Goal: Transaction & Acquisition: Purchase product/service

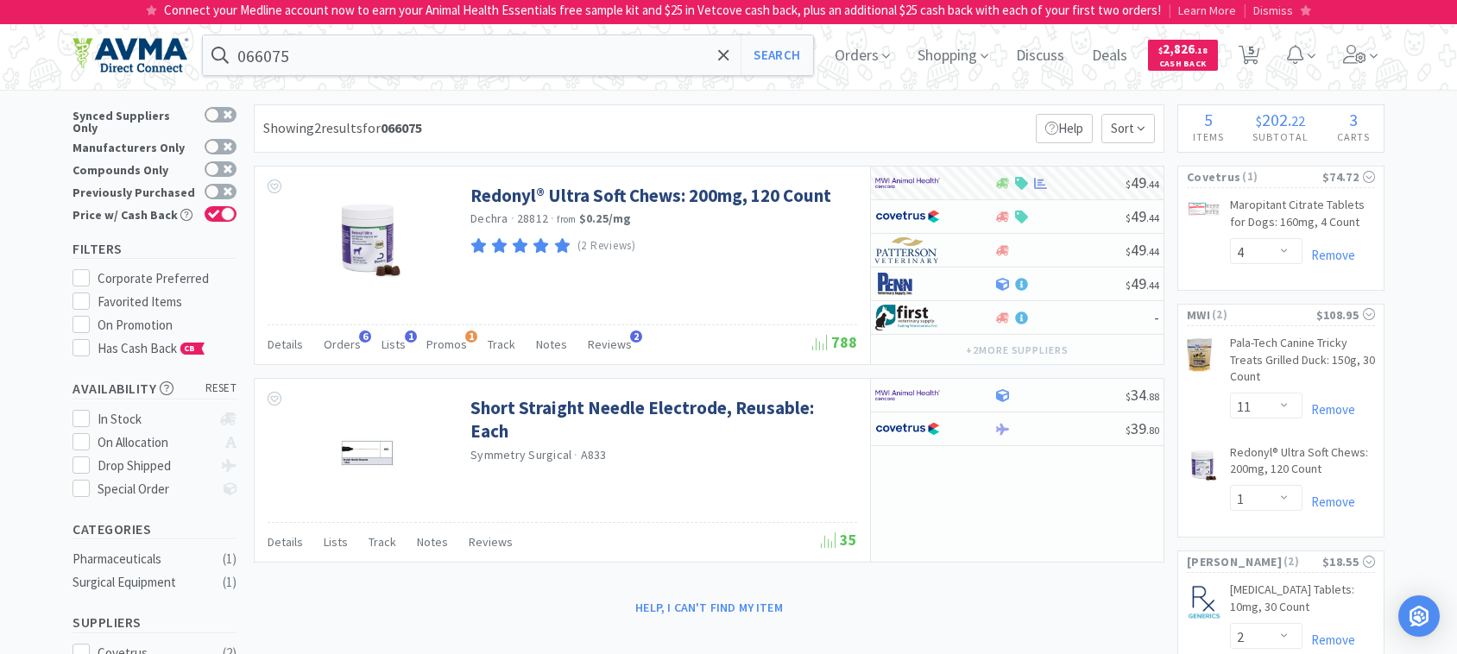
select select "4"
select select "11"
select select "1"
select select "2"
select select "1"
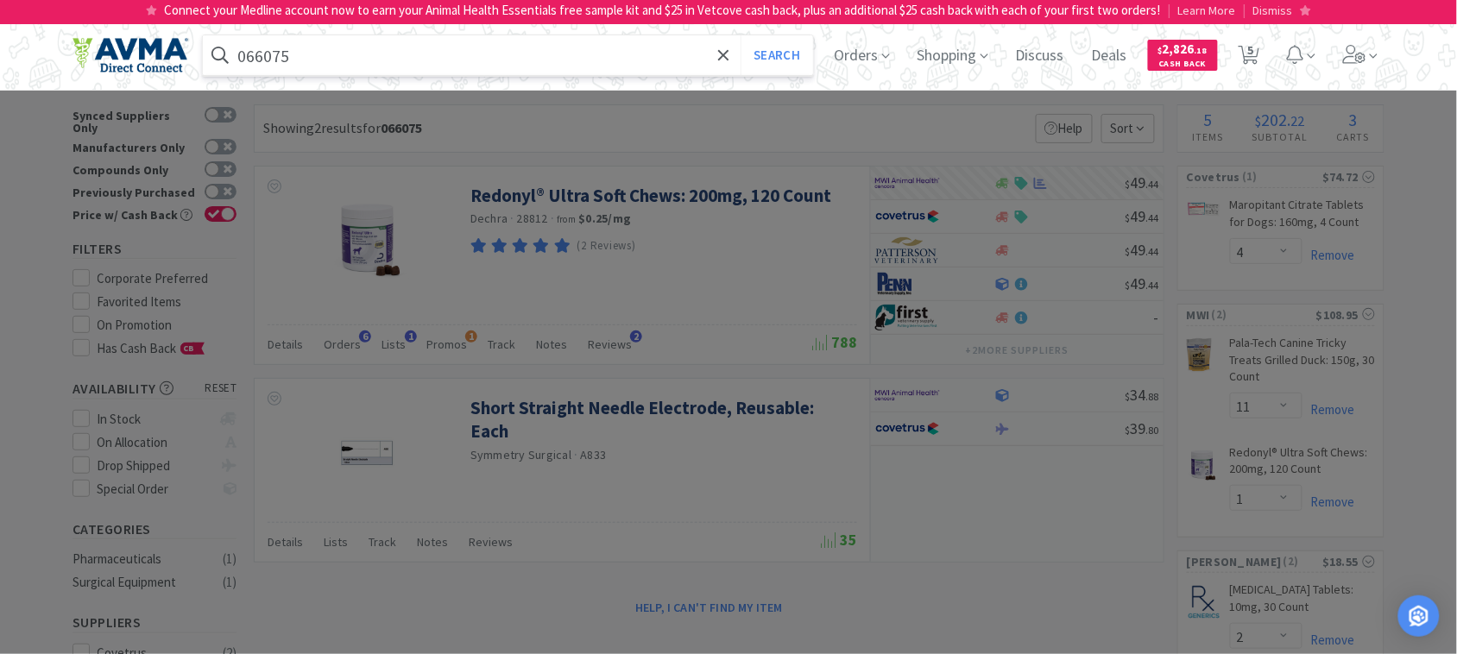
click at [382, 57] on input "066075" at bounding box center [508, 55] width 610 height 40
click at [741, 35] on button "Search" at bounding box center [777, 55] width 72 height 40
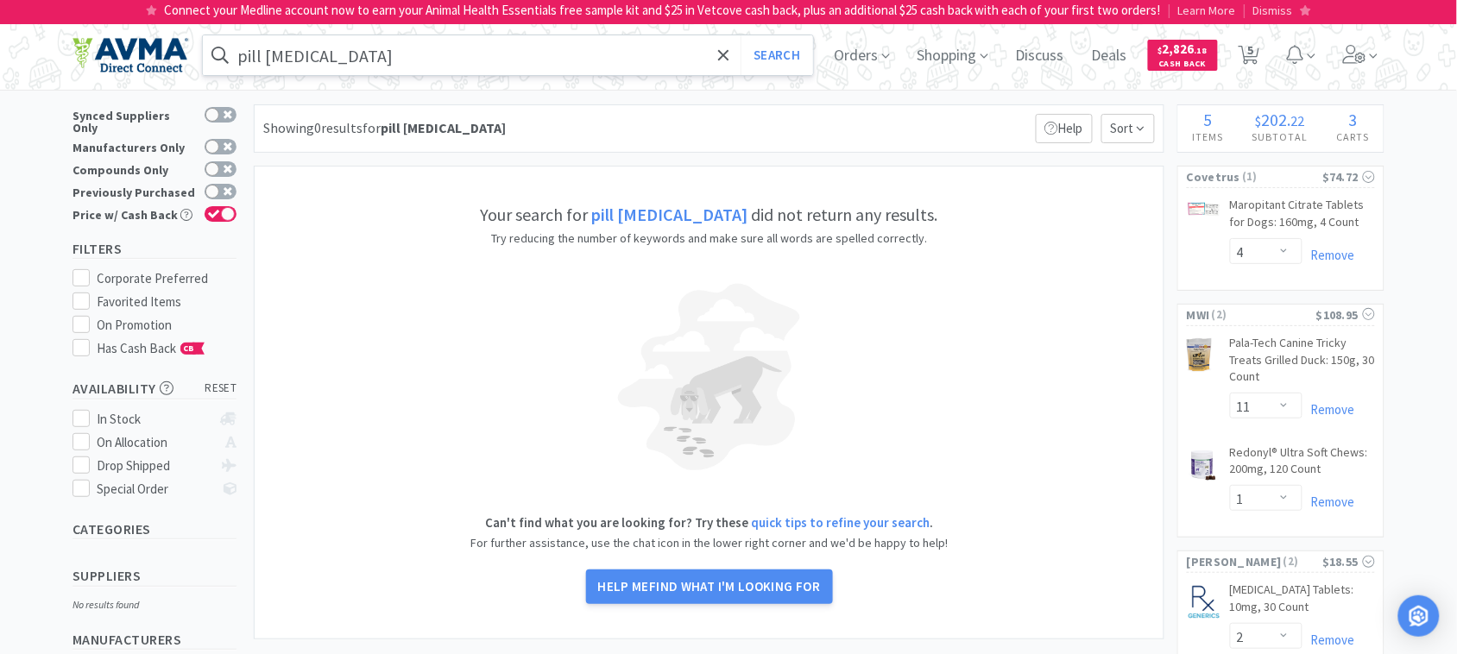
click at [402, 66] on input "pill [MEDICAL_DATA]" at bounding box center [508, 55] width 610 height 40
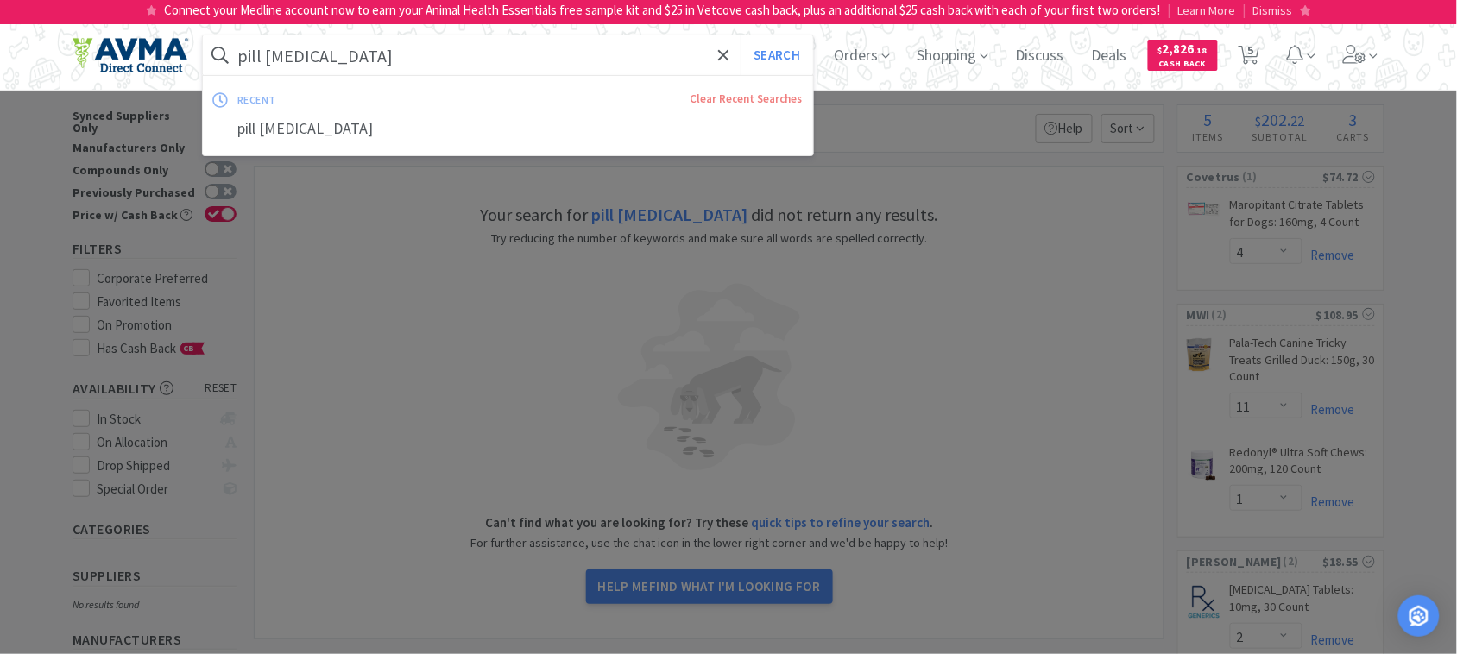
paste input "078067410"
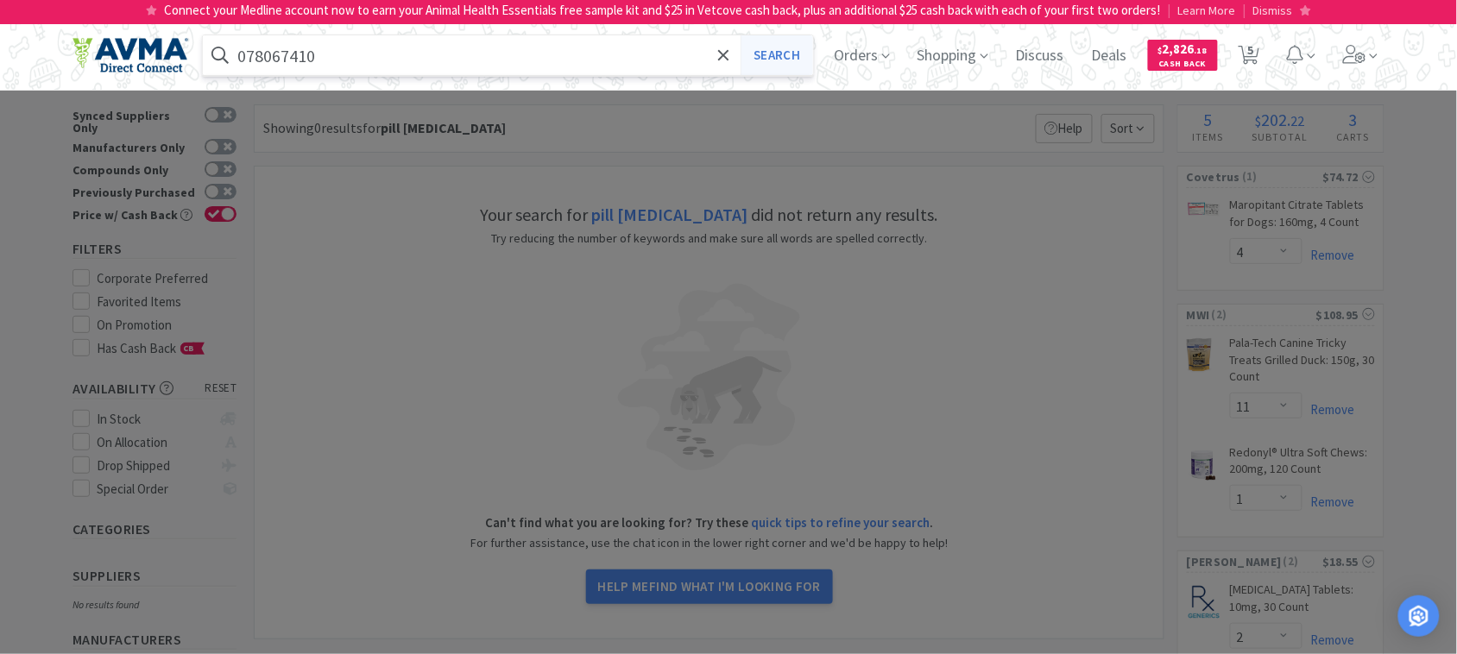
click at [779, 63] on button "Search" at bounding box center [777, 55] width 72 height 40
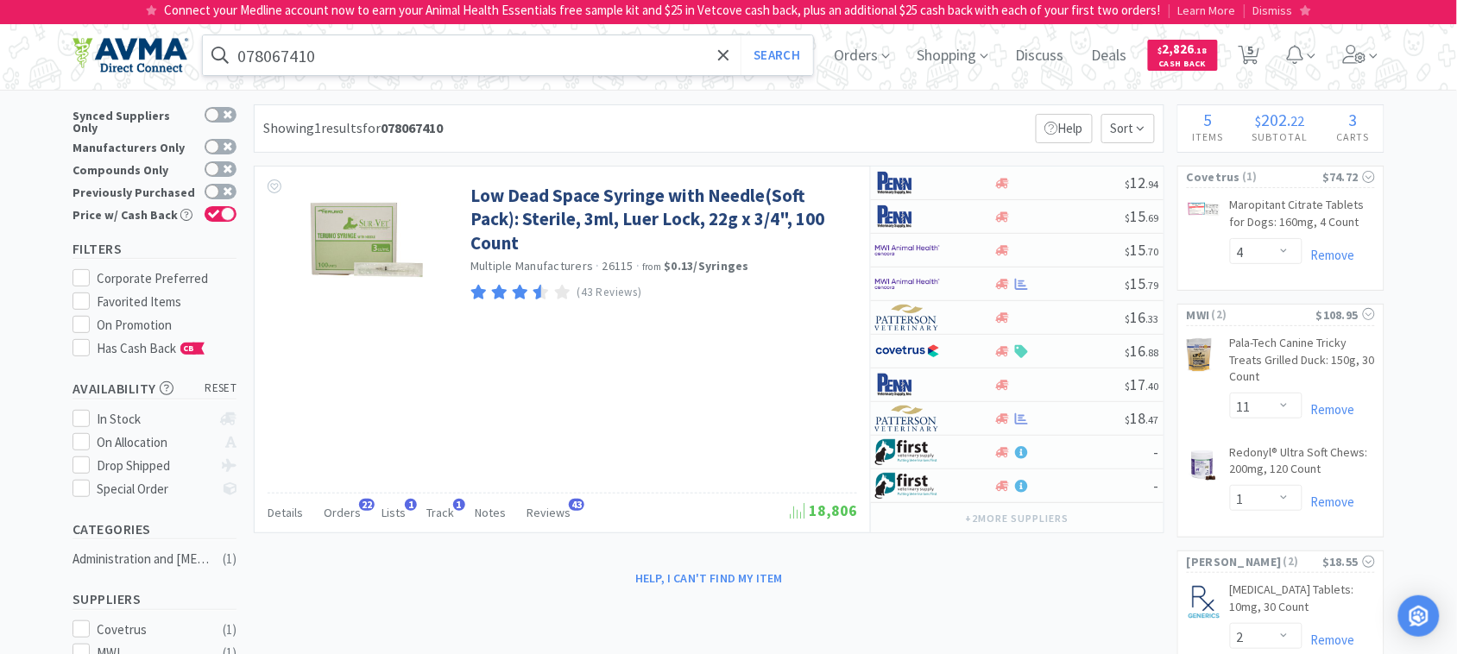
click at [338, 52] on input "078067410" at bounding box center [508, 55] width 610 height 40
click at [653, 231] on div at bounding box center [728, 327] width 1457 height 654
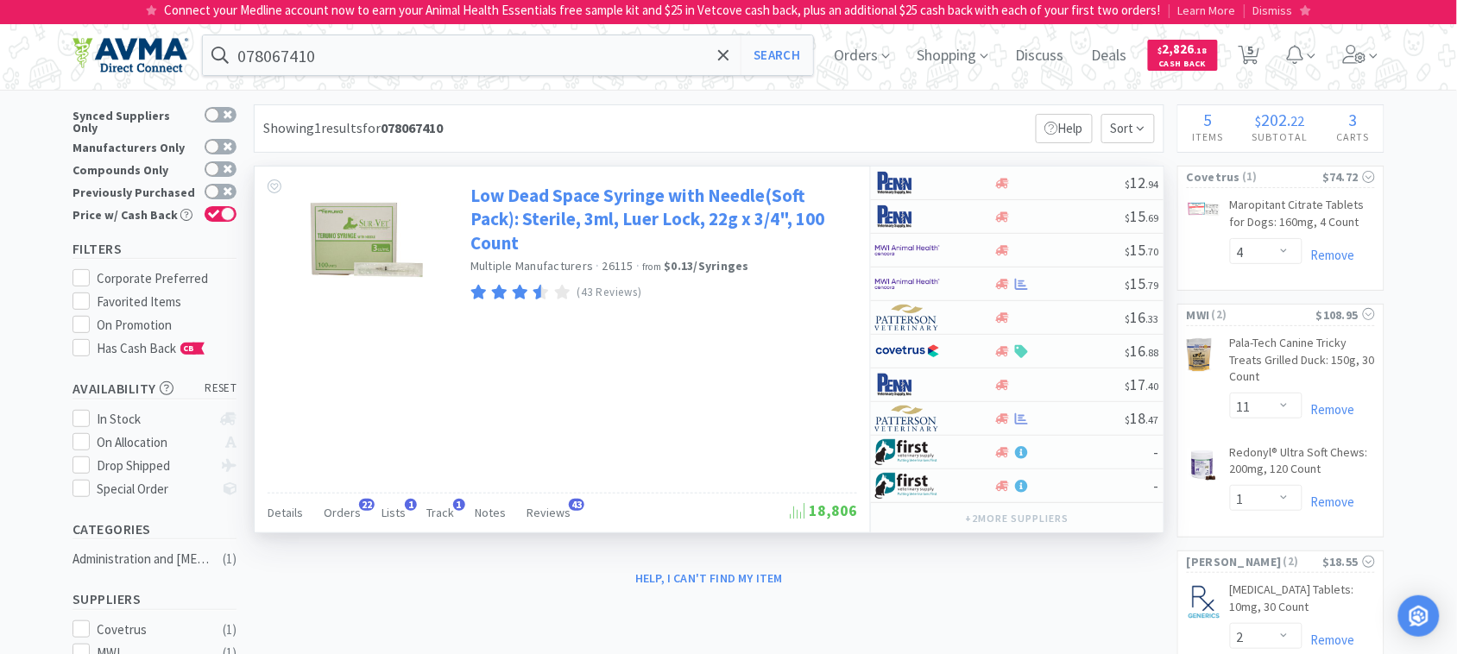
click at [641, 214] on link "Low Dead Space Syringe with Needle(Soft Pack): Sterile, 3ml, Luer Lock, 22g x 3…" at bounding box center [662, 219] width 382 height 71
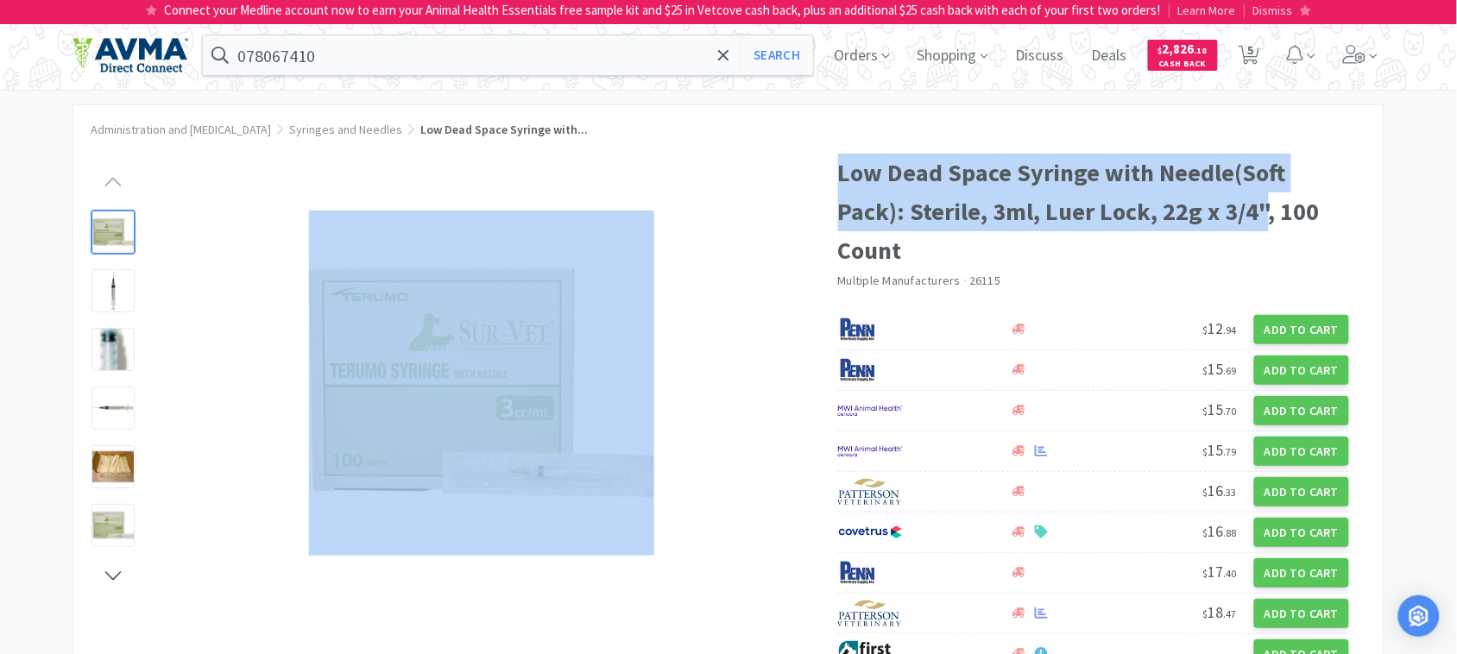
drag, startPoint x: 1265, startPoint y: 205, endPoint x: 831, endPoint y: 179, distance: 435.0
click at [831, 179] on div "Low Dead Space Syringe with Needle(Soft Pack): Sterile, 3ml, Luer Lock, 22g x 3…" at bounding box center [728, 453] width 1311 height 635
click at [997, 199] on h1 "Low Dead Space Syringe with Needle(Soft Pack): Sterile, 3ml, Luer Lock, 22g x 3…" at bounding box center [1094, 212] width 512 height 116
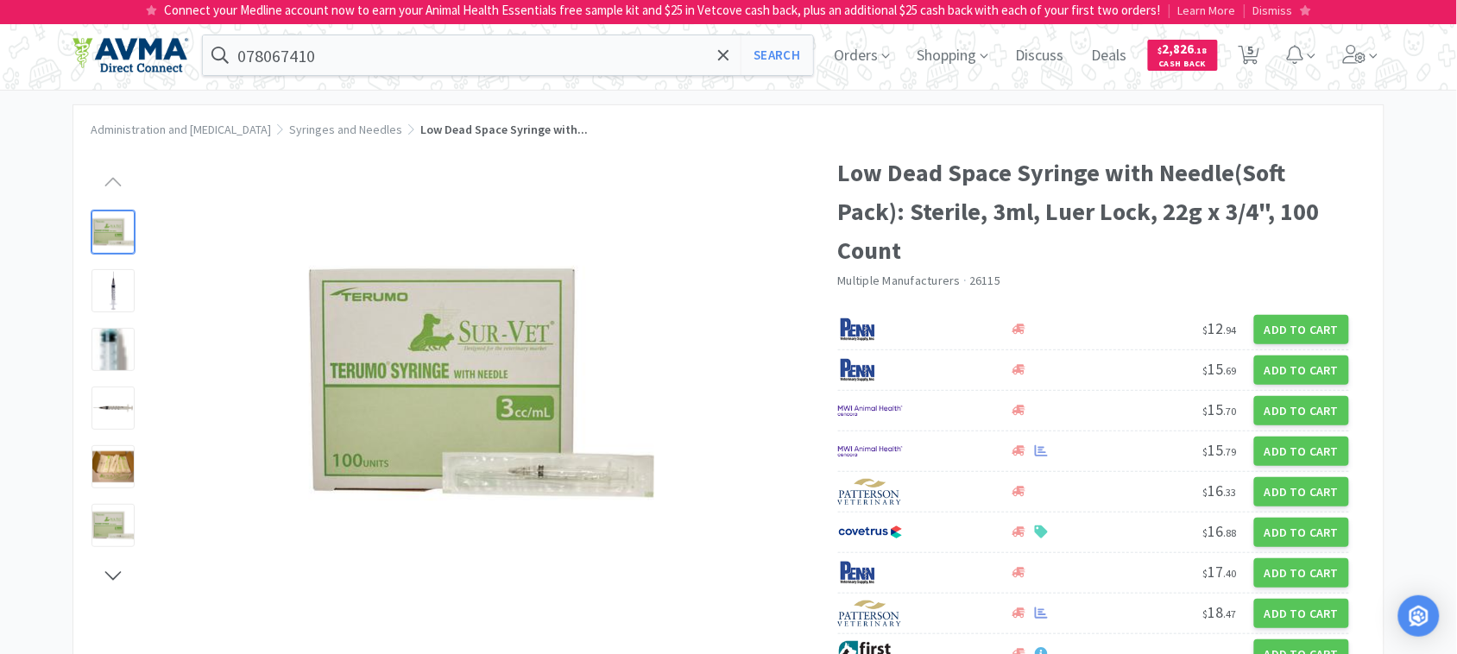
click at [1161, 191] on h1 "Low Dead Space Syringe with Needle(Soft Pack): Sterile, 3ml, Luer Lock, 22g x 3…" at bounding box center [1094, 212] width 512 height 116
click at [1146, 191] on h1 "Low Dead Space Syringe with Needle(Soft Pack): Sterile, 3ml, Luer Lock, 22g x 3…" at bounding box center [1094, 212] width 512 height 116
click at [1219, 212] on h1 "Low Dead Space Syringe with Needle(Soft Pack): Sterile, 3ml, Luer Lock, 22g x 3…" at bounding box center [1094, 212] width 512 height 116
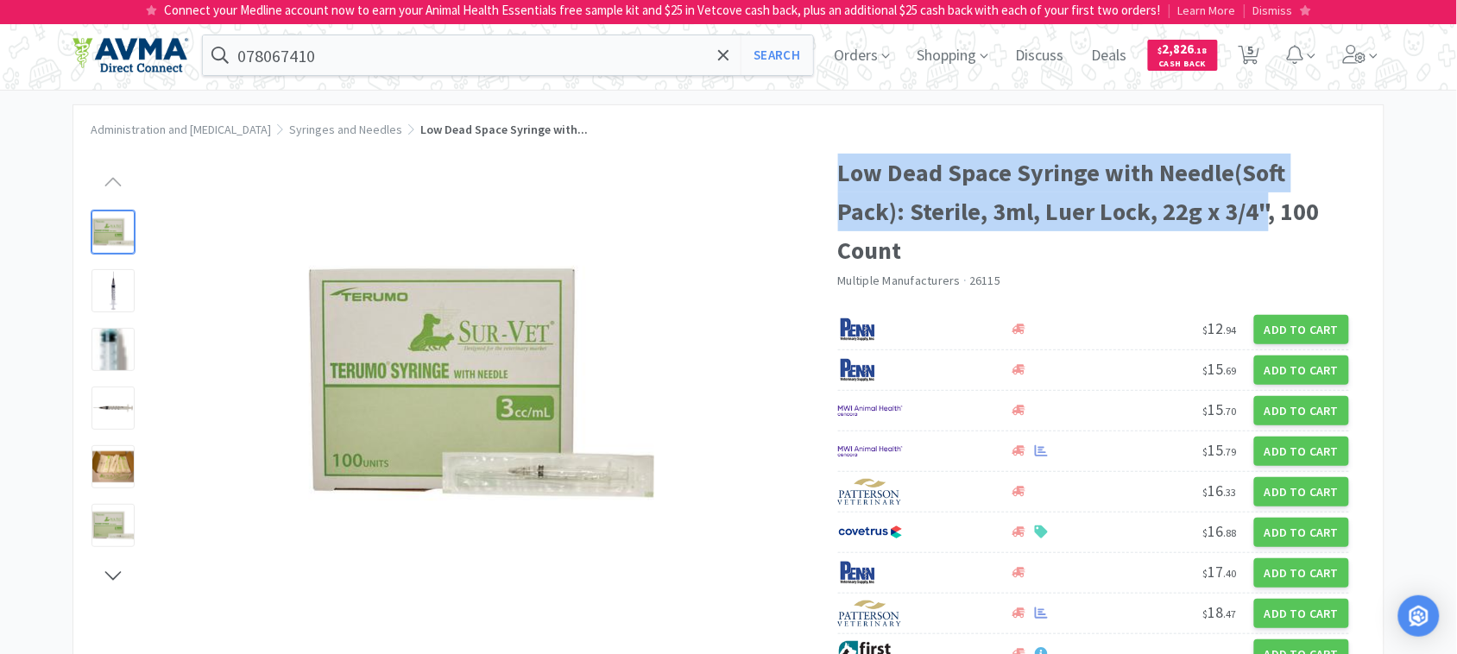
drag, startPoint x: 1262, startPoint y: 205, endPoint x: 842, endPoint y: 174, distance: 421.6
click at [842, 174] on h1 "Low Dead Space Syringe with Needle(Soft Pack): Sterile, 3ml, Luer Lock, 22g x 3…" at bounding box center [1094, 212] width 512 height 116
copy h1 "Low Dead Space Syringe with Needle(Soft Pack): Sterile, 3ml, Luer Lock, 22g x 3…"
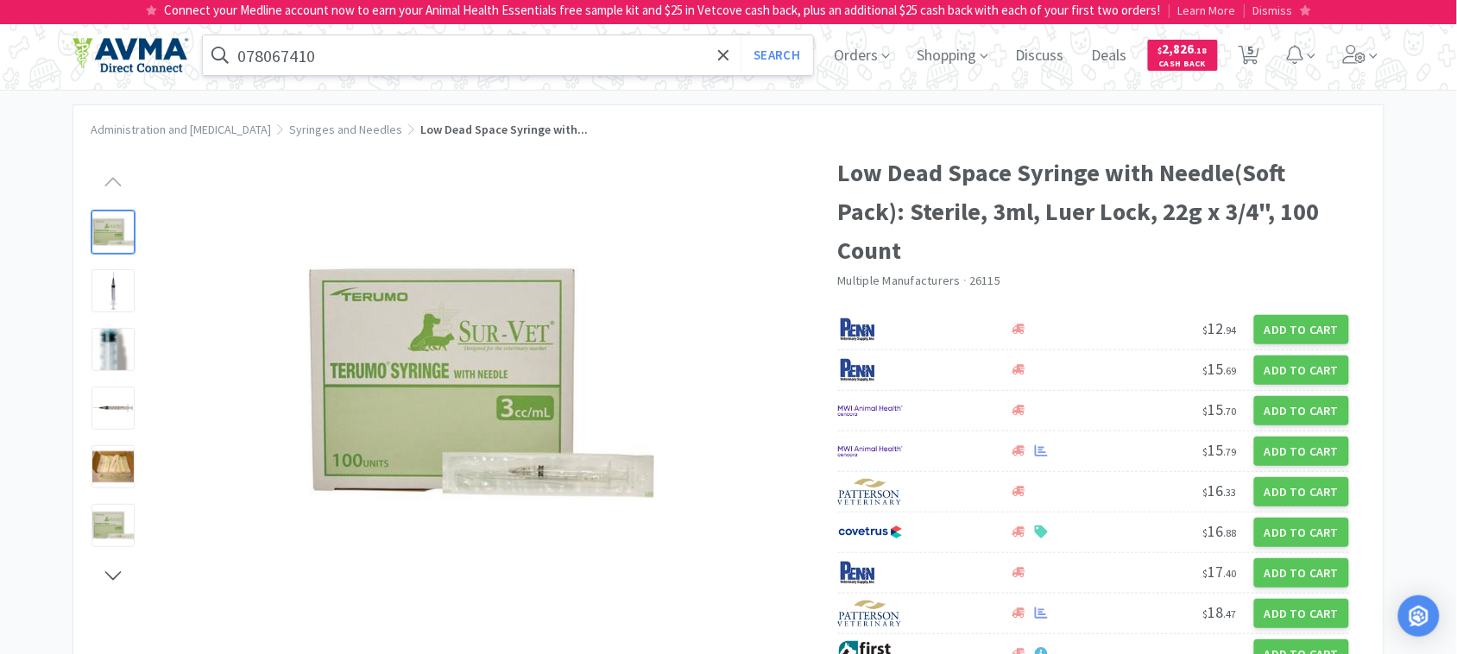
click at [326, 46] on input "078067410" at bounding box center [508, 55] width 610 height 40
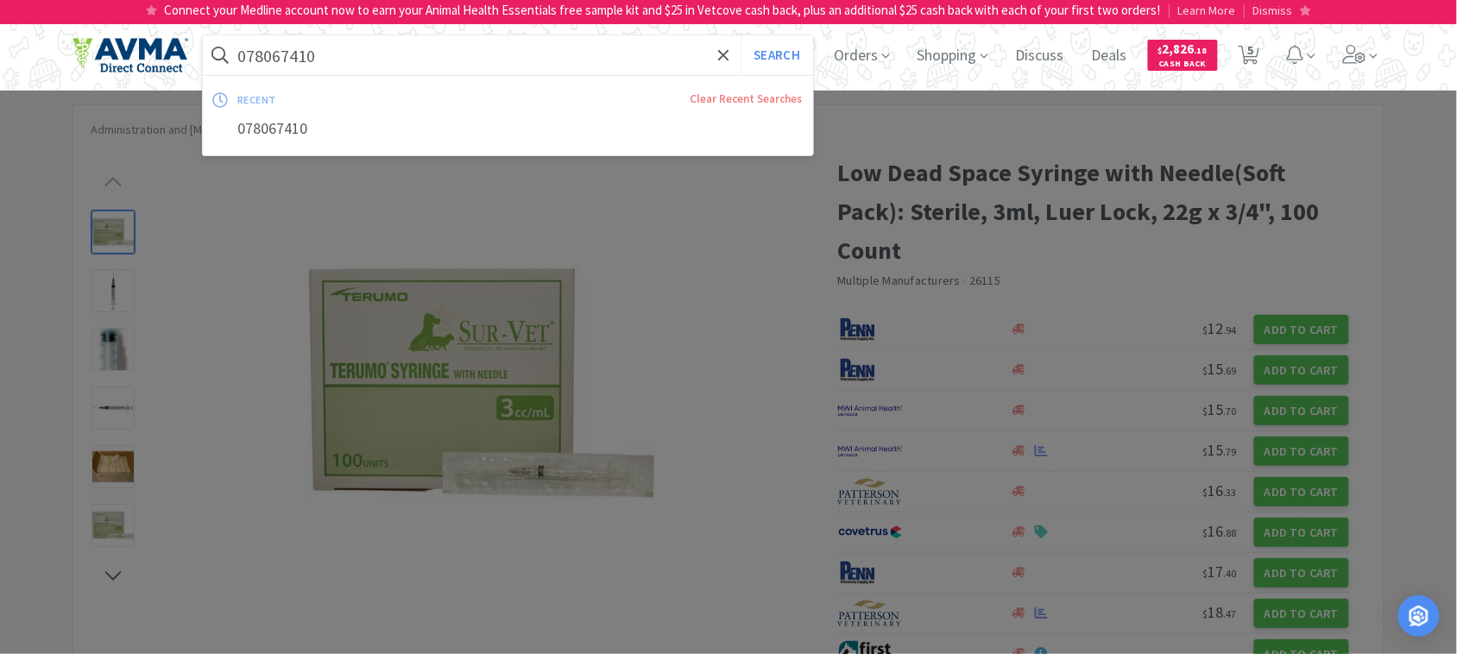
paste input "Low Dead Space Syringe with Needle(Soft Pack): Sterile, 3ml, Luer Lock, 22g x 3…"
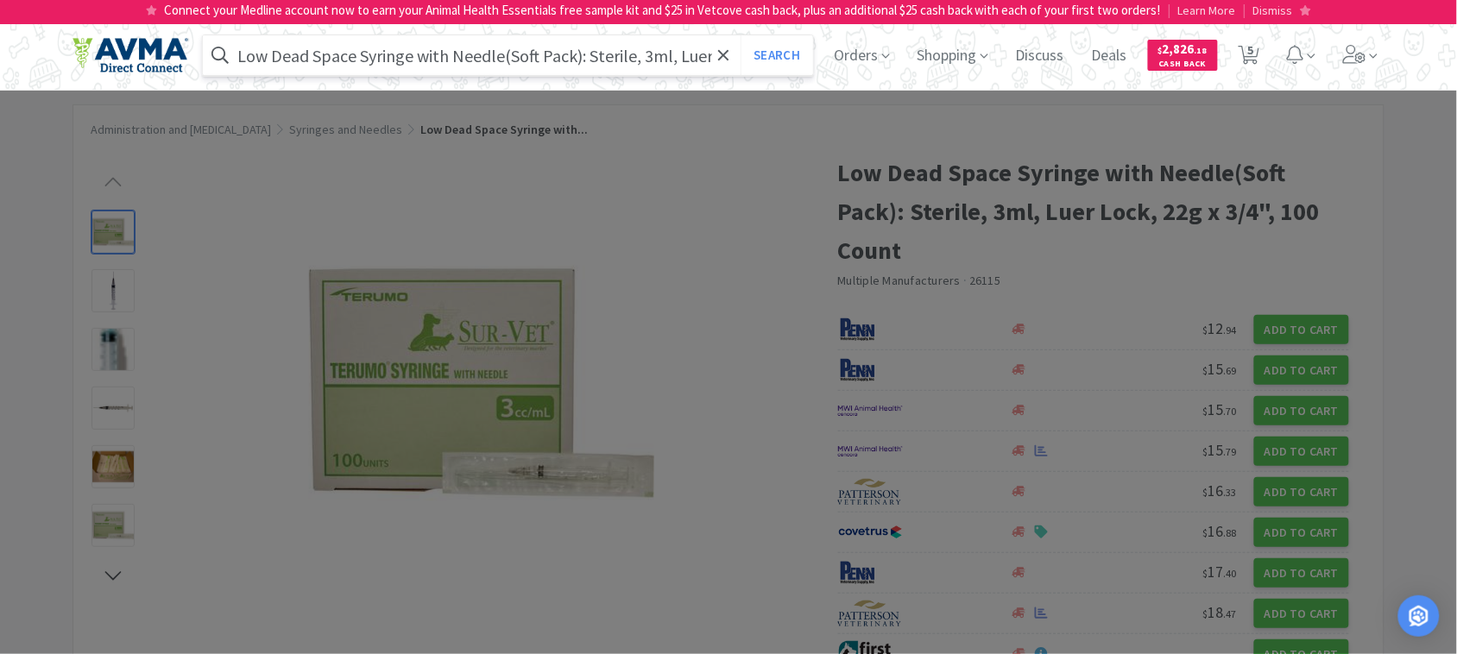
scroll to position [0, 113]
type input "Low Dead Space Syringe with Needle(Soft Pack): Sterile, 3ml, Luer Lock, 22g x 3…"
click at [786, 50] on button "Search" at bounding box center [777, 55] width 72 height 40
select select "4"
select select "11"
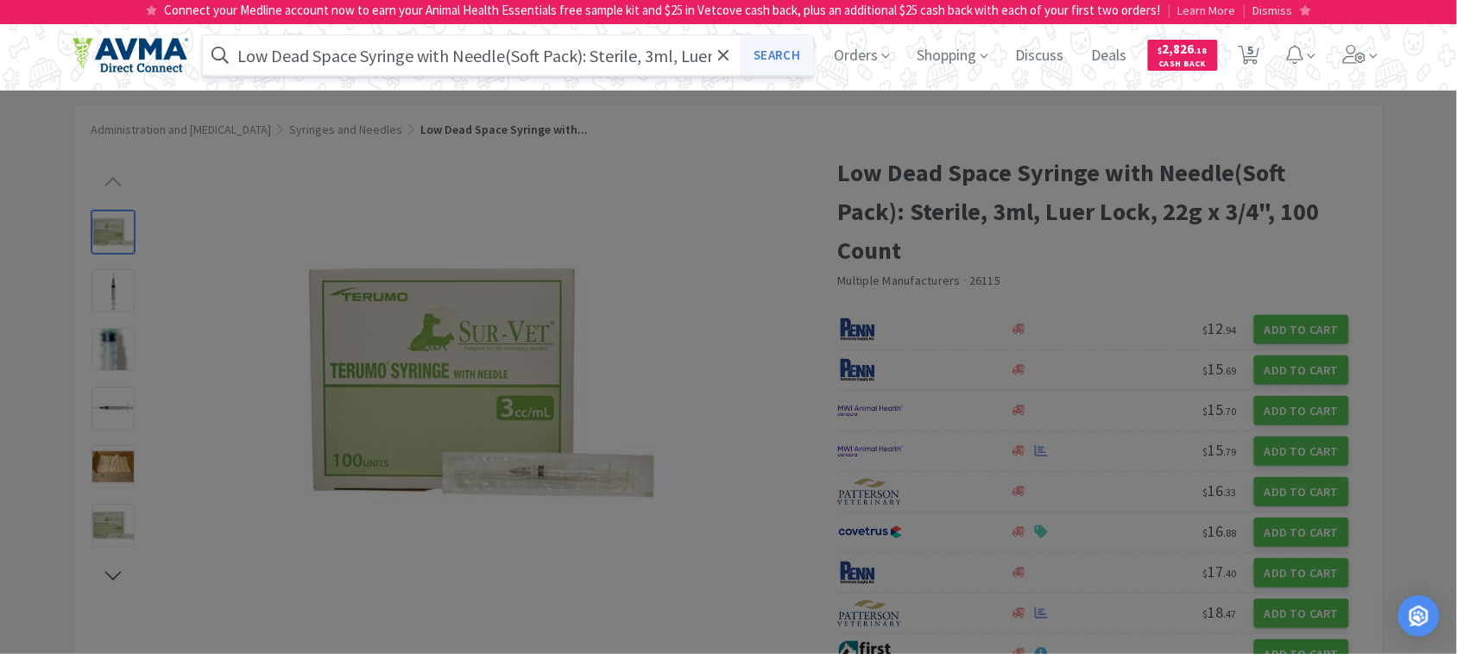
select select "1"
select select "2"
select select "1"
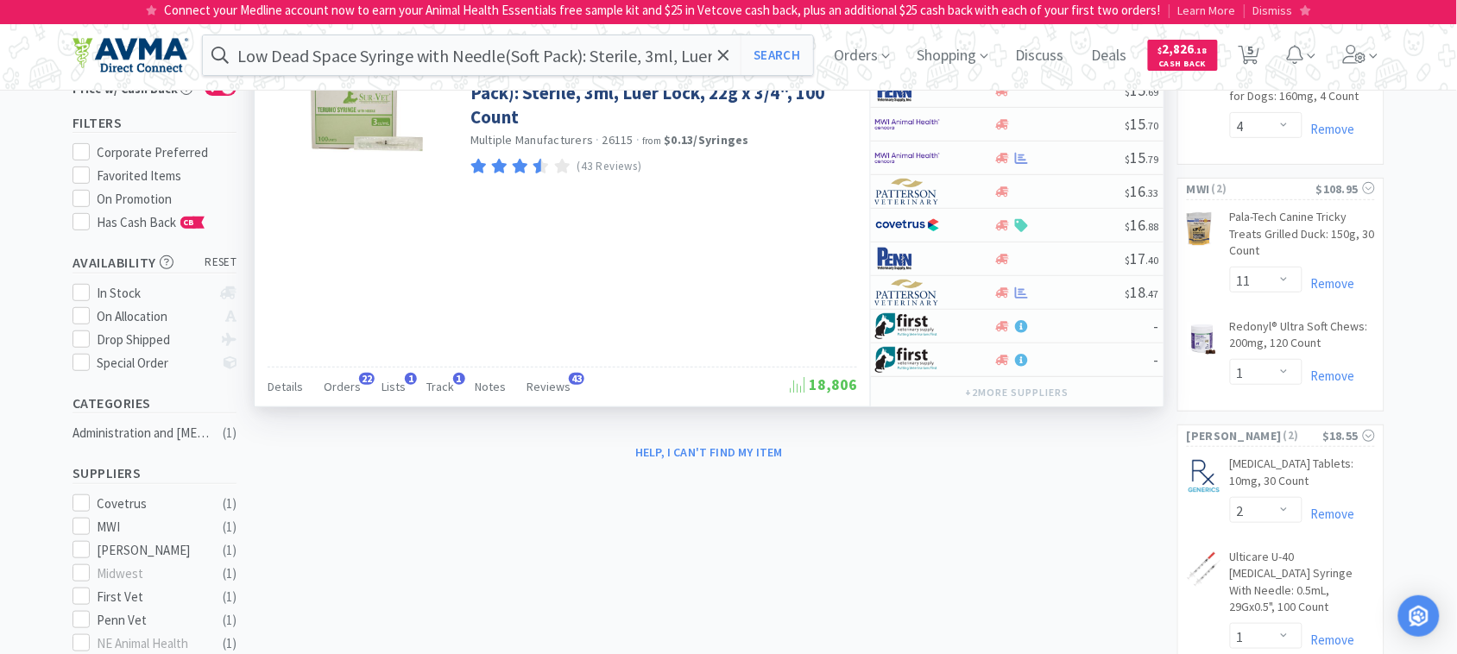
scroll to position [108, 0]
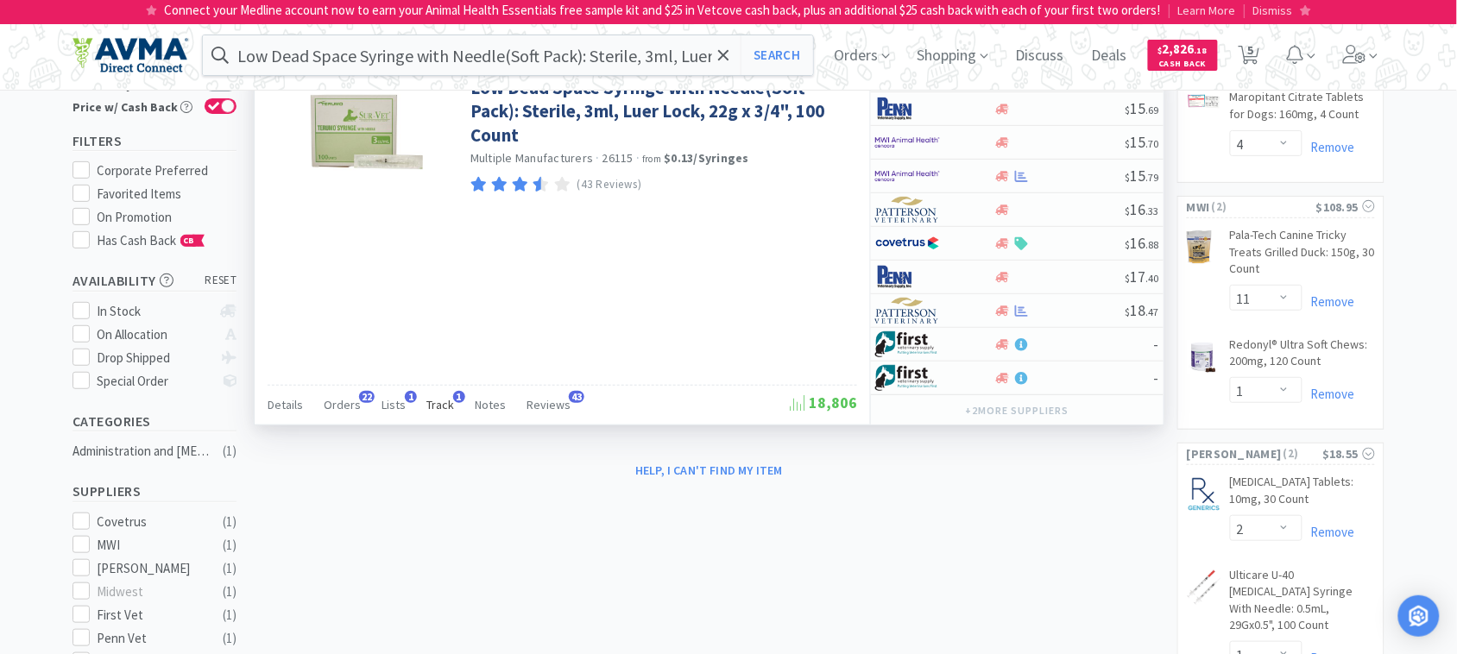
click at [438, 401] on span "Track" at bounding box center [440, 405] width 28 height 16
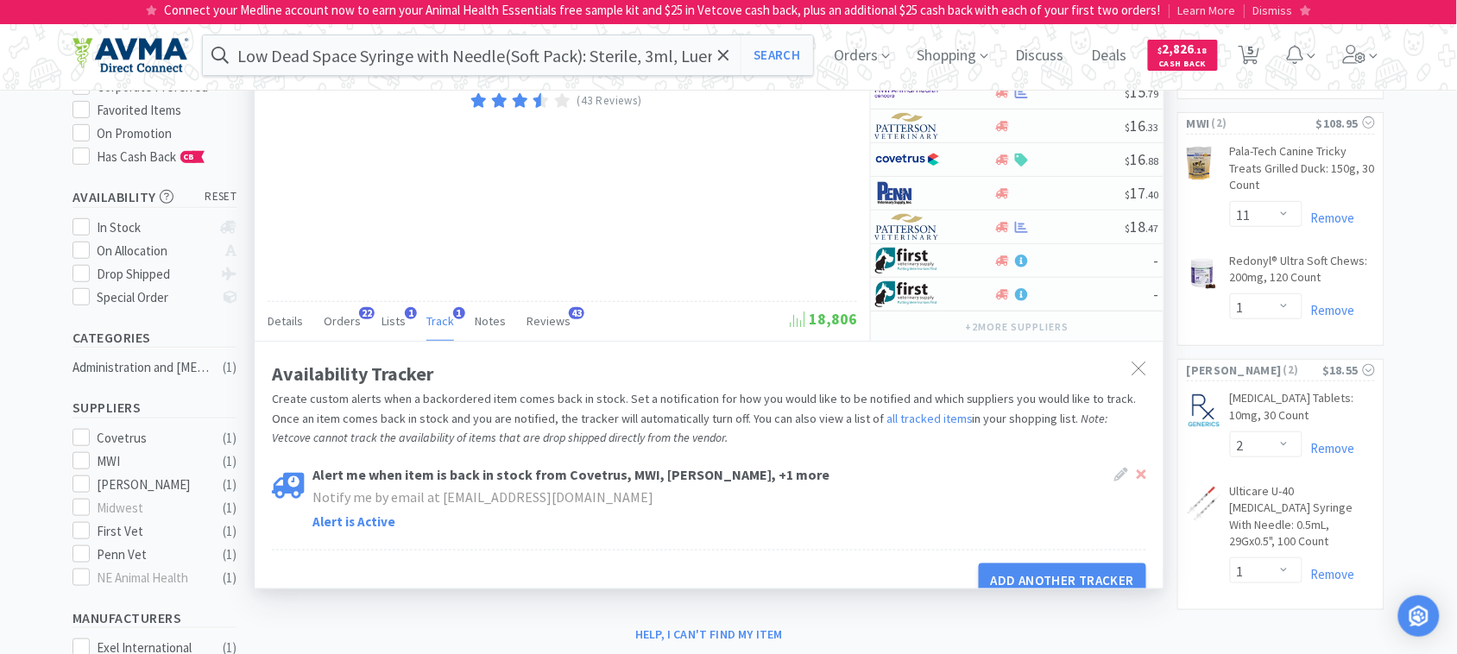
scroll to position [324, 0]
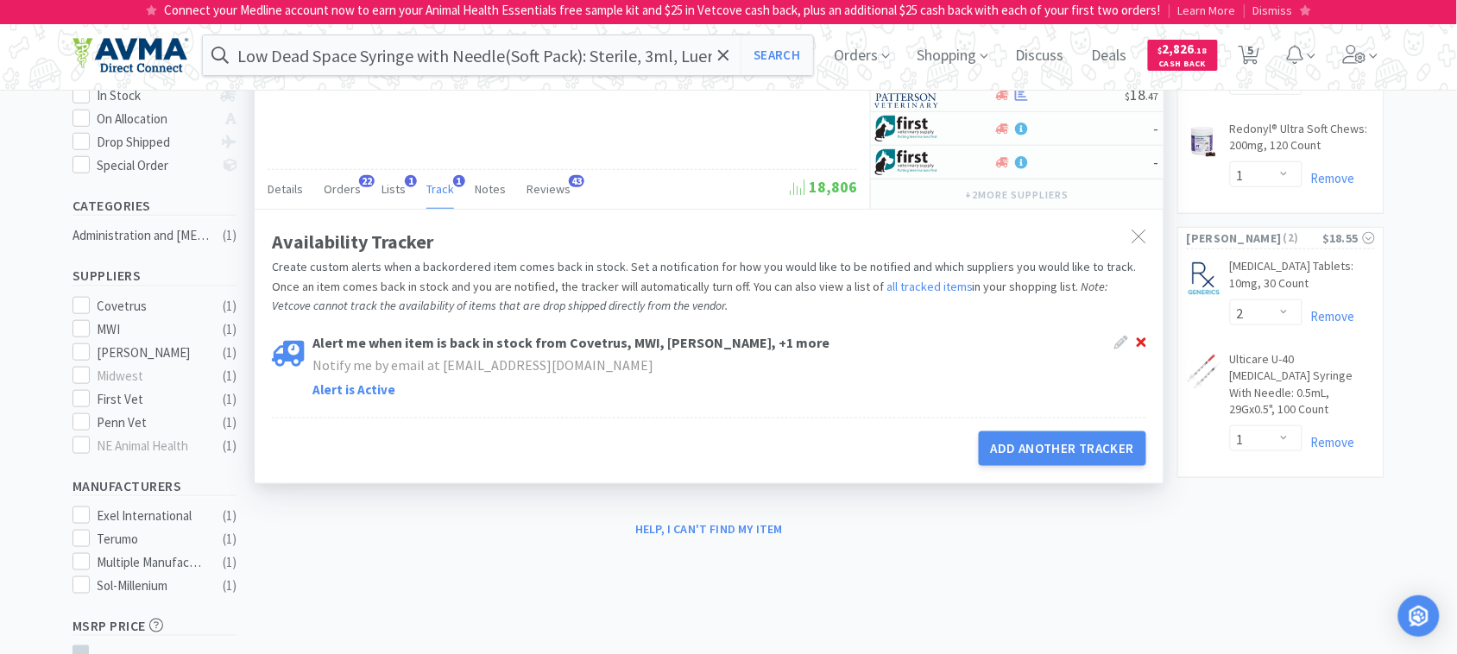
click at [1144, 350] on icon at bounding box center [1141, 343] width 9 height 14
click at [900, 363] on div "Notify me by email at [EMAIL_ADDRESS][DOMAIN_NAME]" at bounding box center [660, 366] width 695 height 22
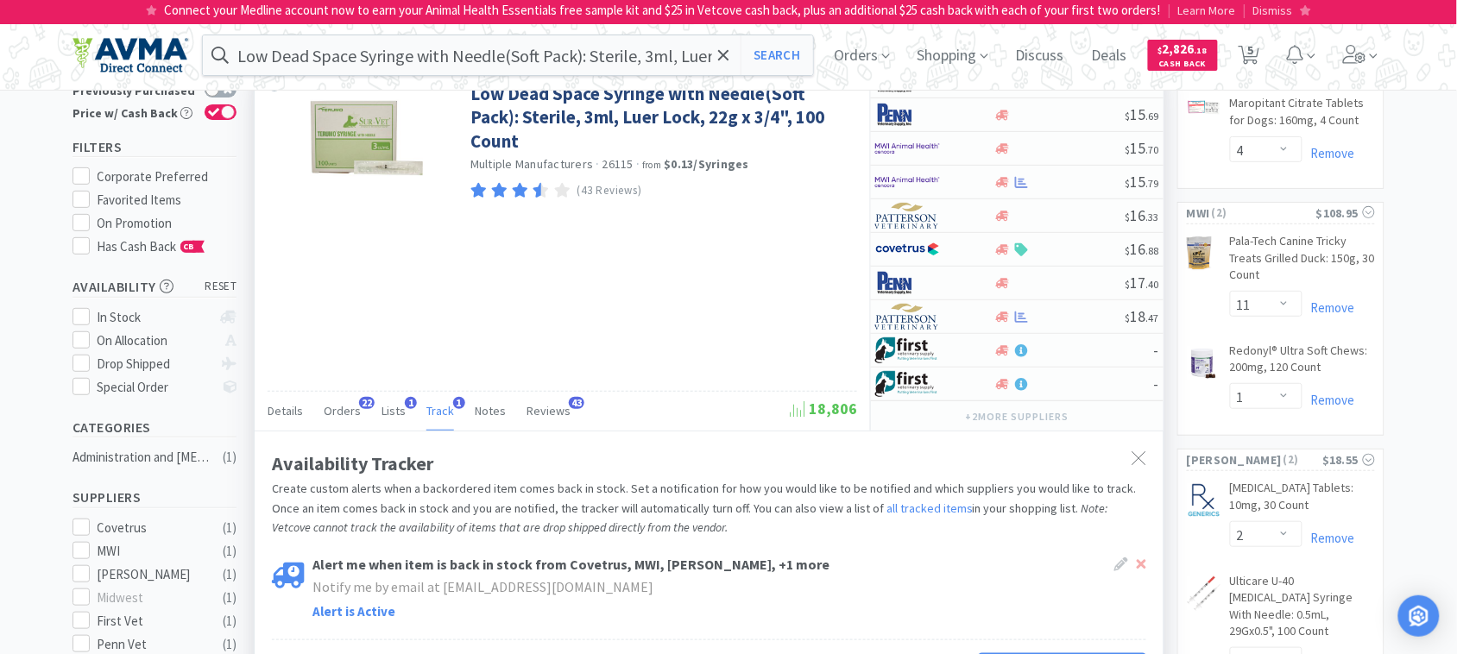
scroll to position [0, 0]
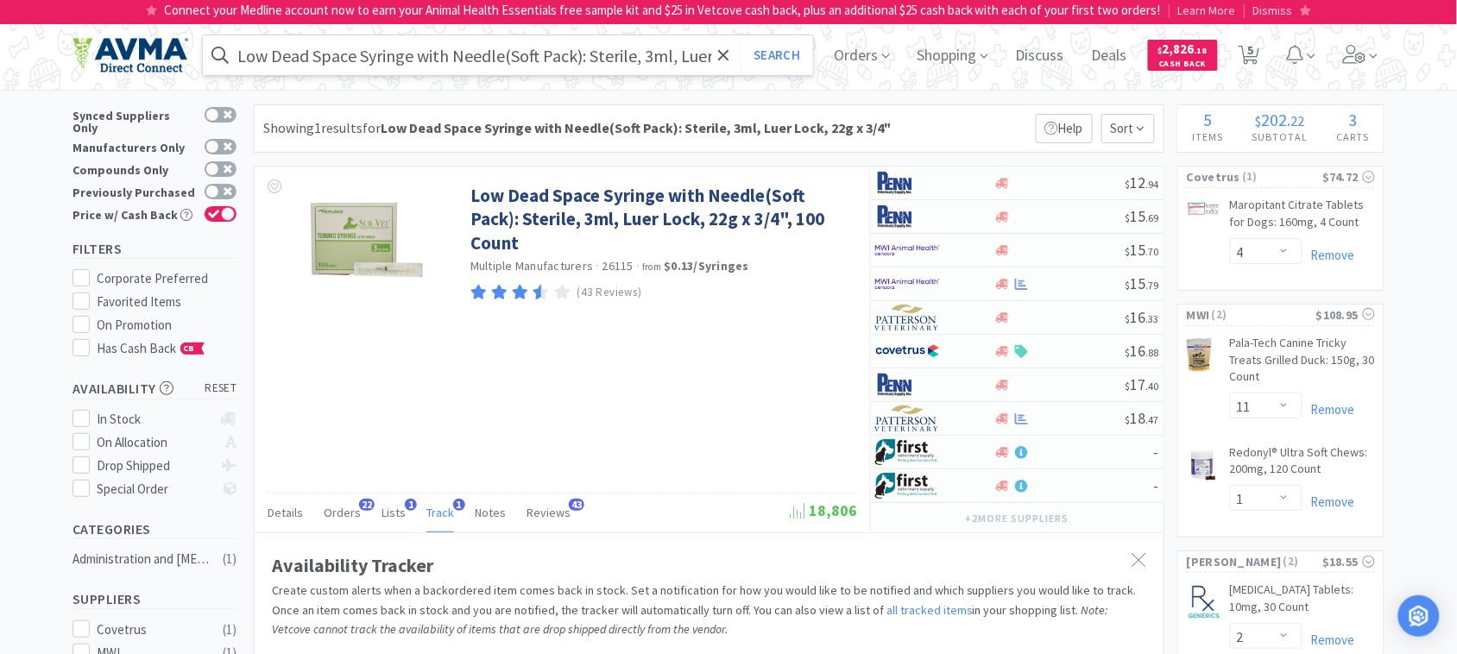
click at [632, 53] on input "Low Dead Space Syringe with Needle(Soft Pack): Sterile, 3ml, Luer Lock, 22g x 3…" at bounding box center [508, 55] width 610 height 40
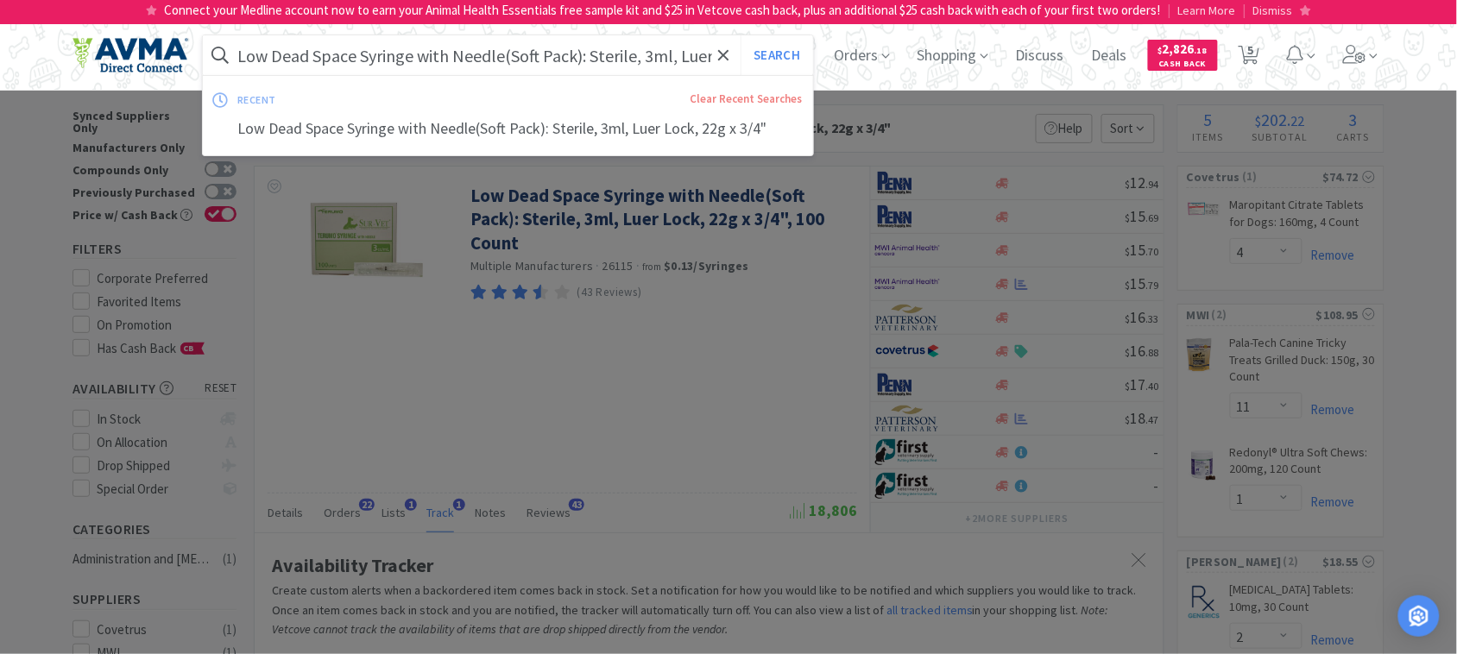
click at [472, 54] on input "Low Dead Space Syringe with Needle(Soft Pack): Sterile, 3ml, Luer Lock, 22g x 3…" at bounding box center [508, 55] width 610 height 40
click at [590, 54] on input "Low Dead Space Syringe with Needle(Soft Pack): Sterile, 3ml, Luer Lock, 22g x 3…" at bounding box center [508, 55] width 610 height 40
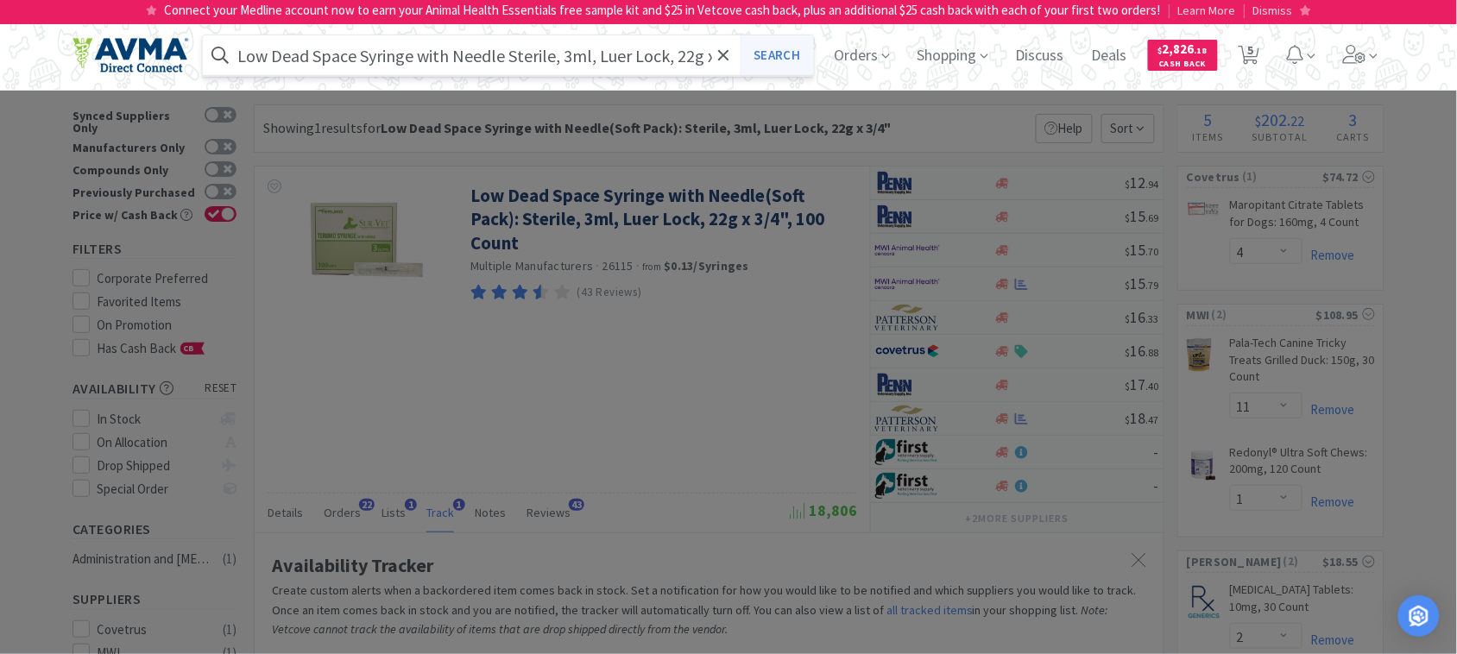
click at [803, 54] on button "Search" at bounding box center [777, 55] width 72 height 40
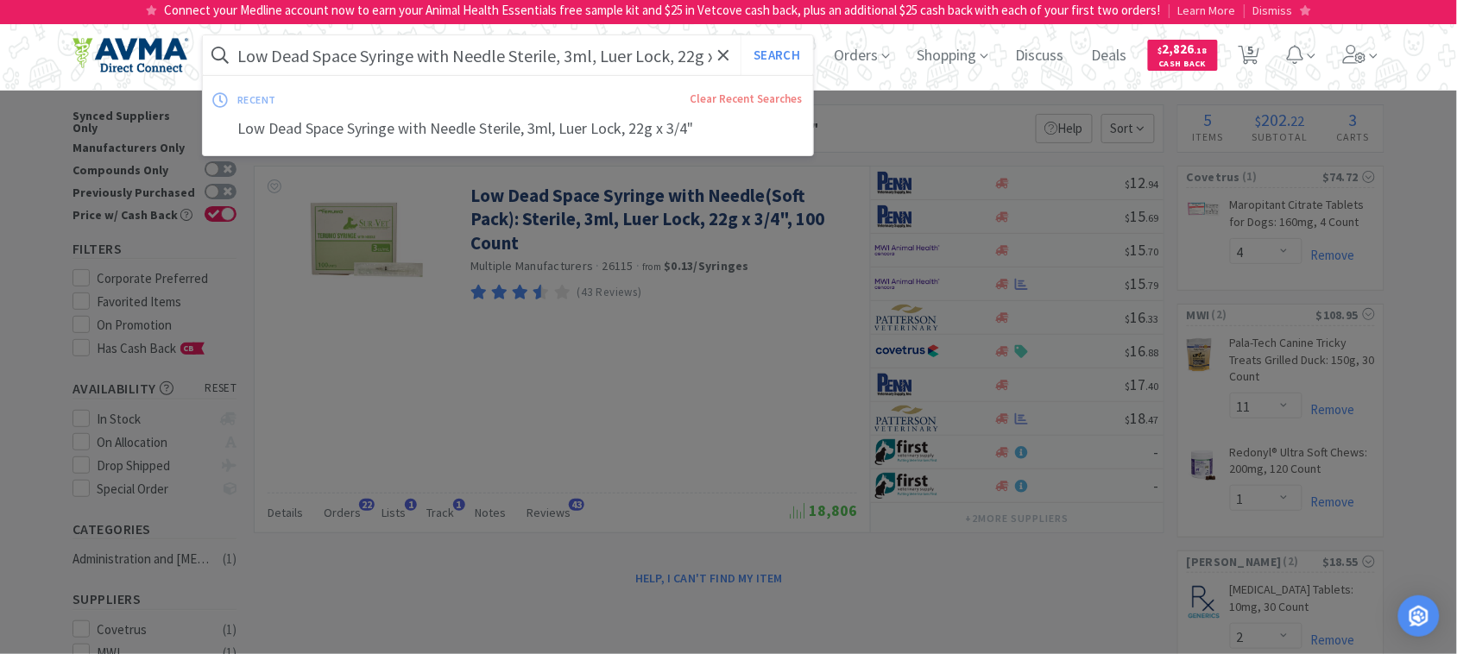
click at [718, 54] on input "Low Dead Space Syringe with Needle Sterile, 3ml, Luer Lock, 22g x 3/4"" at bounding box center [508, 55] width 610 height 40
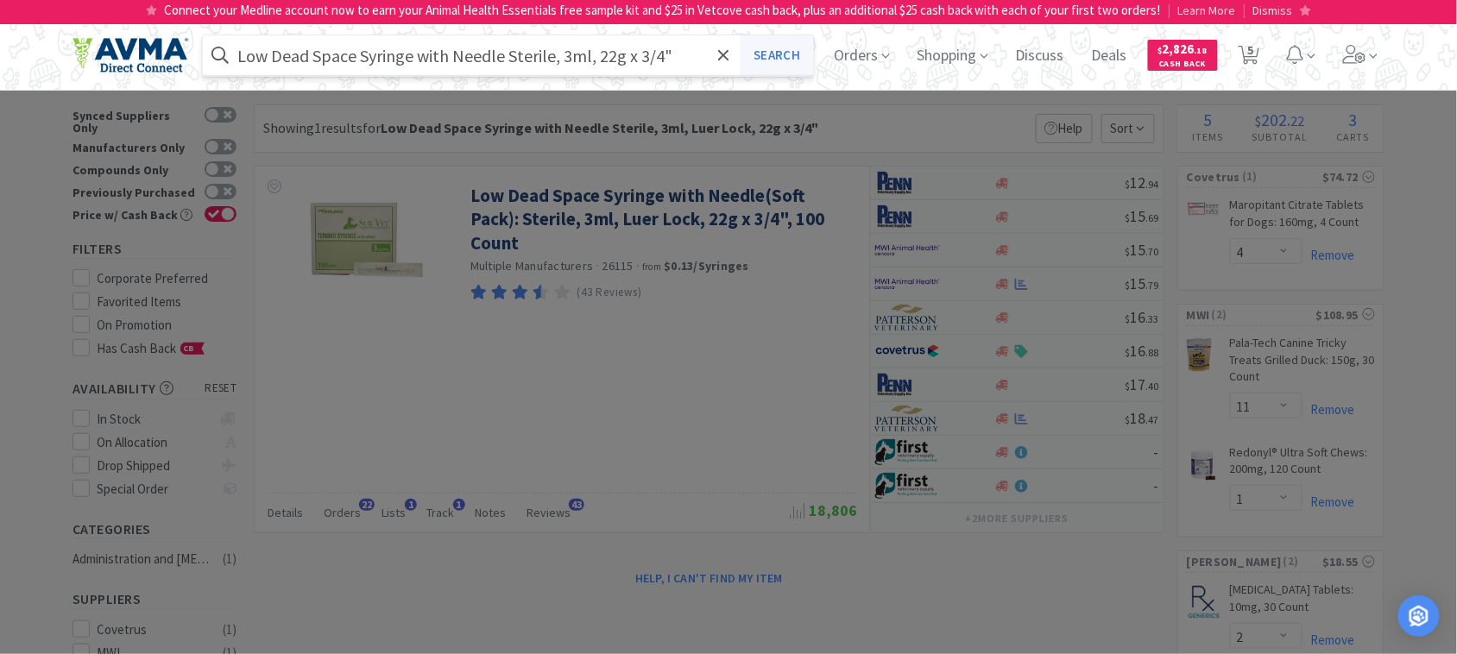
type input "Low Dead Space Syringe with Needle Sterile, 3ml, 22g x 3/4""
click at [792, 48] on button "Search" at bounding box center [777, 55] width 72 height 40
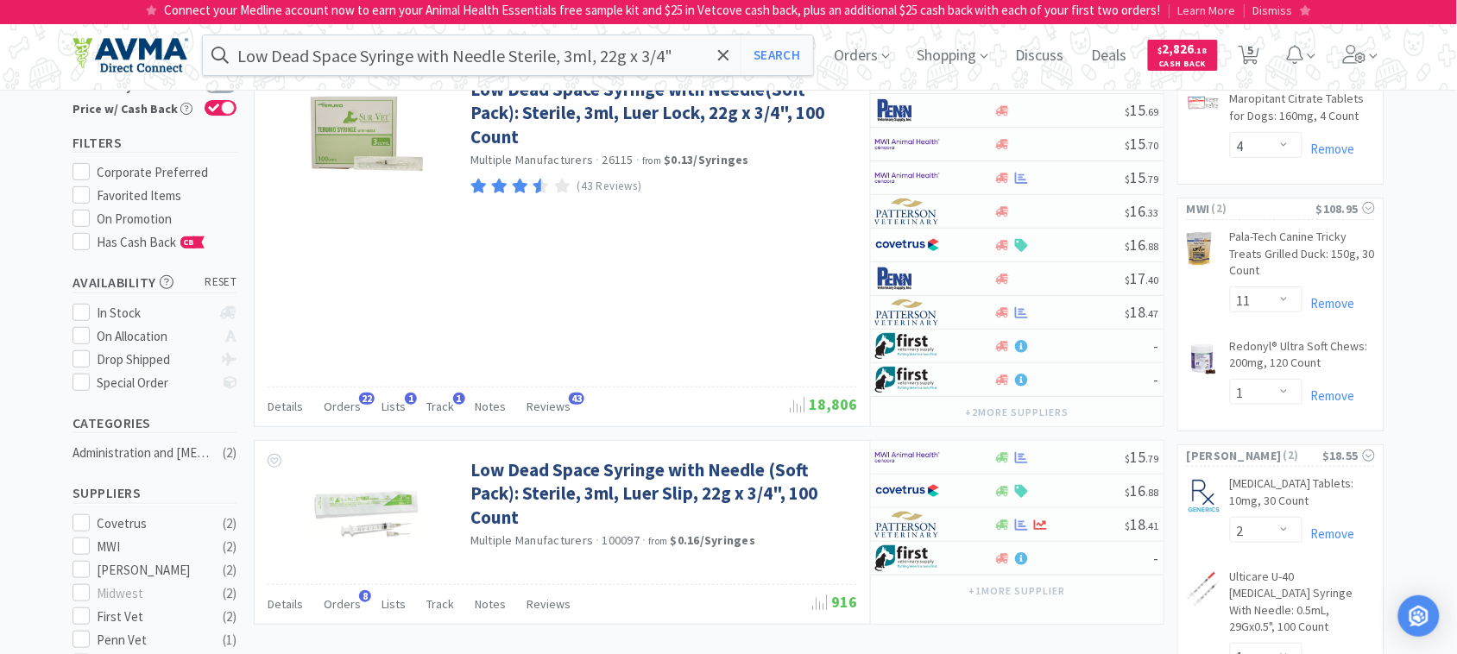
scroll to position [108, 0]
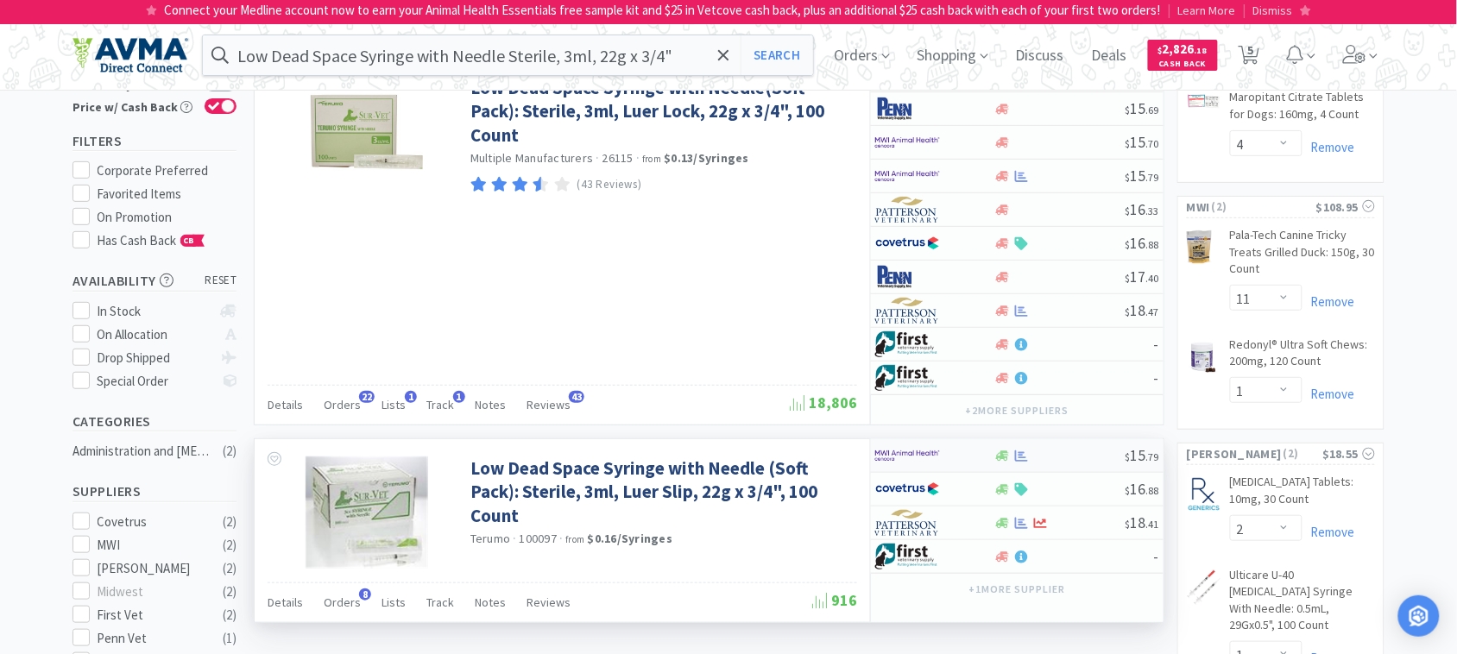
click at [915, 458] on img at bounding box center [907, 456] width 65 height 26
select select "1"
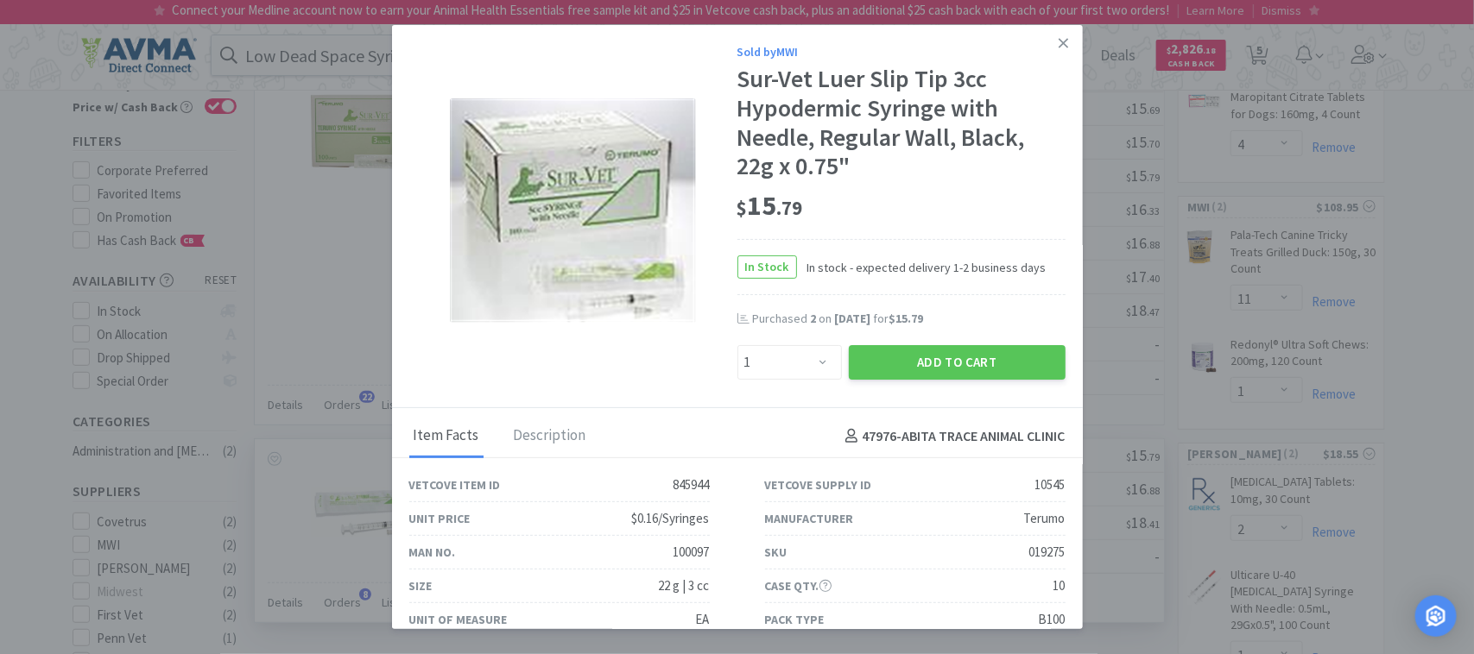
click at [1033, 555] on div "019275" at bounding box center [1047, 552] width 36 height 21
copy div "019275"
select select "1"
select select "11"
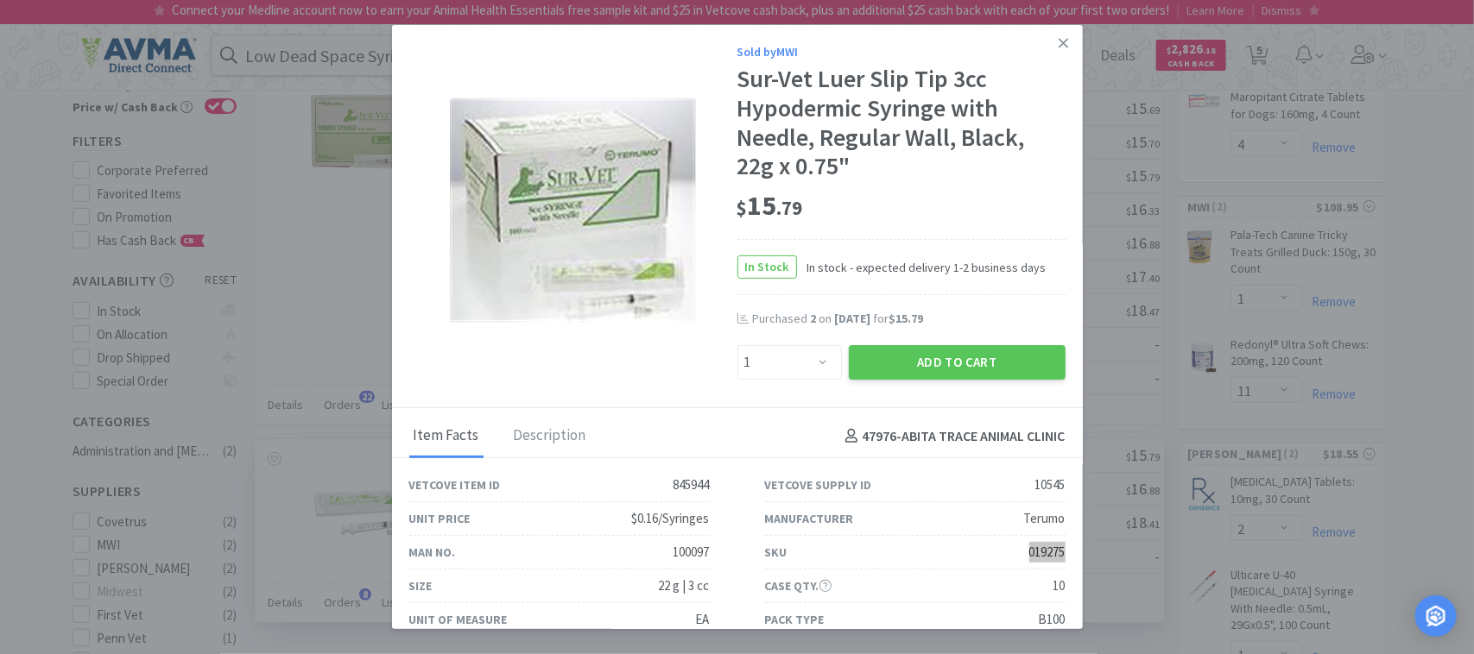
select select "1"
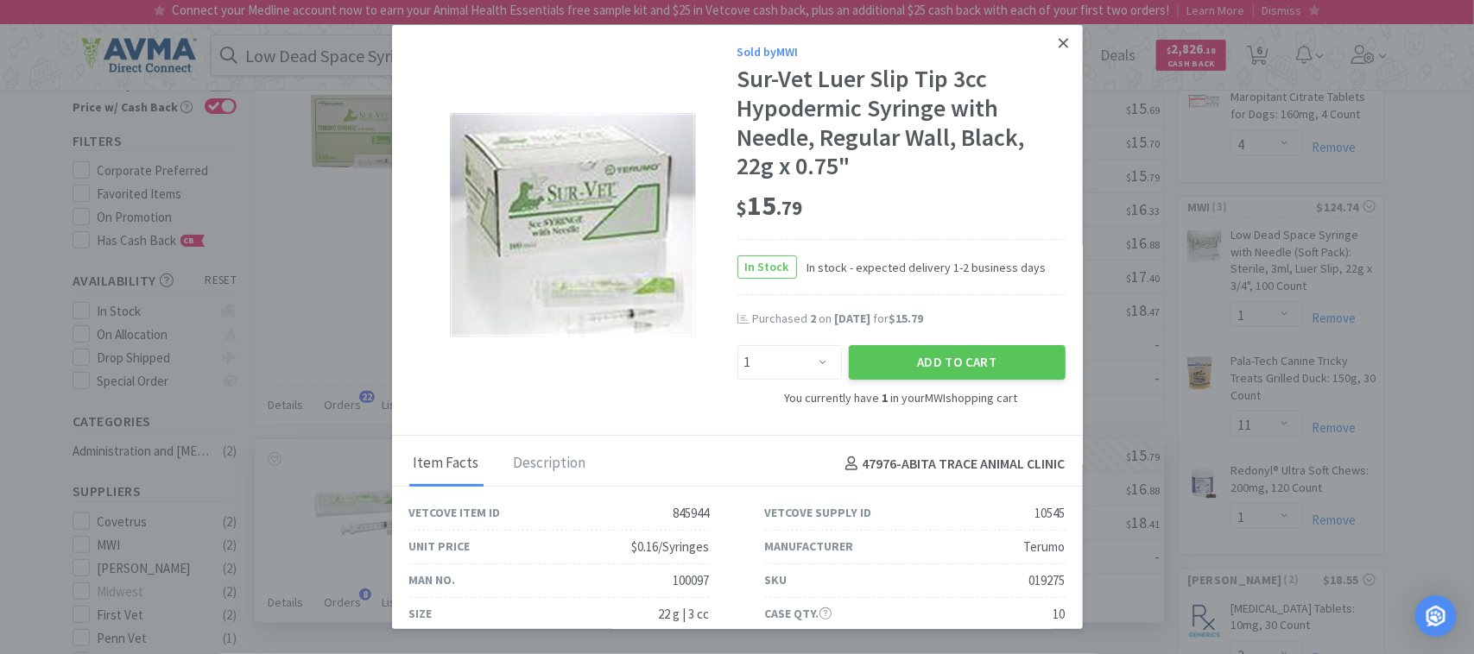
click at [1048, 40] on link at bounding box center [1063, 43] width 30 height 37
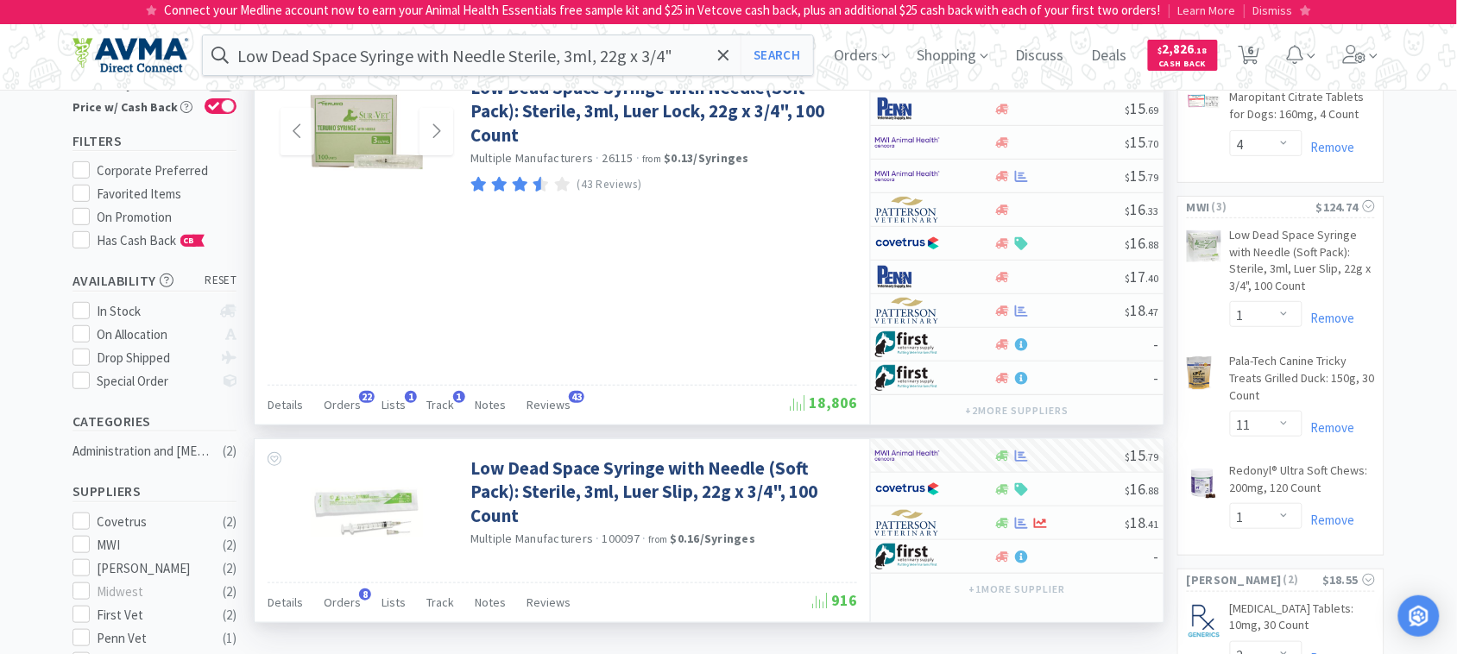
scroll to position [0, 0]
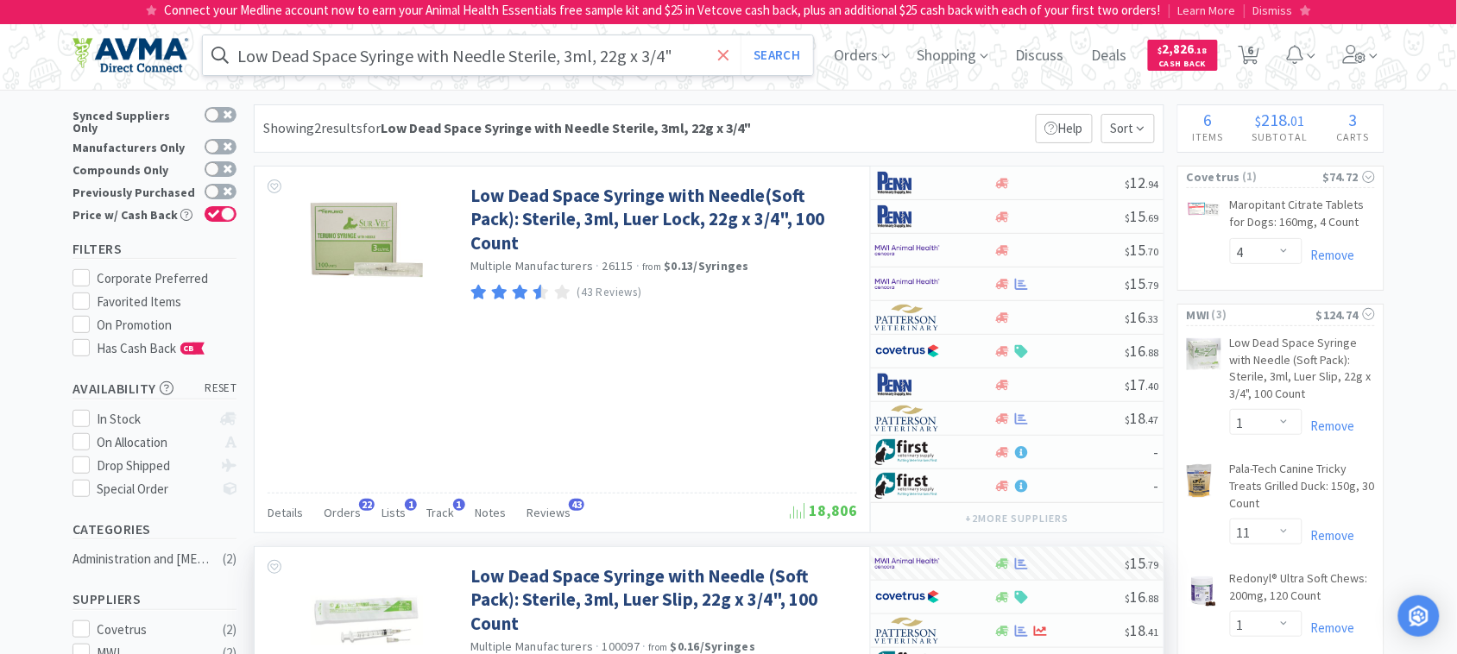
click at [728, 53] on icon at bounding box center [723, 54] width 10 height 10
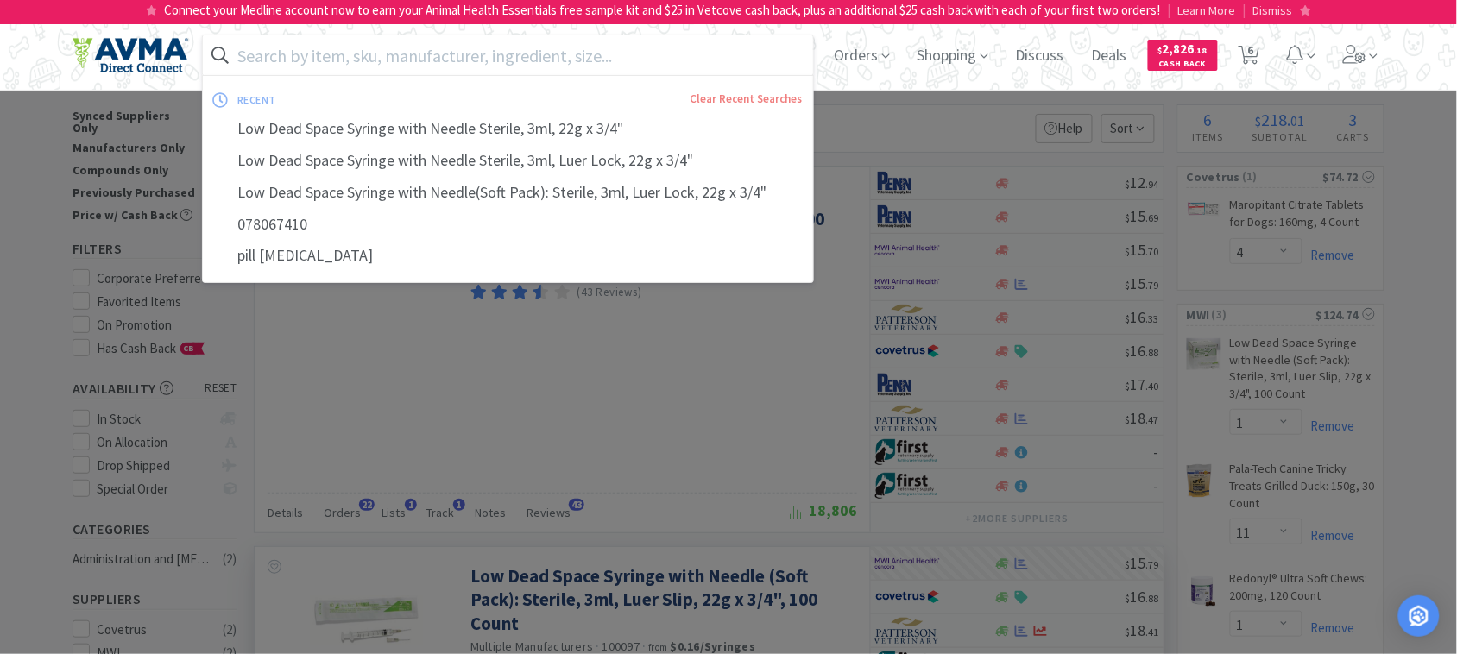
paste input "078067410"
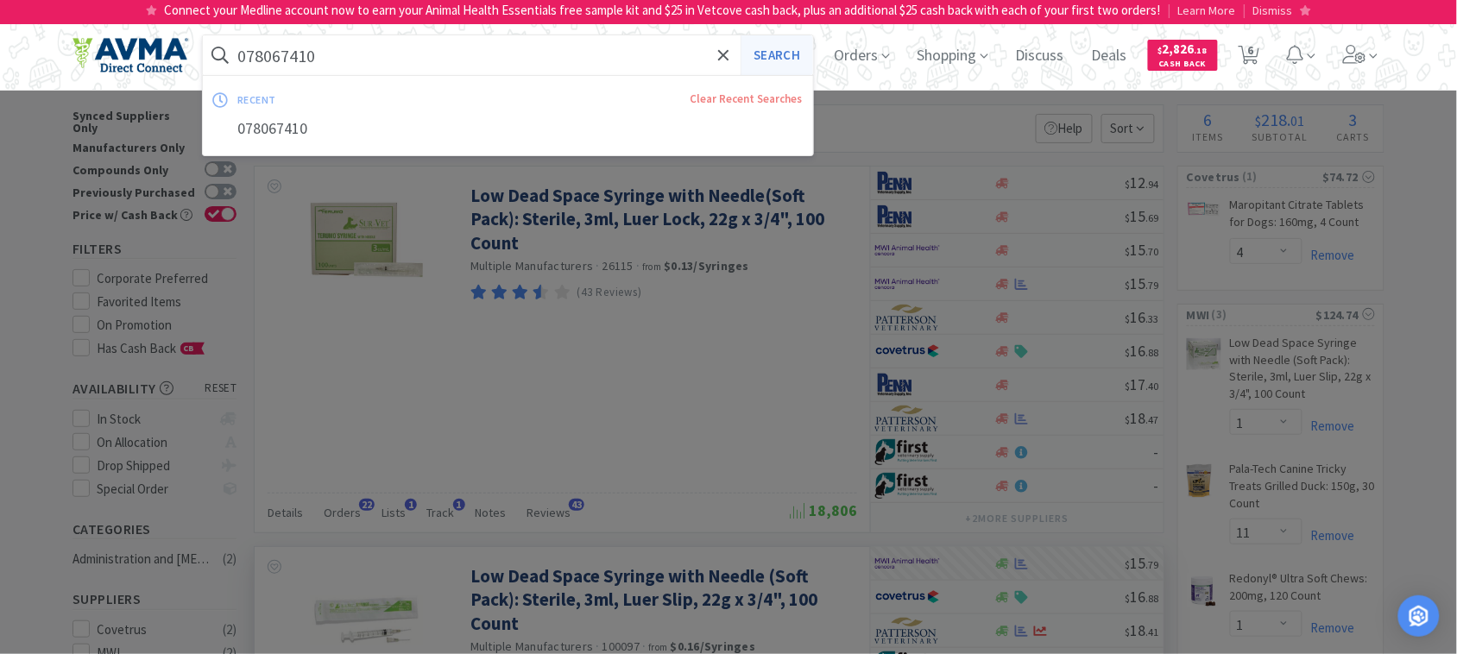
click at [767, 56] on button "Search" at bounding box center [777, 55] width 72 height 40
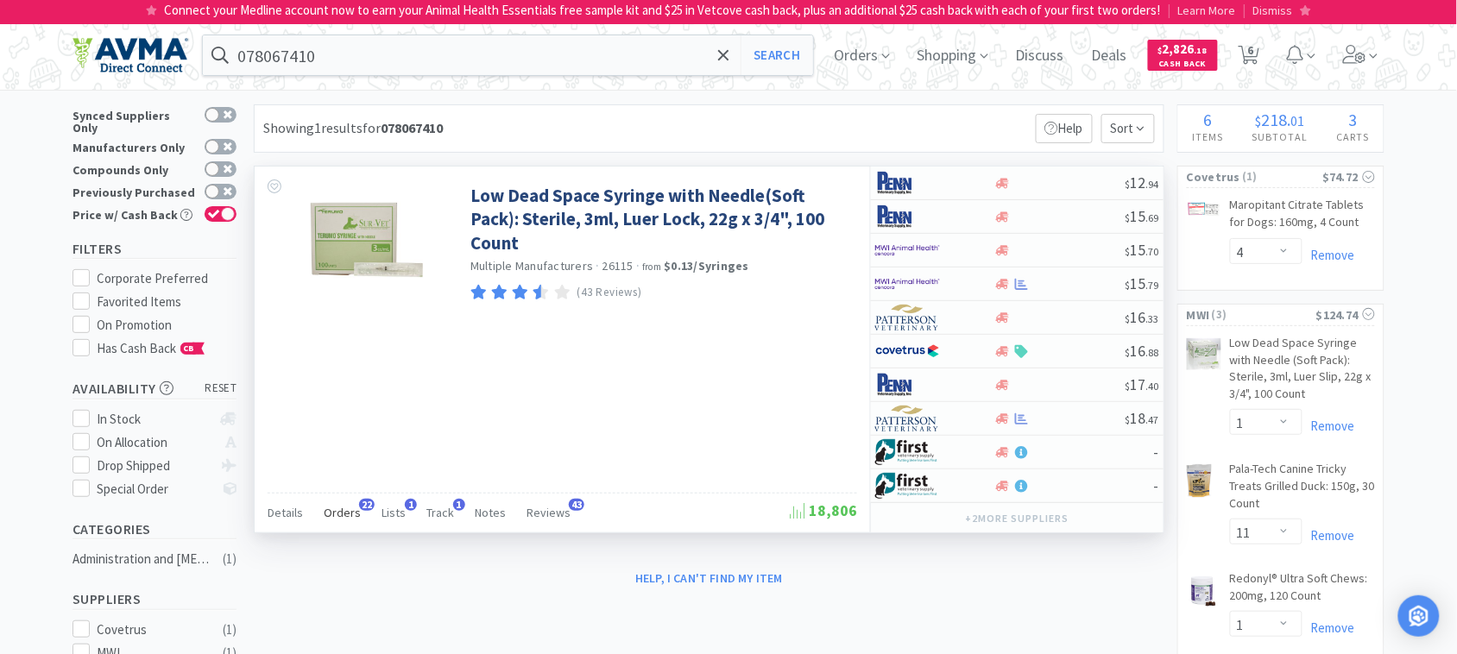
click at [338, 510] on span "Orders" at bounding box center [342, 513] width 37 height 16
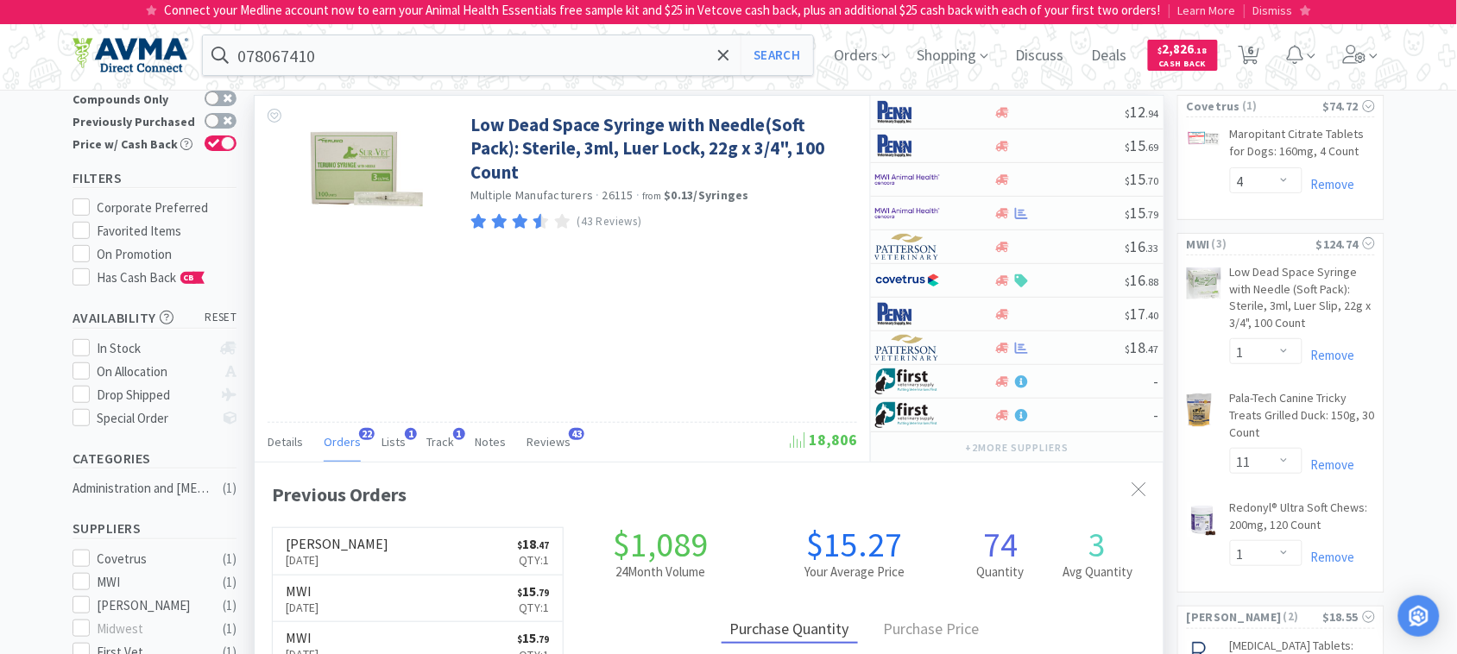
scroll to position [216, 0]
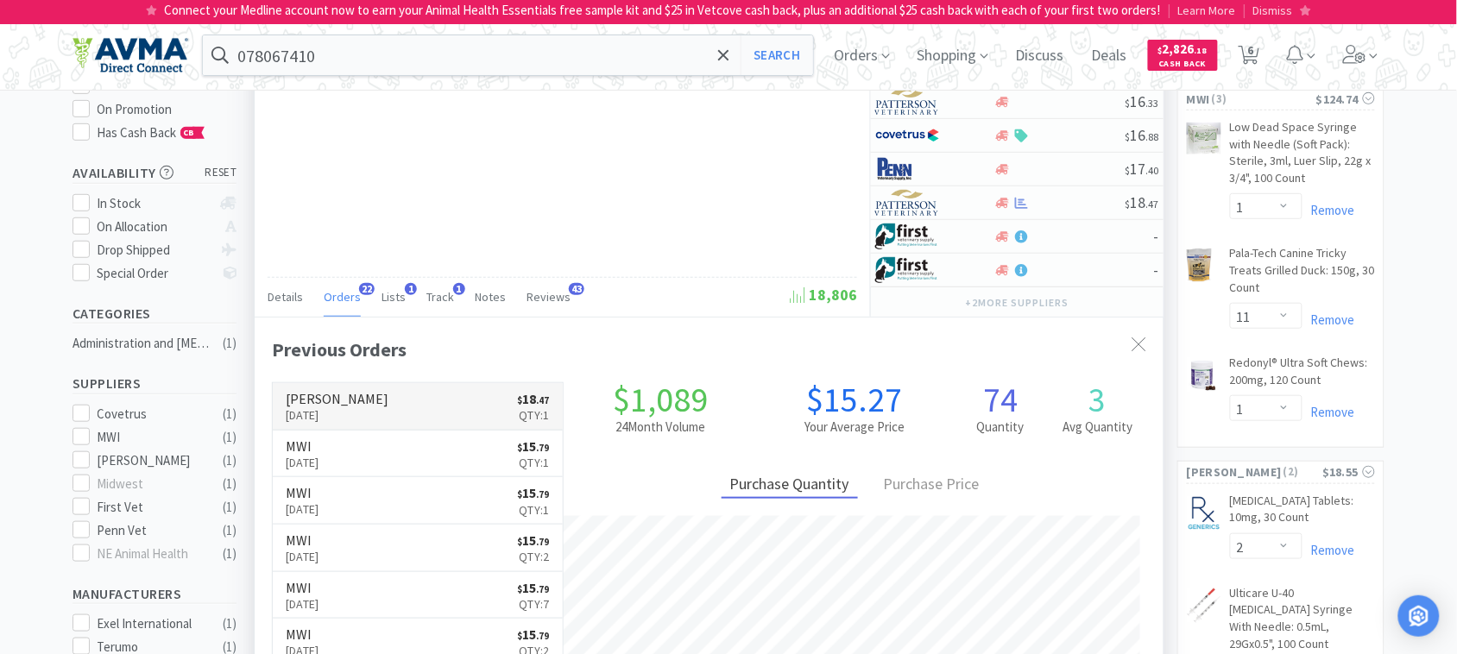
click at [337, 415] on p "[DATE]" at bounding box center [337, 415] width 103 height 19
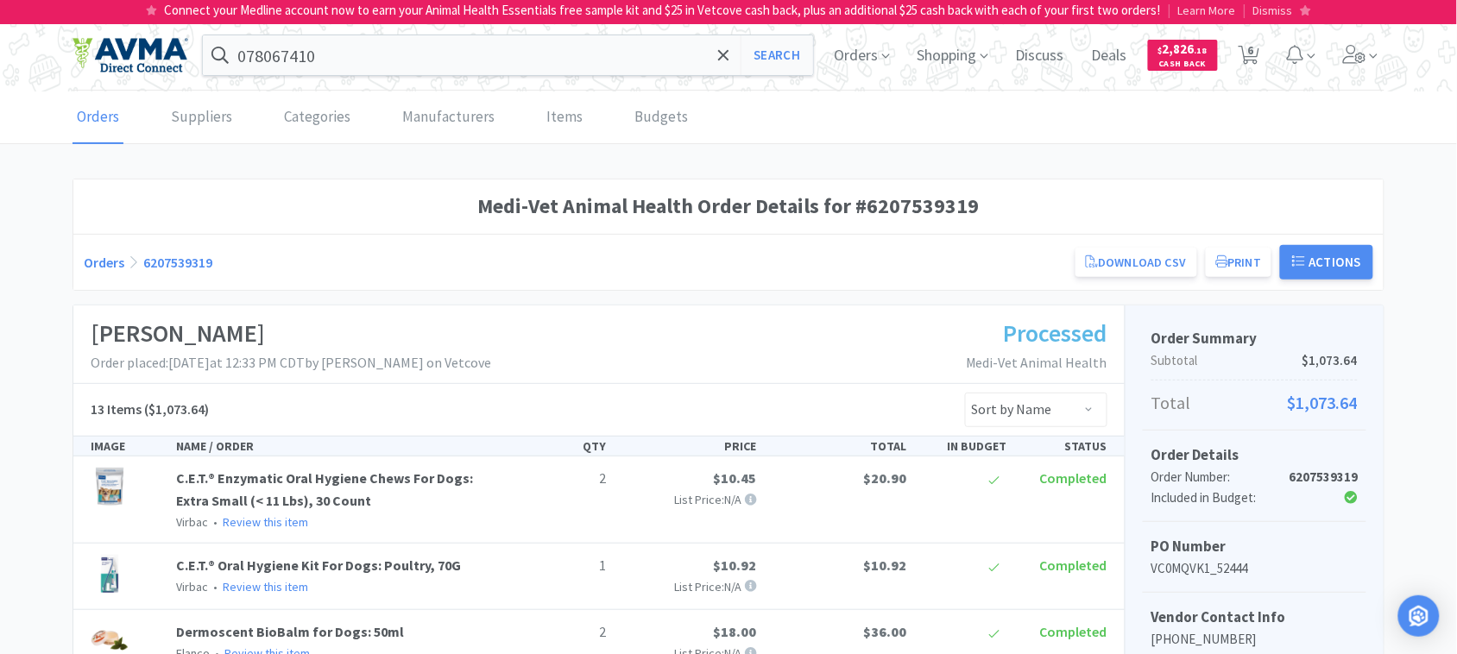
click at [399, 30] on div "078067410 Search Orders Shopping Discuss Discuss Deals Deals $ 2,826 . 18 Cash …" at bounding box center [729, 56] width 1312 height 70
click at [401, 44] on input "078067410" at bounding box center [508, 55] width 610 height 40
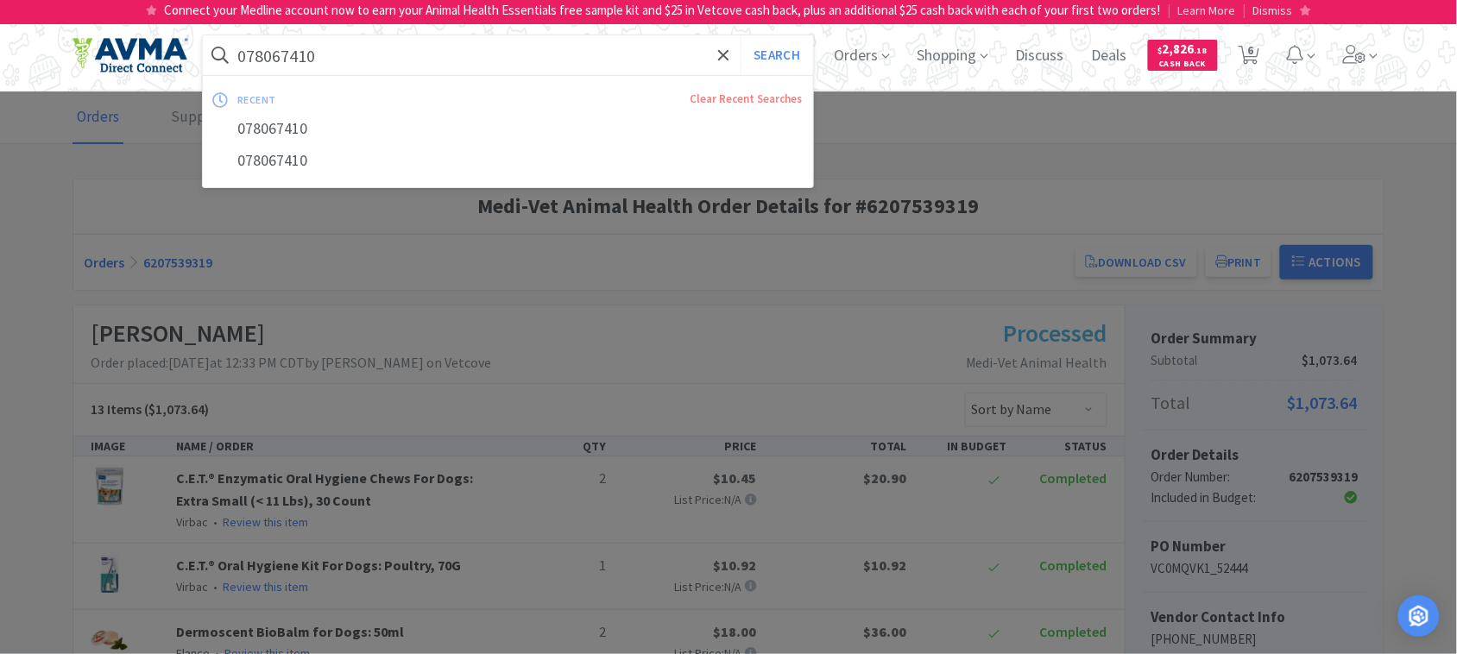
paste input "831165"
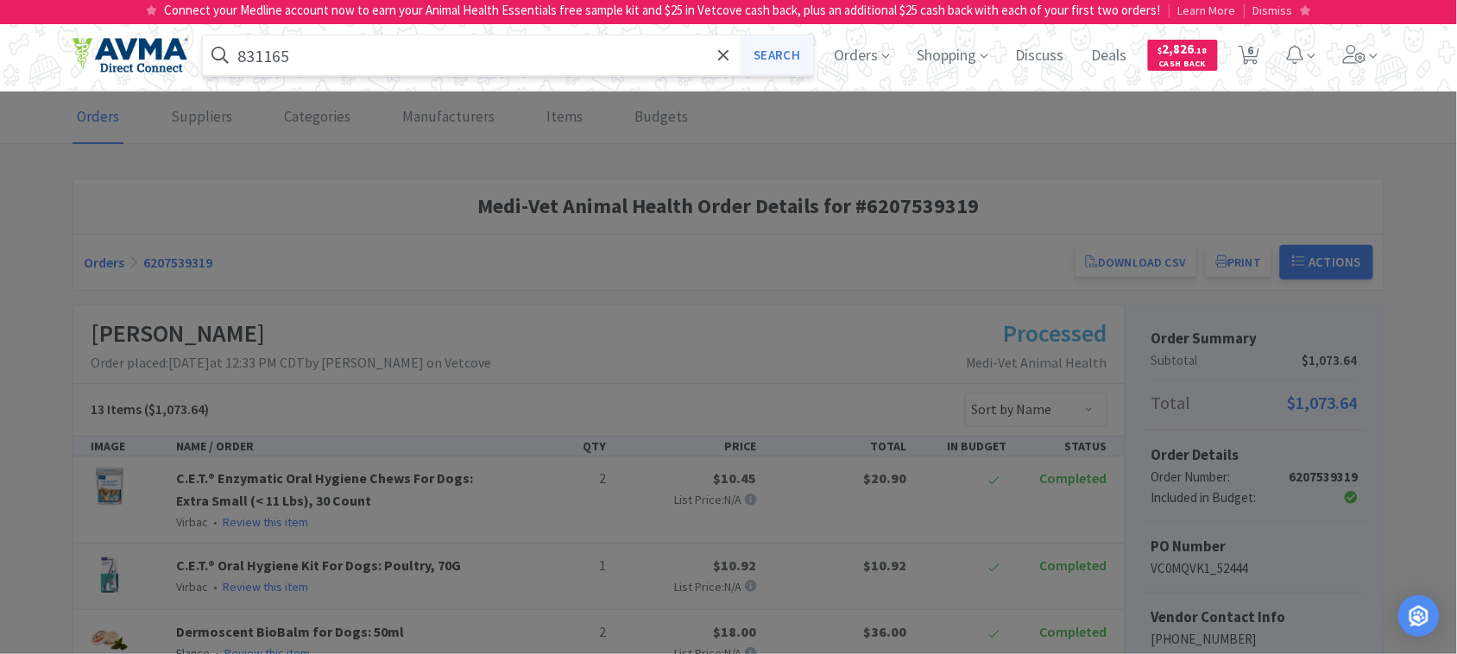
type input "831165"
click at [769, 56] on button "Search" at bounding box center [777, 55] width 72 height 40
select select "4"
select select "1"
select select "11"
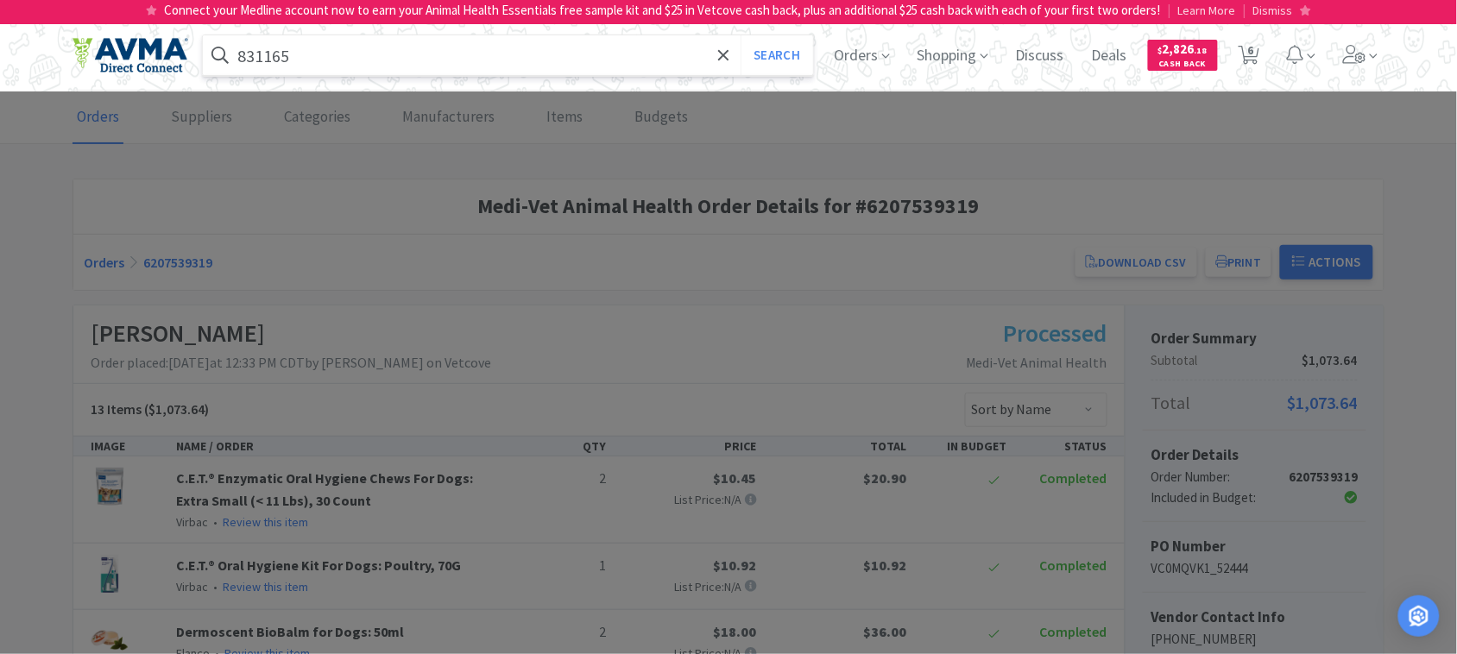
select select "1"
select select "2"
select select "1"
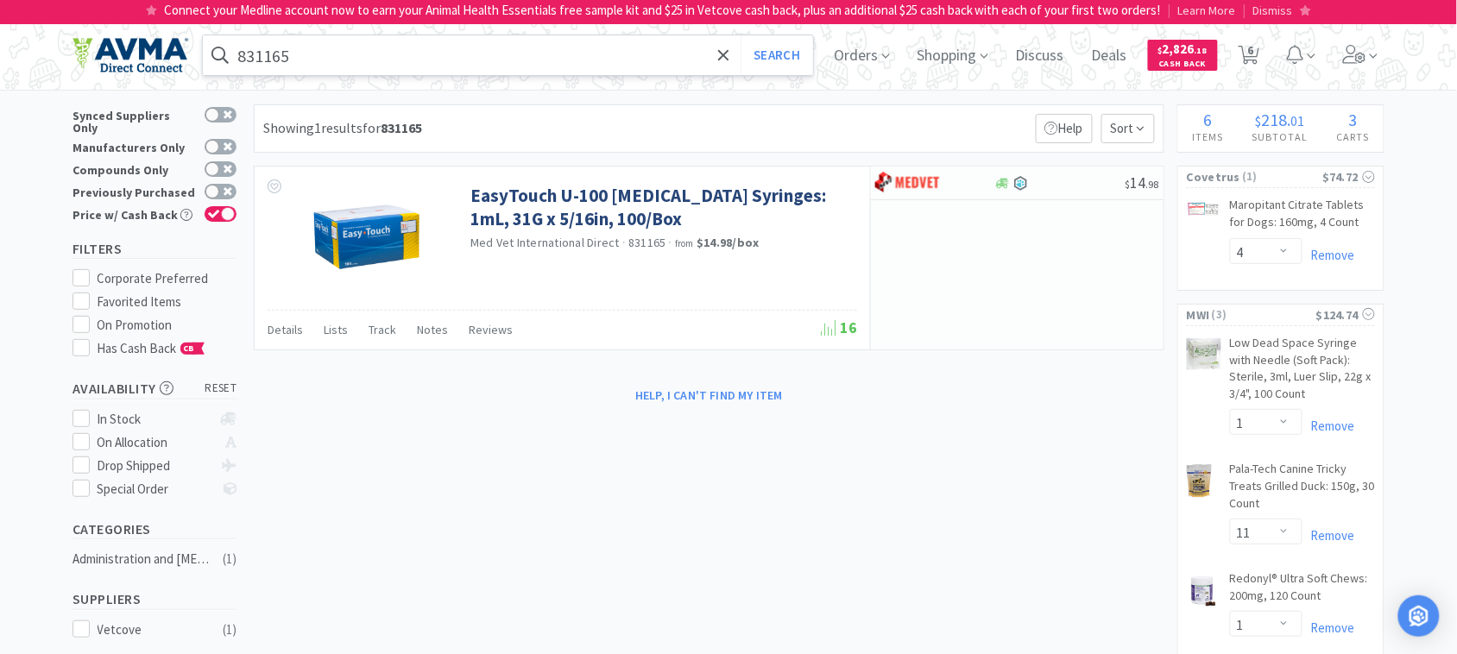
click at [333, 45] on input "831165" at bounding box center [508, 55] width 610 height 40
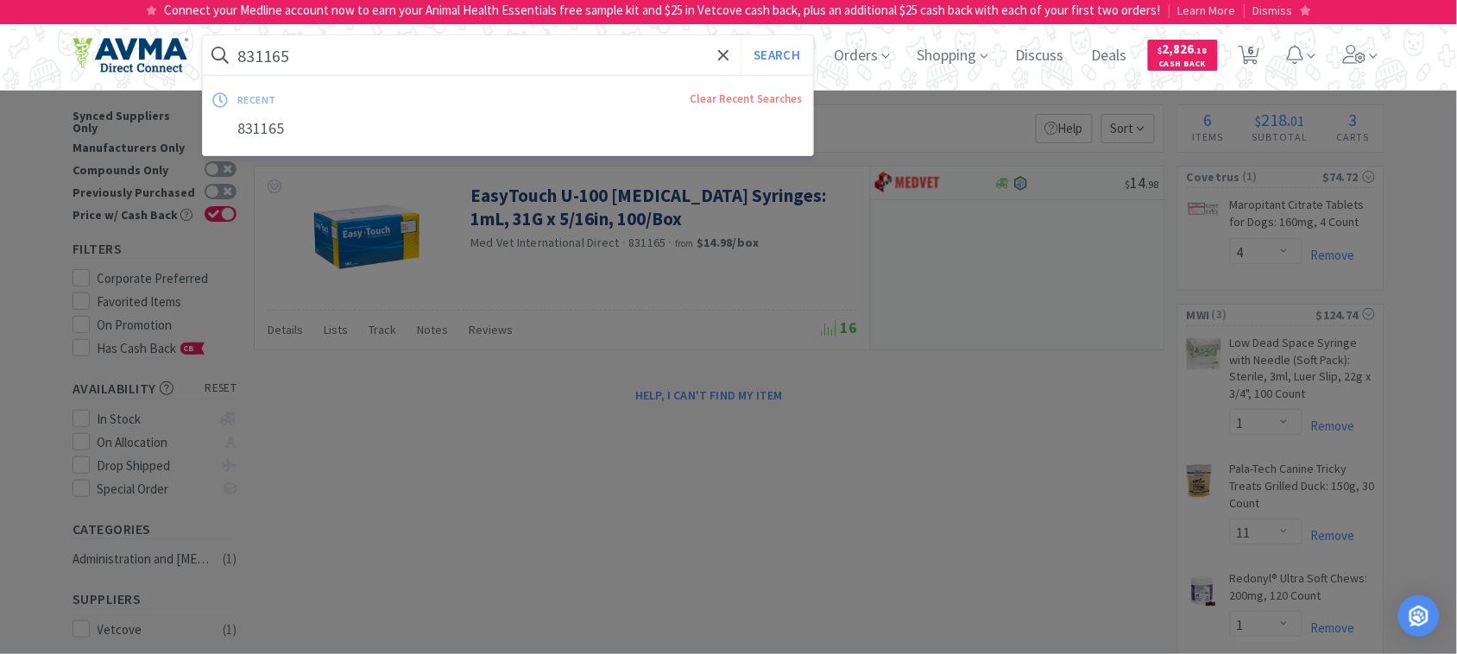
paste input "001172"
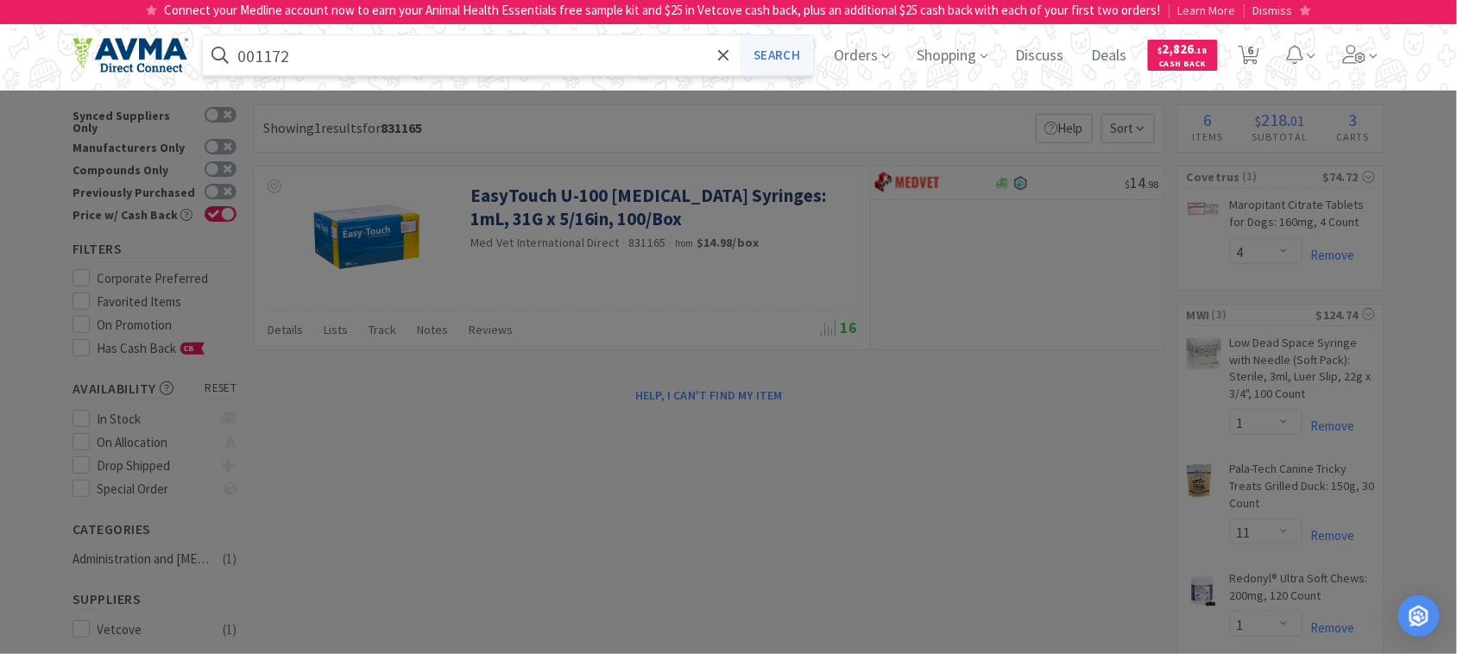
type input "001172"
click at [768, 57] on button "Search" at bounding box center [777, 55] width 72 height 40
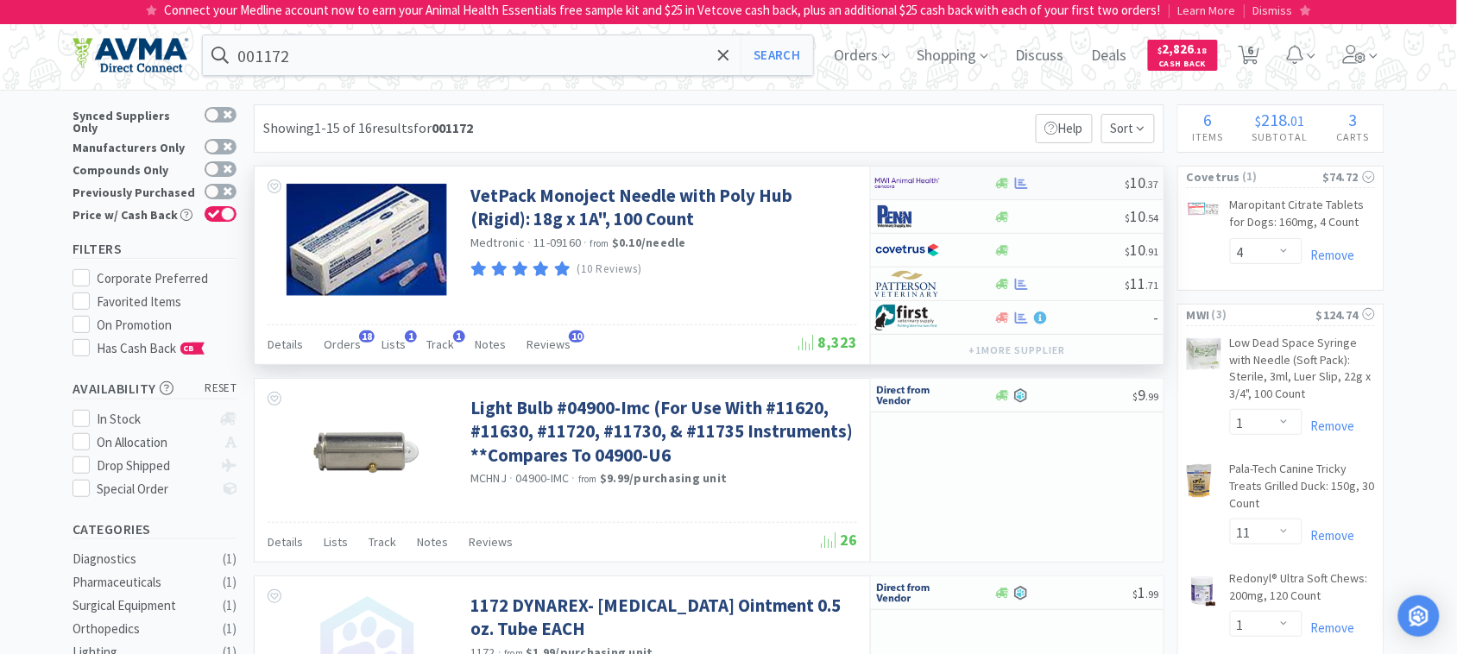
click at [895, 179] on img at bounding box center [907, 183] width 65 height 26
select select "1"
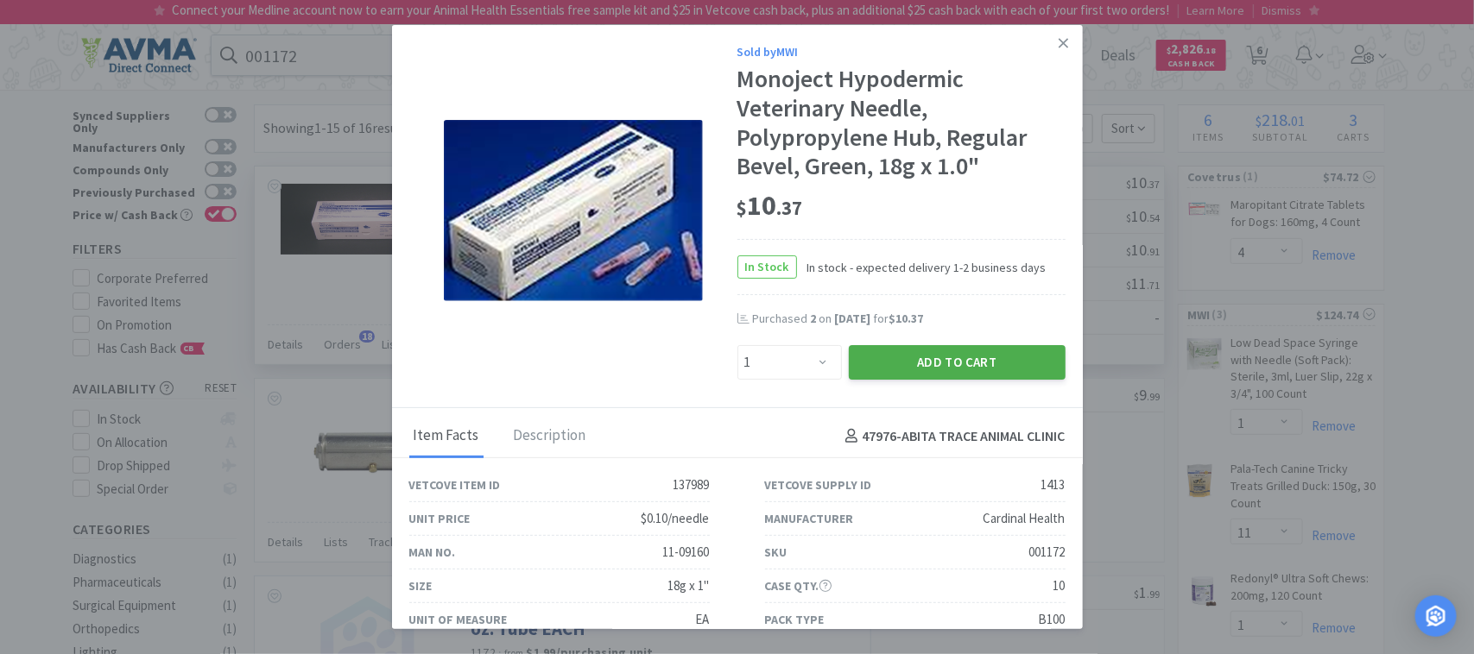
click at [935, 363] on button "Add to Cart" at bounding box center [957, 362] width 217 height 35
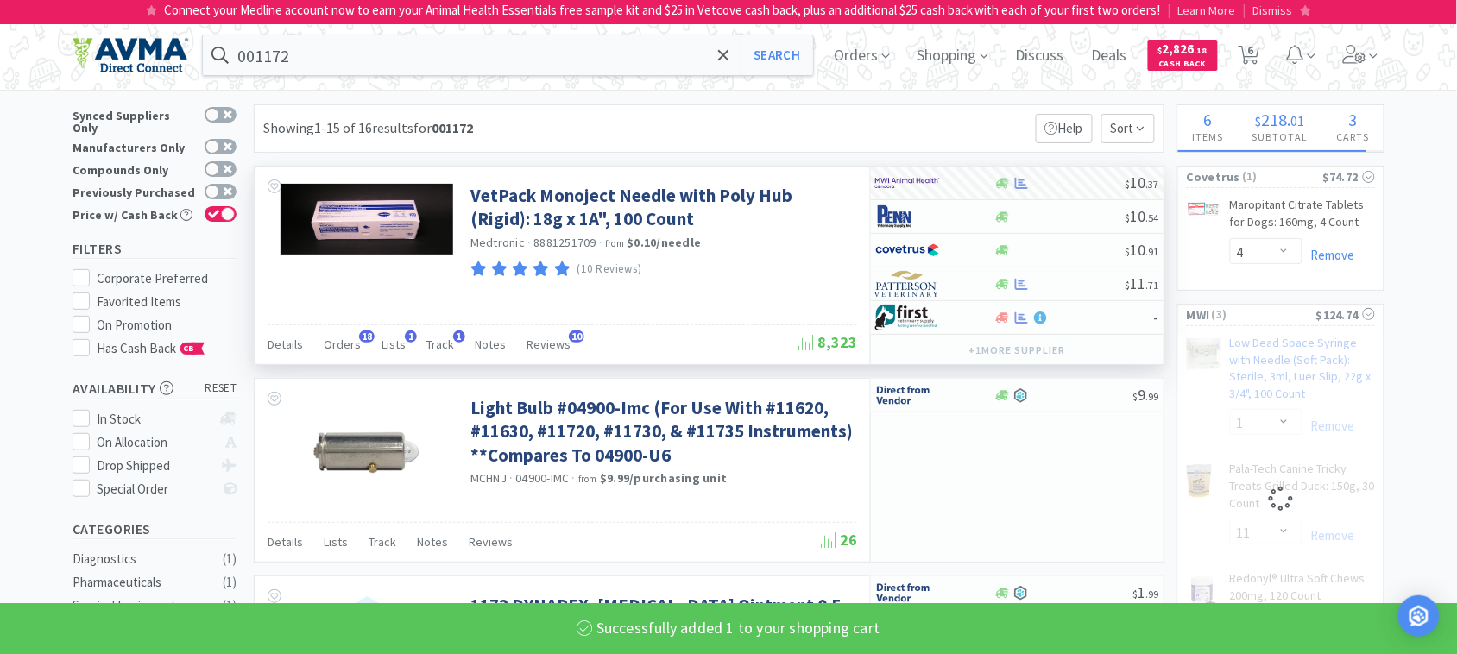
select select "11"
select select "1"
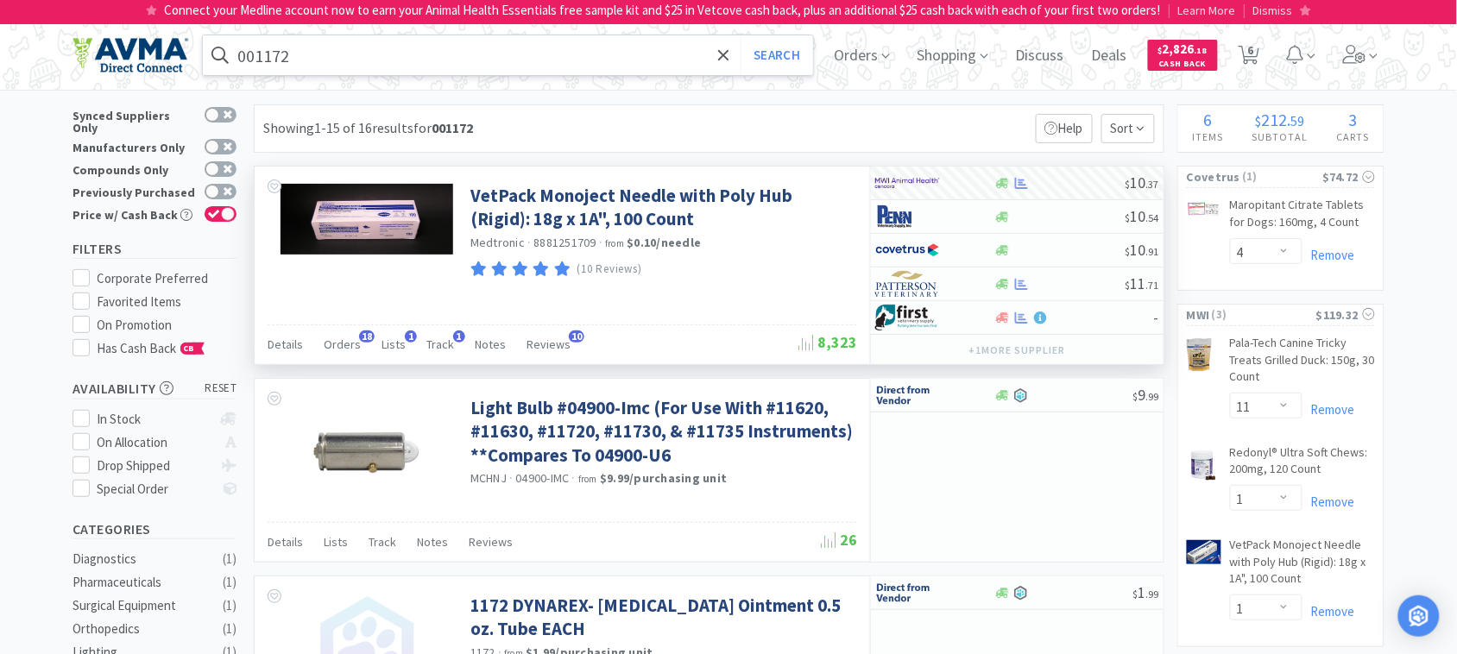
click at [332, 59] on input "001172" at bounding box center [508, 55] width 610 height 40
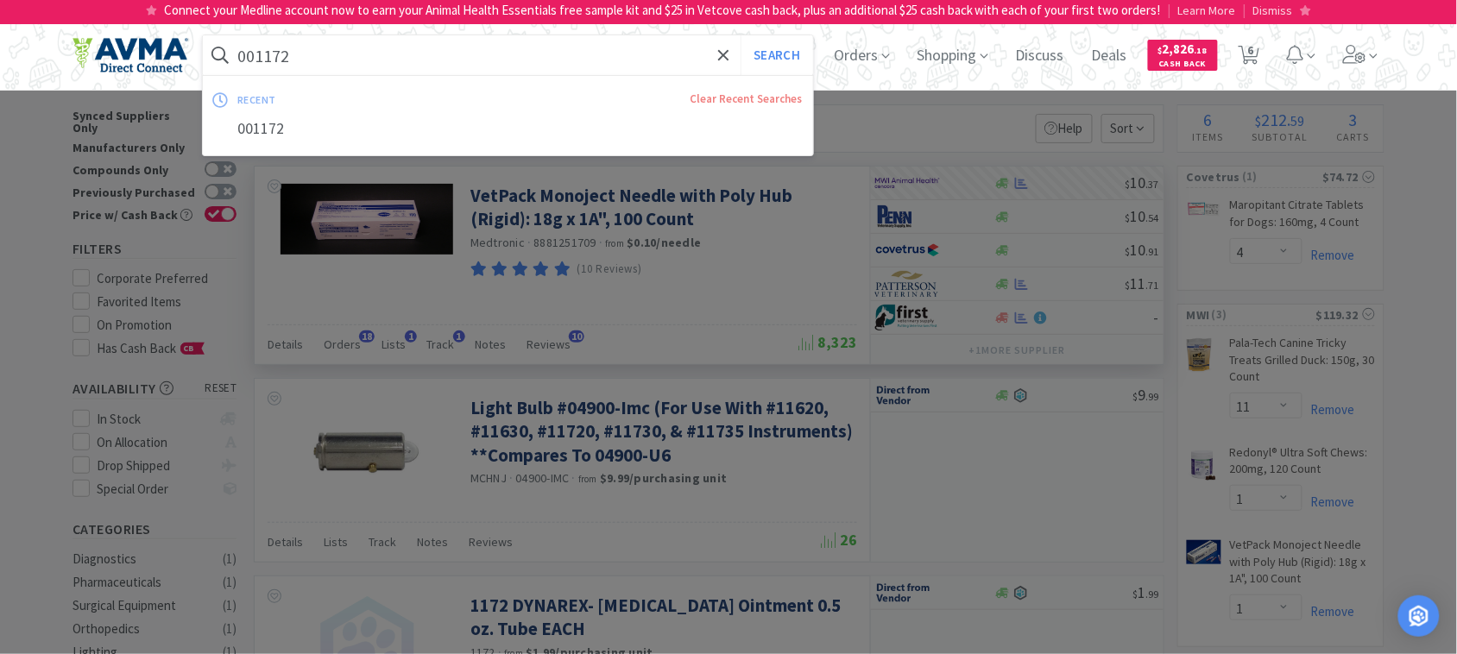
paste input "78936089"
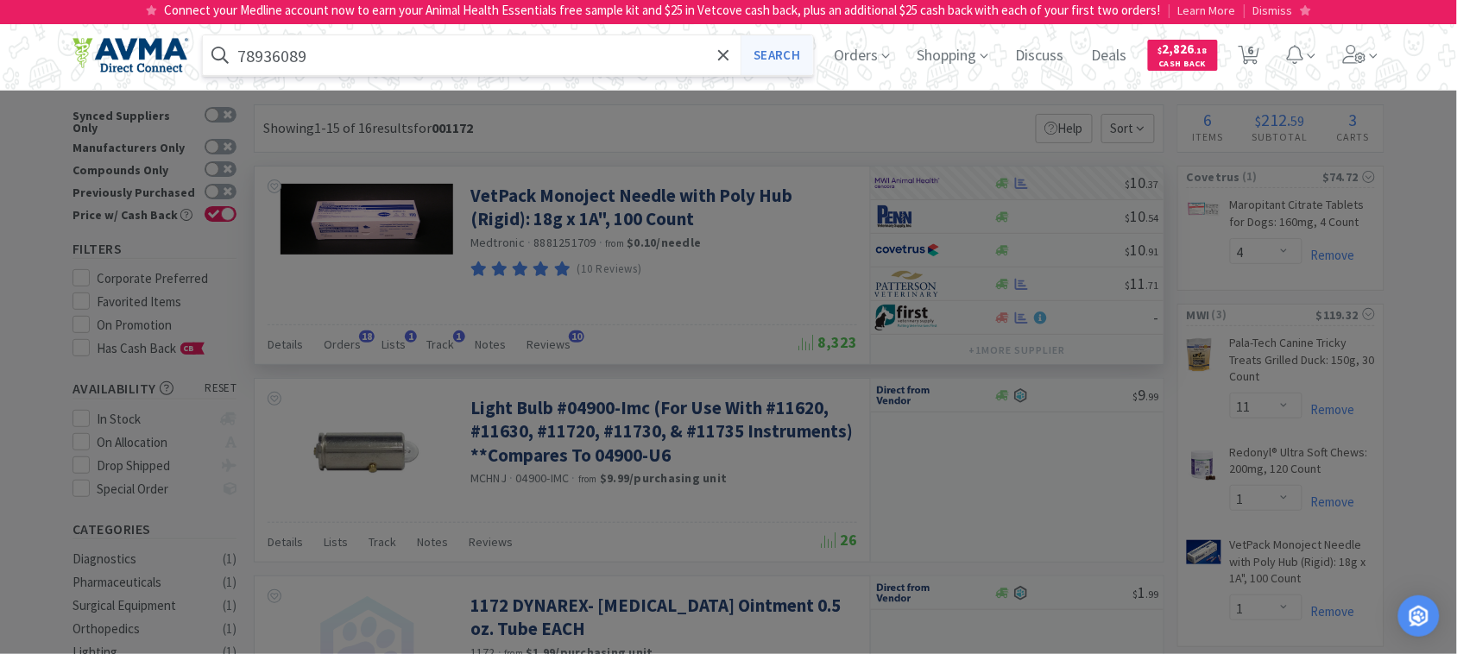
type input "78936089"
click at [773, 52] on button "Search" at bounding box center [777, 55] width 72 height 40
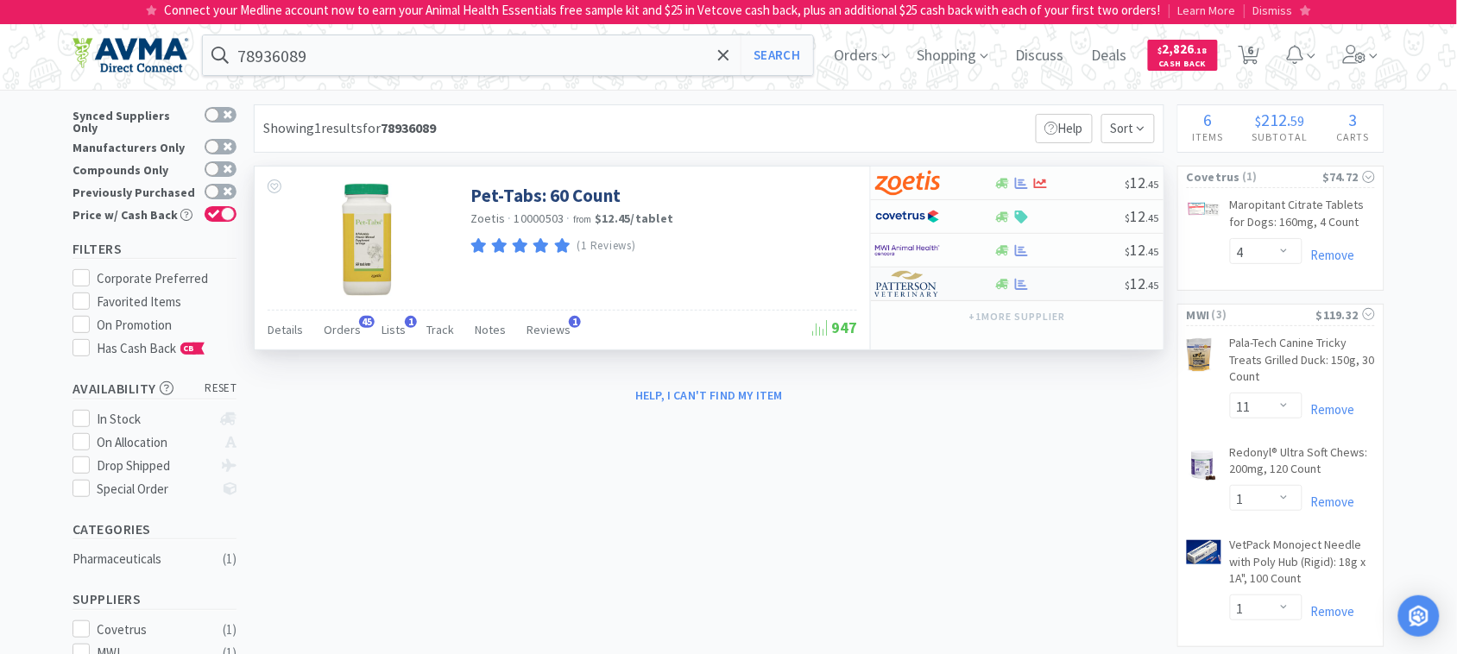
click at [909, 290] on img at bounding box center [907, 284] width 65 height 26
select select "1"
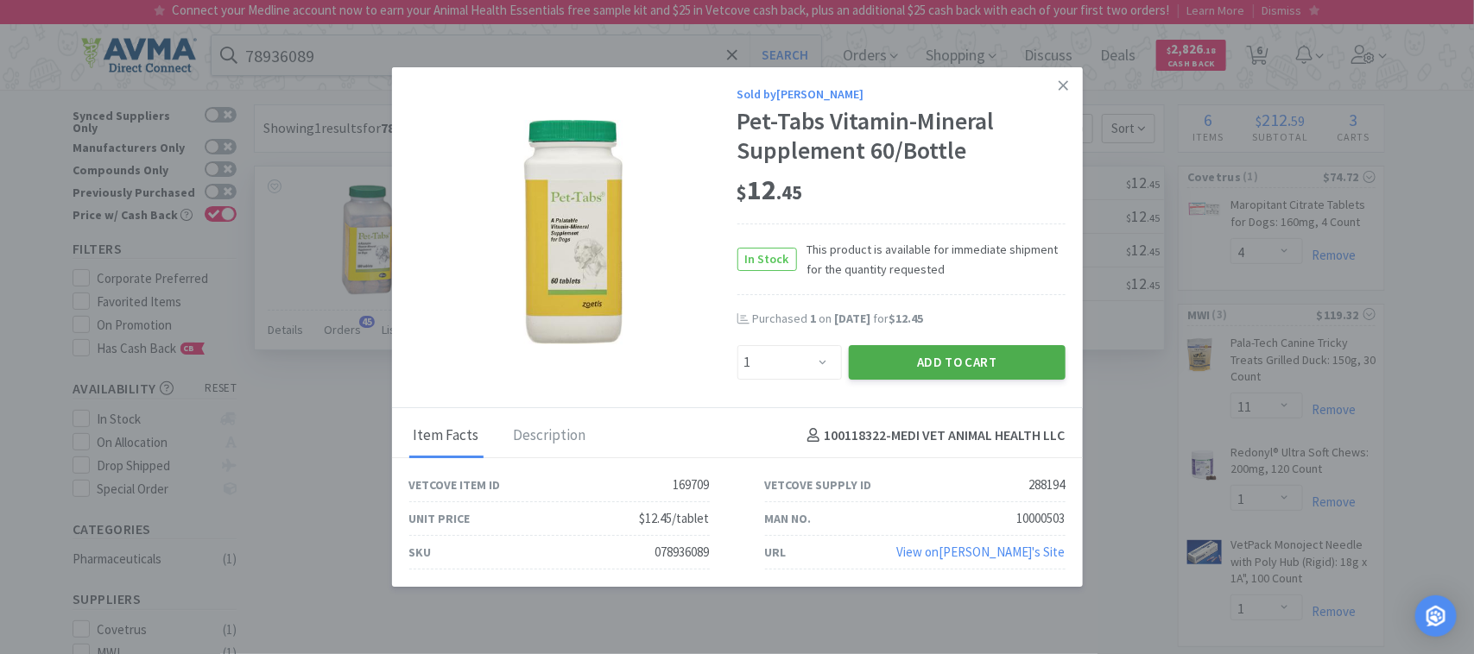
click at [929, 354] on button "Add to Cart" at bounding box center [957, 362] width 217 height 35
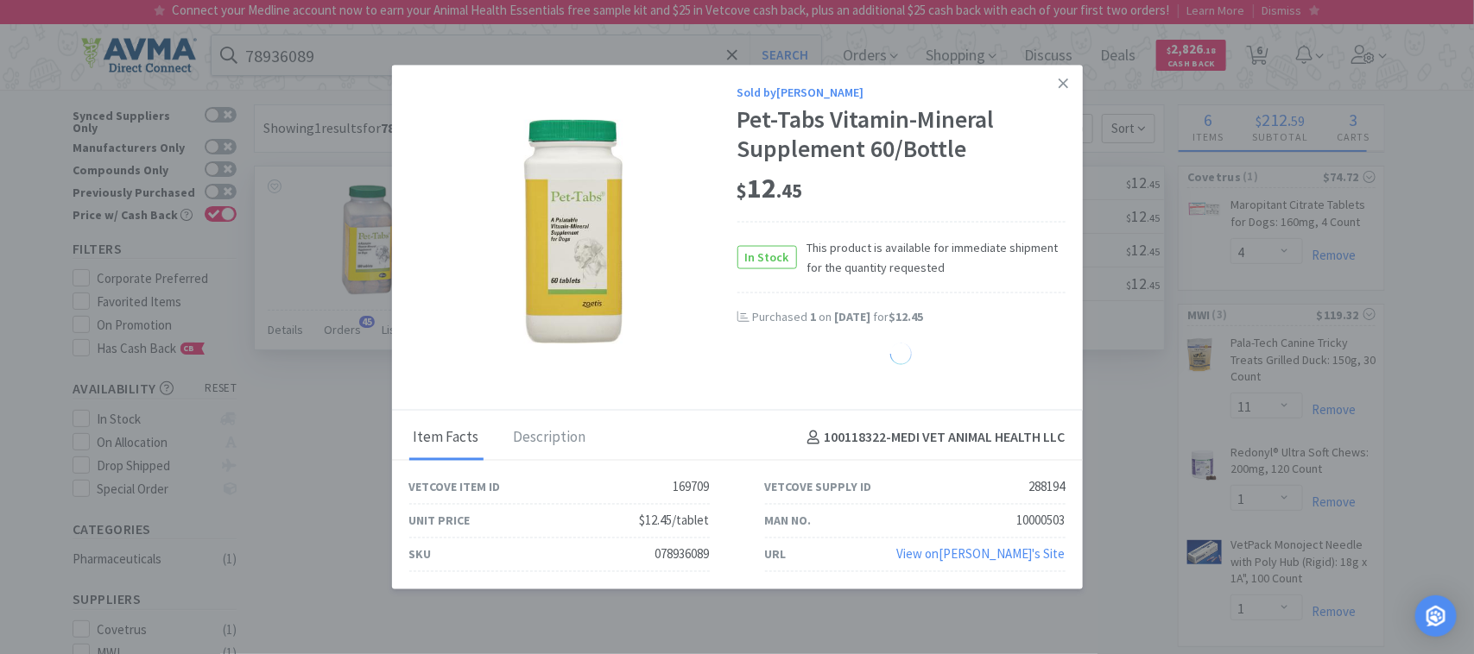
select select "1"
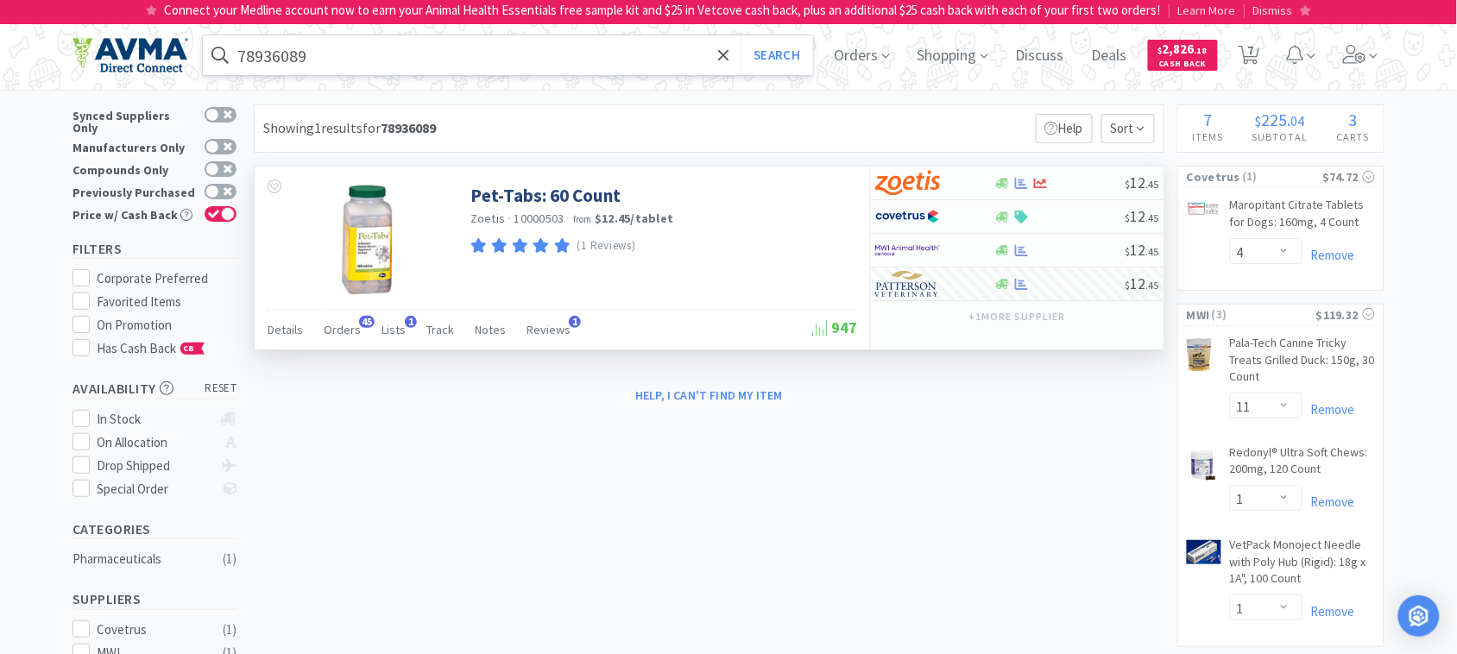
click at [356, 57] on input "78936089" at bounding box center [508, 55] width 610 height 40
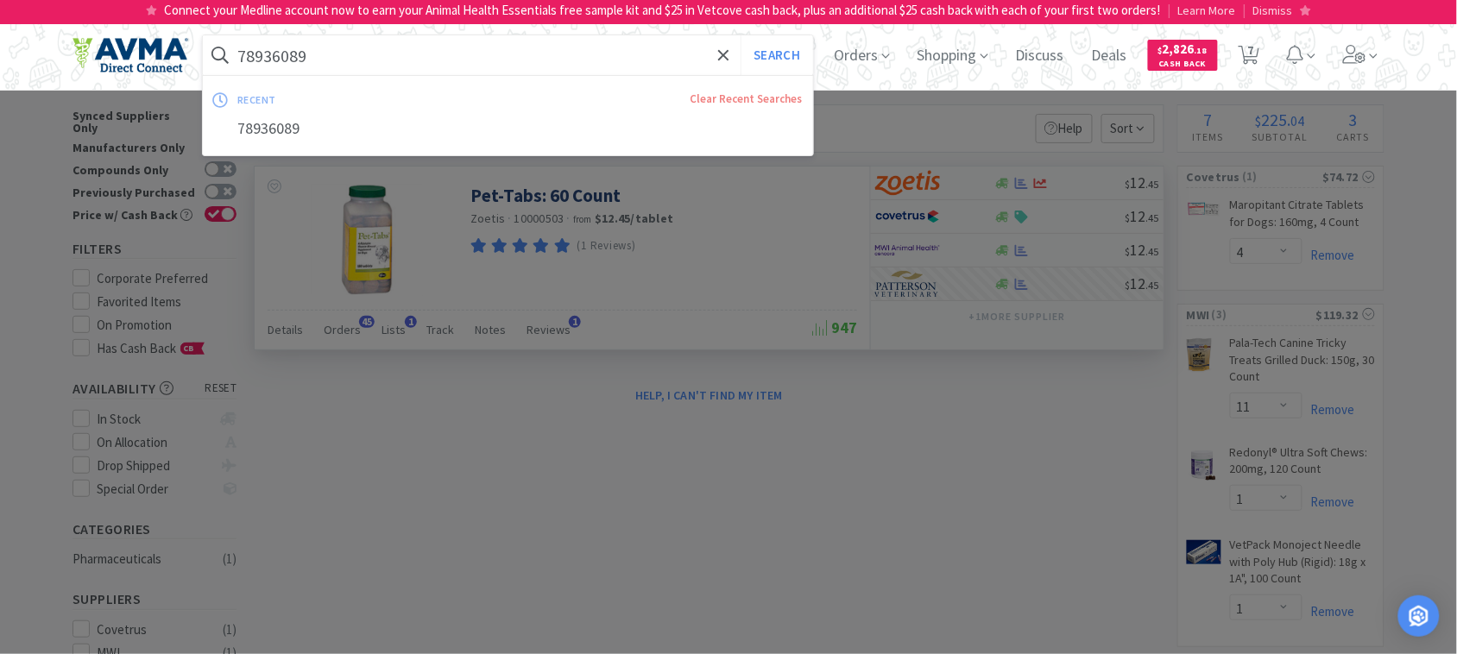
paste input "009150"
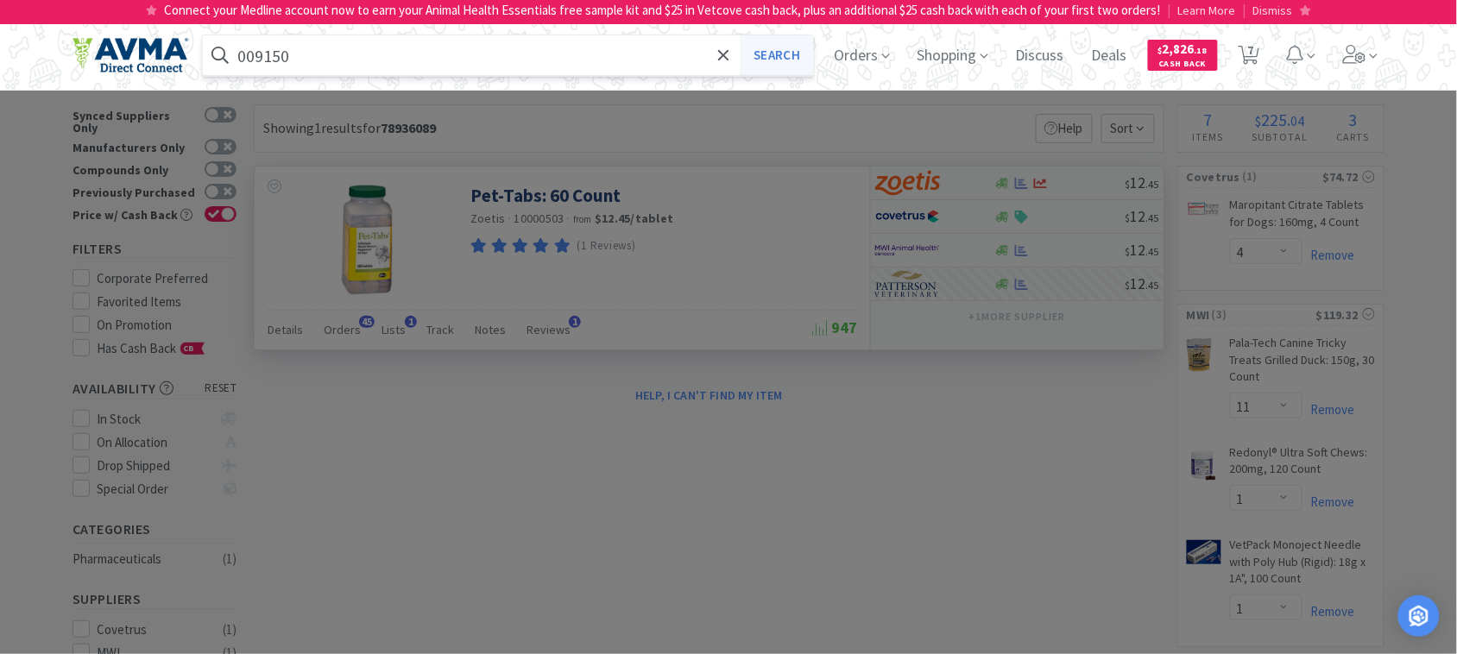
type input "009150"
click at [799, 56] on button "Search" at bounding box center [777, 55] width 72 height 40
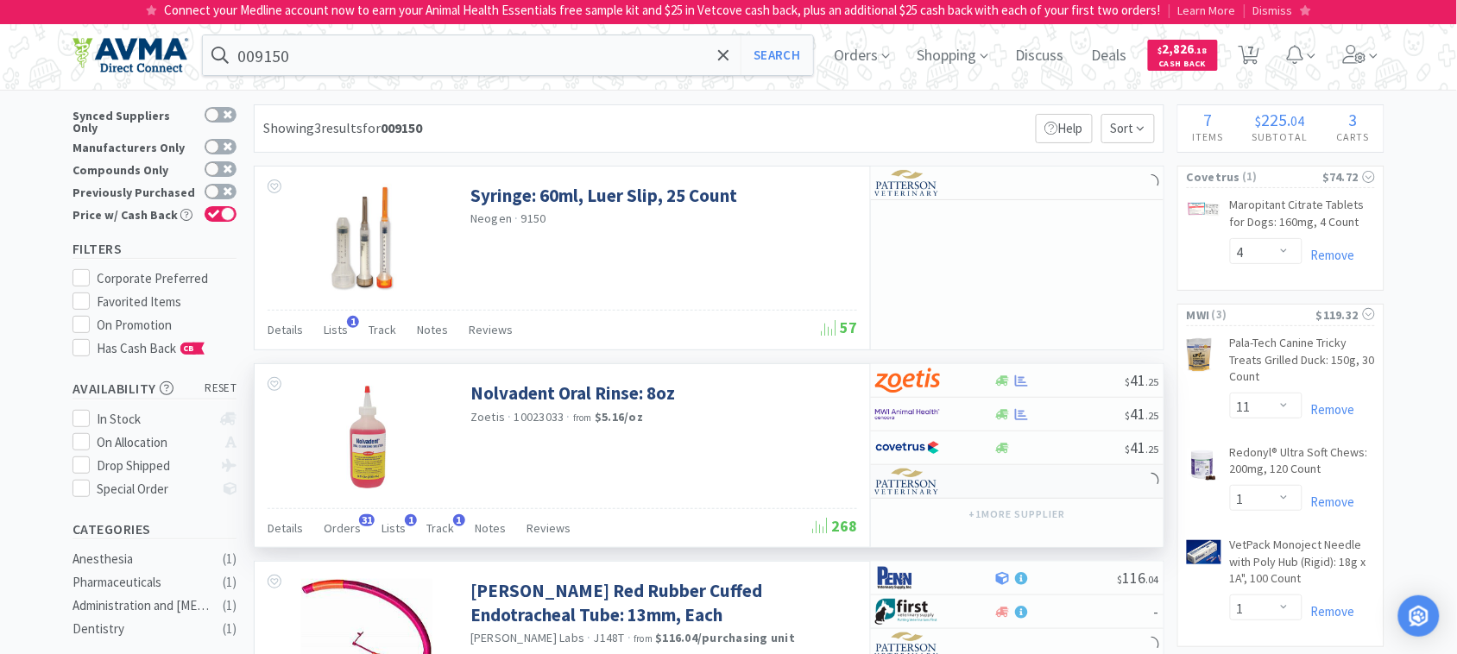
click at [908, 482] on img at bounding box center [907, 482] width 65 height 26
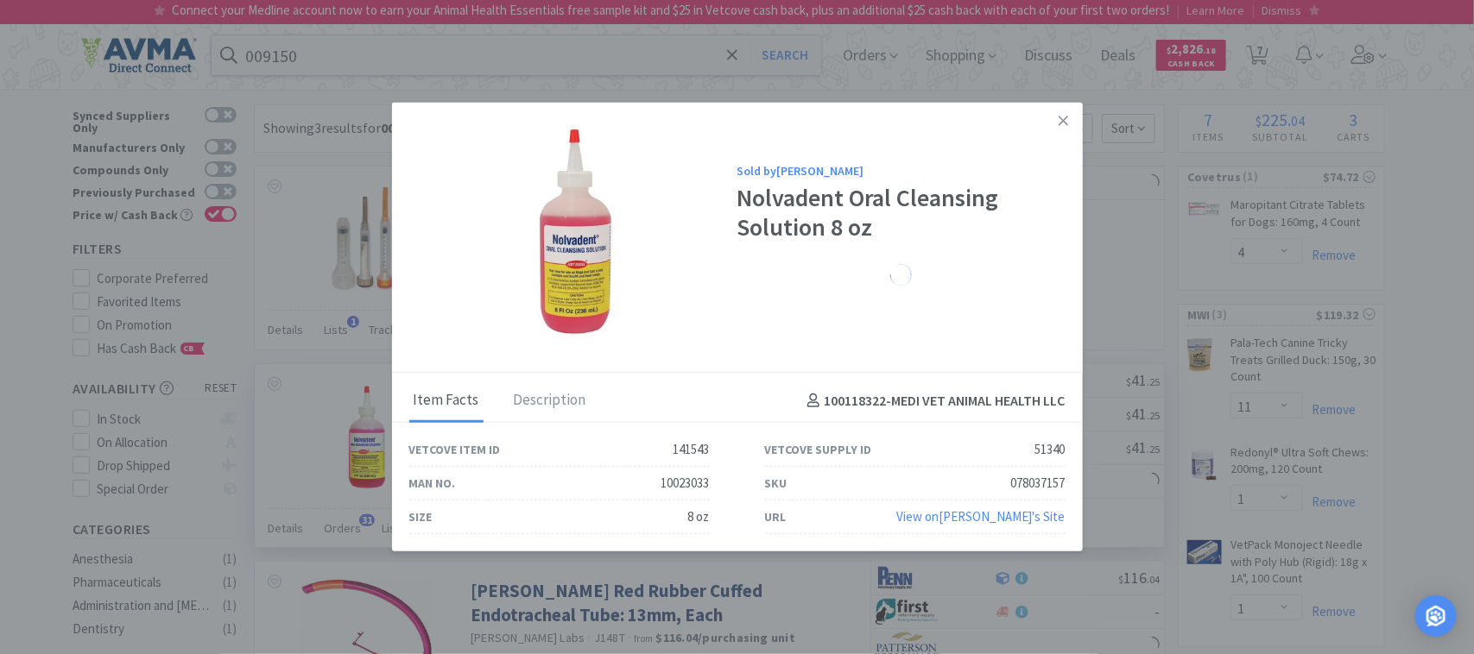
select select "1"
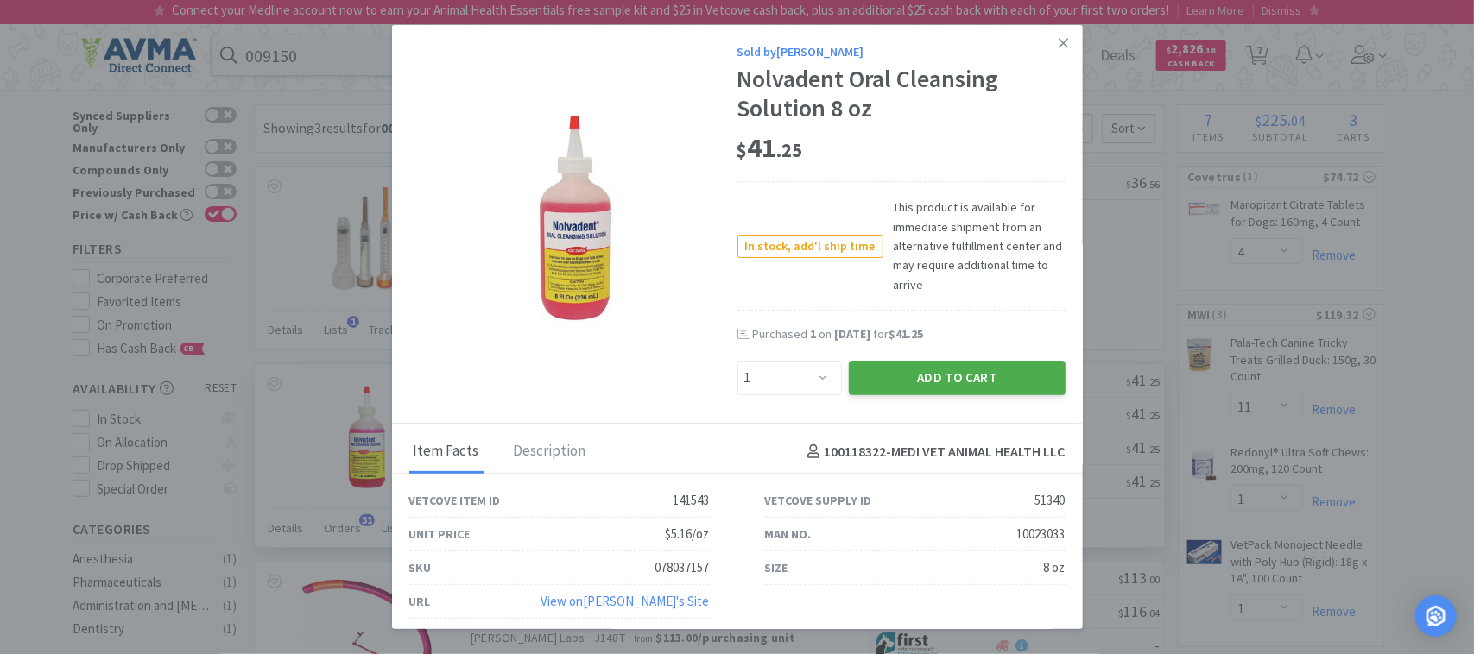
click at [913, 391] on button "Add to Cart" at bounding box center [957, 378] width 217 height 35
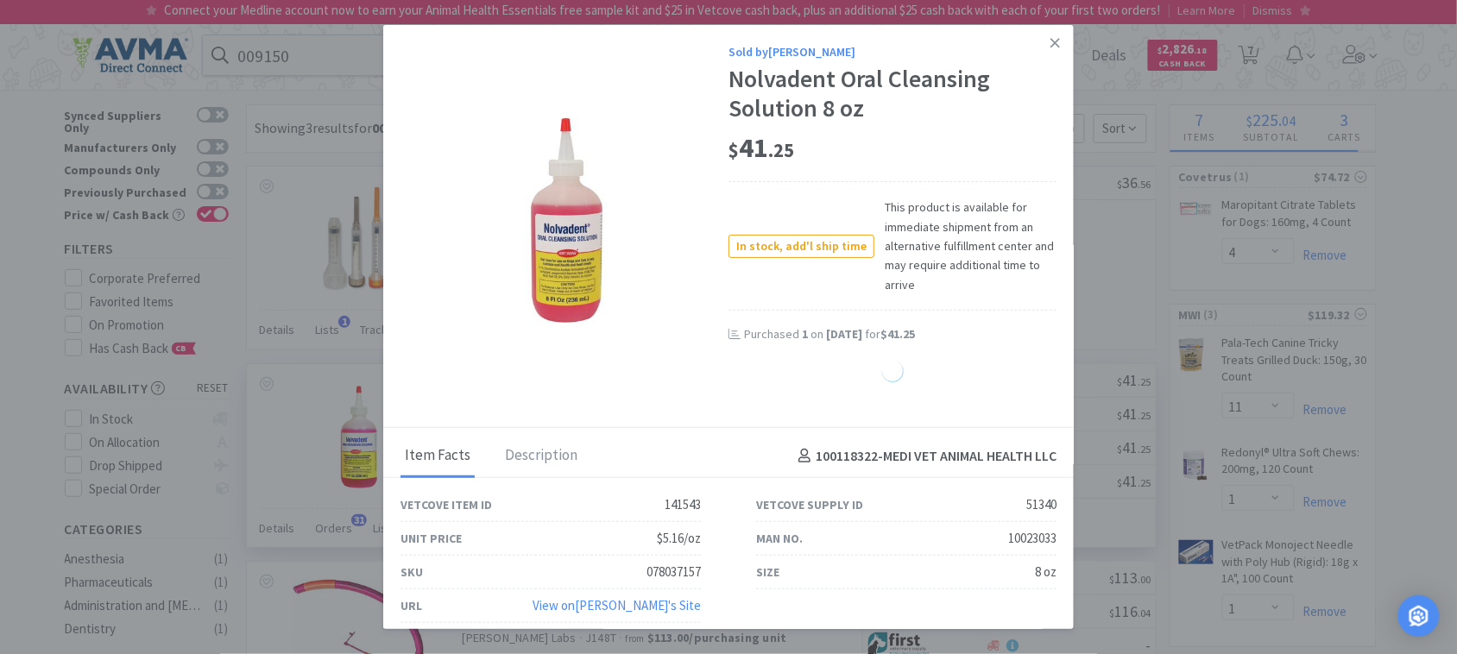
select select "1"
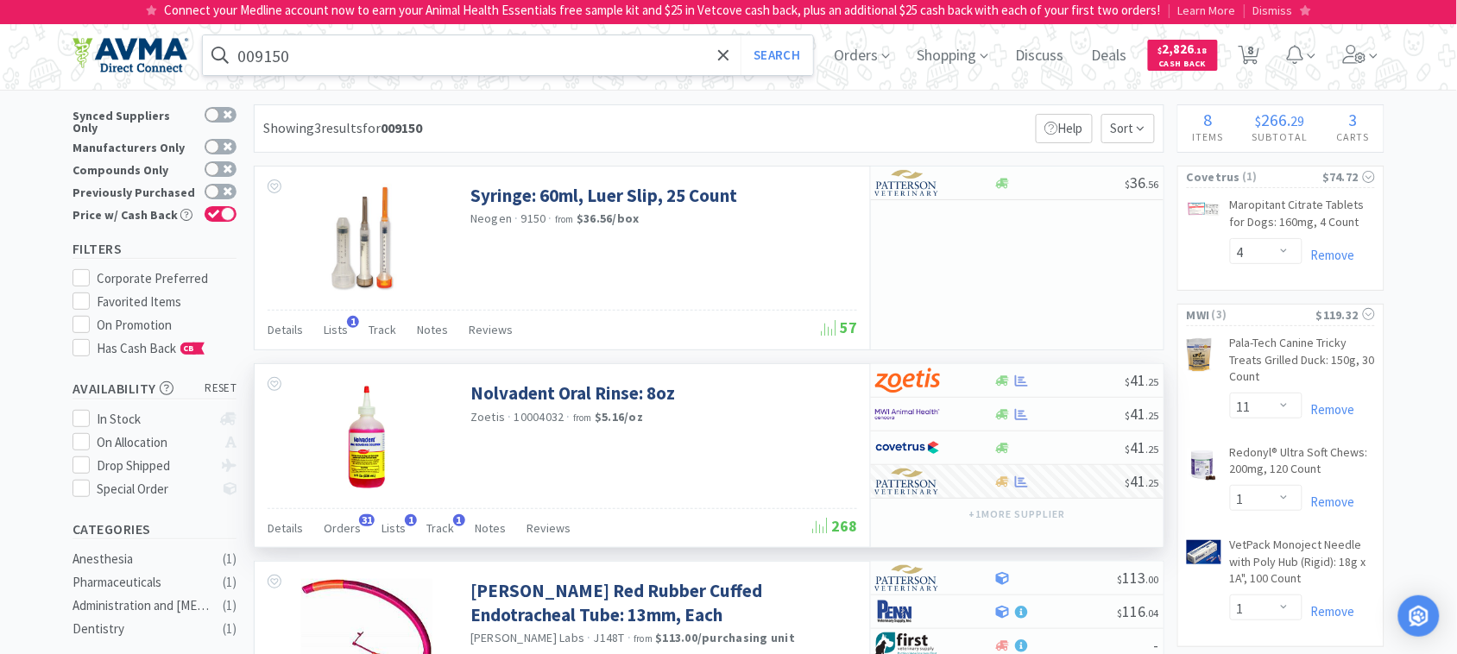
click at [289, 59] on input "009150" at bounding box center [508, 55] width 610 height 40
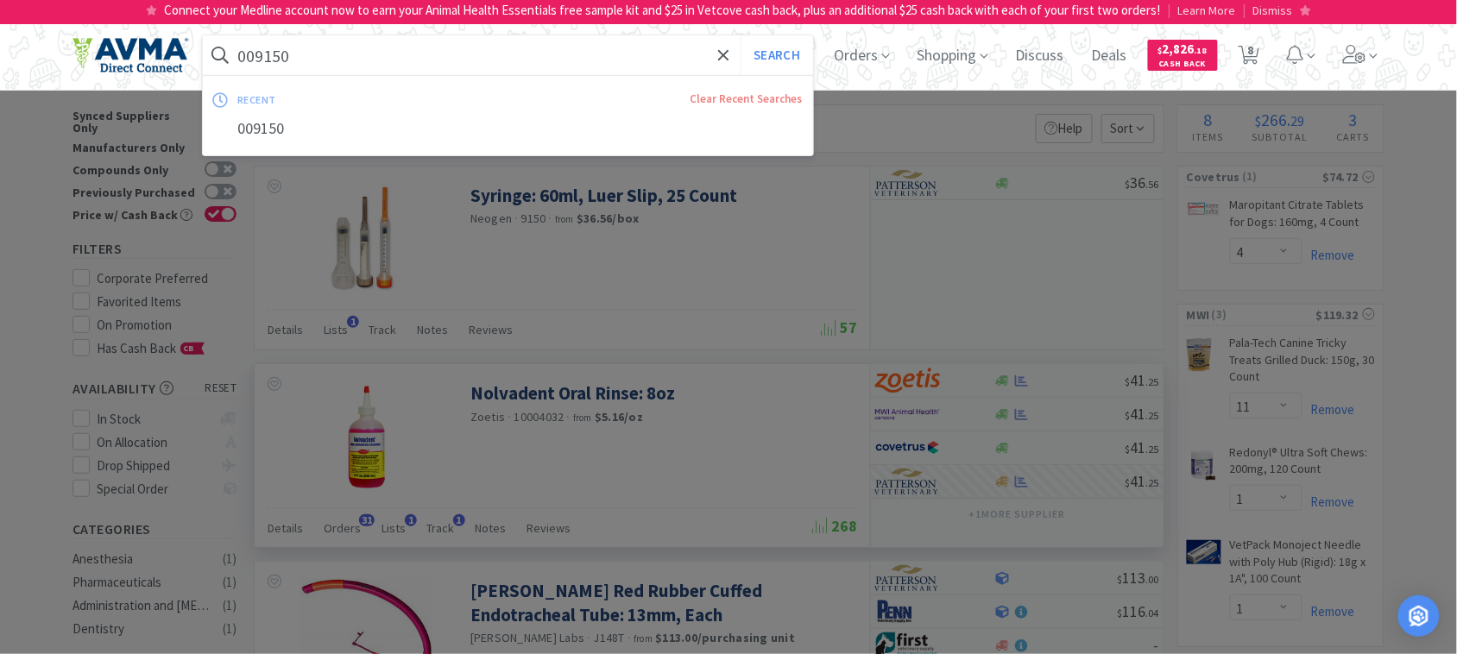
paste input "600175"
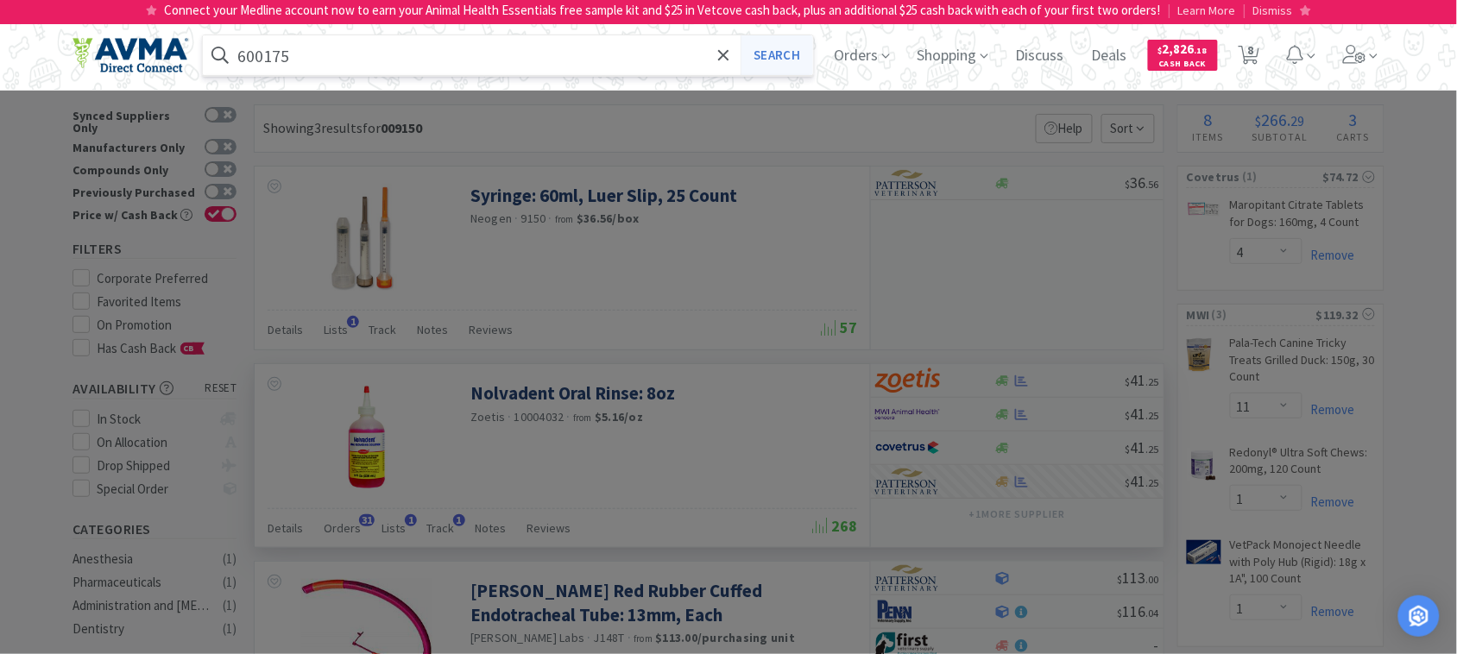
type input "600175"
click at [774, 54] on button "Search" at bounding box center [777, 55] width 72 height 40
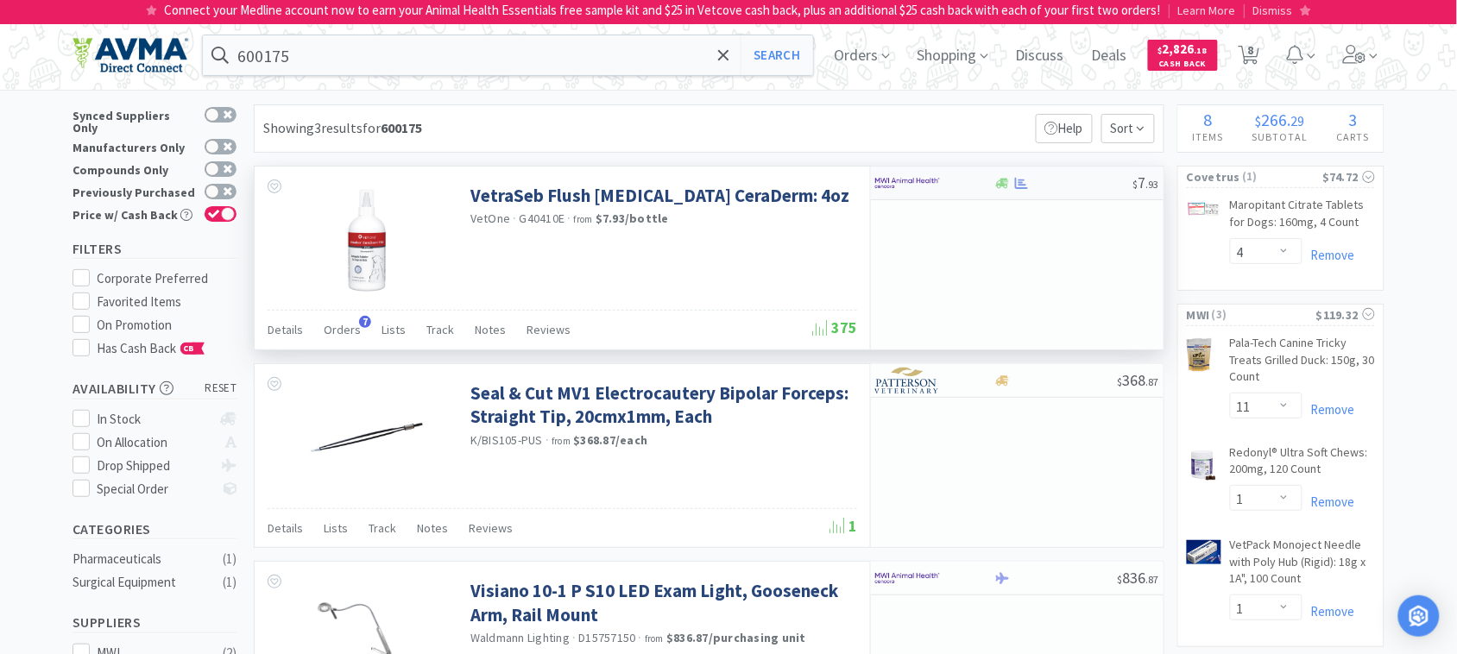
click at [895, 181] on img at bounding box center [907, 183] width 65 height 26
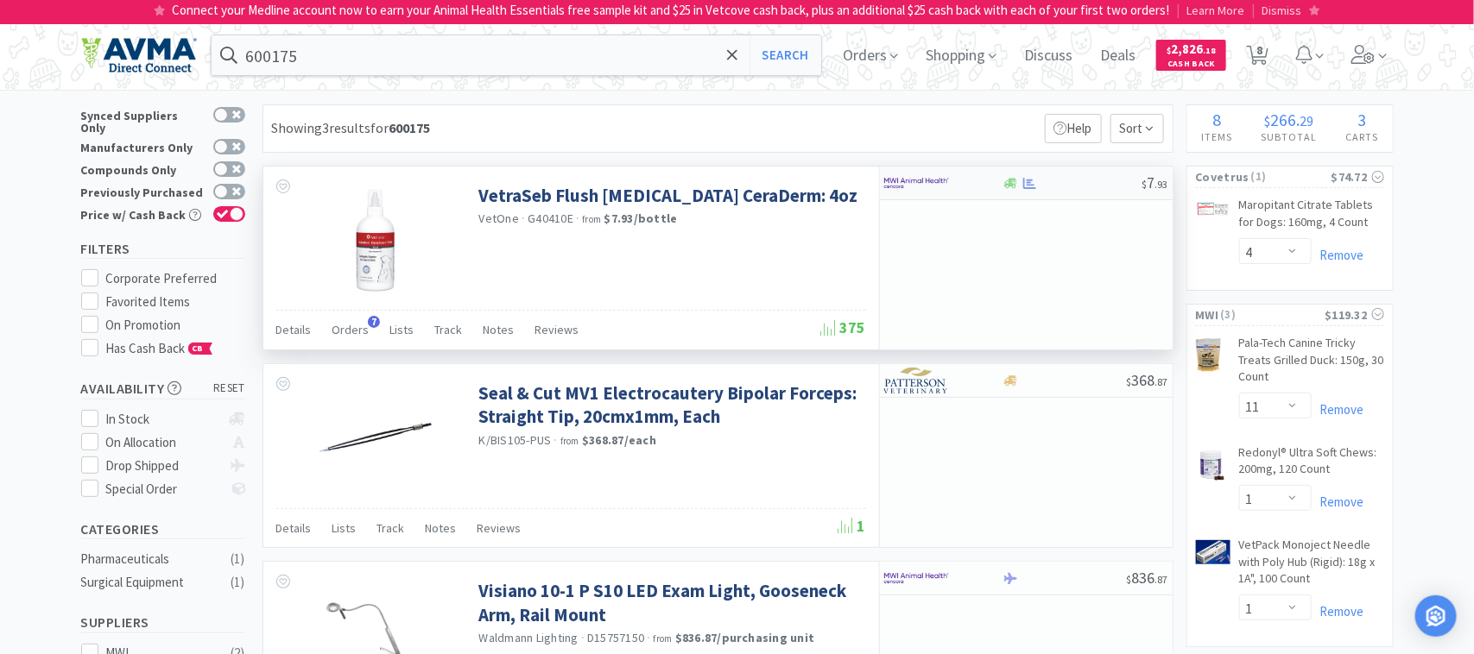
select select "1"
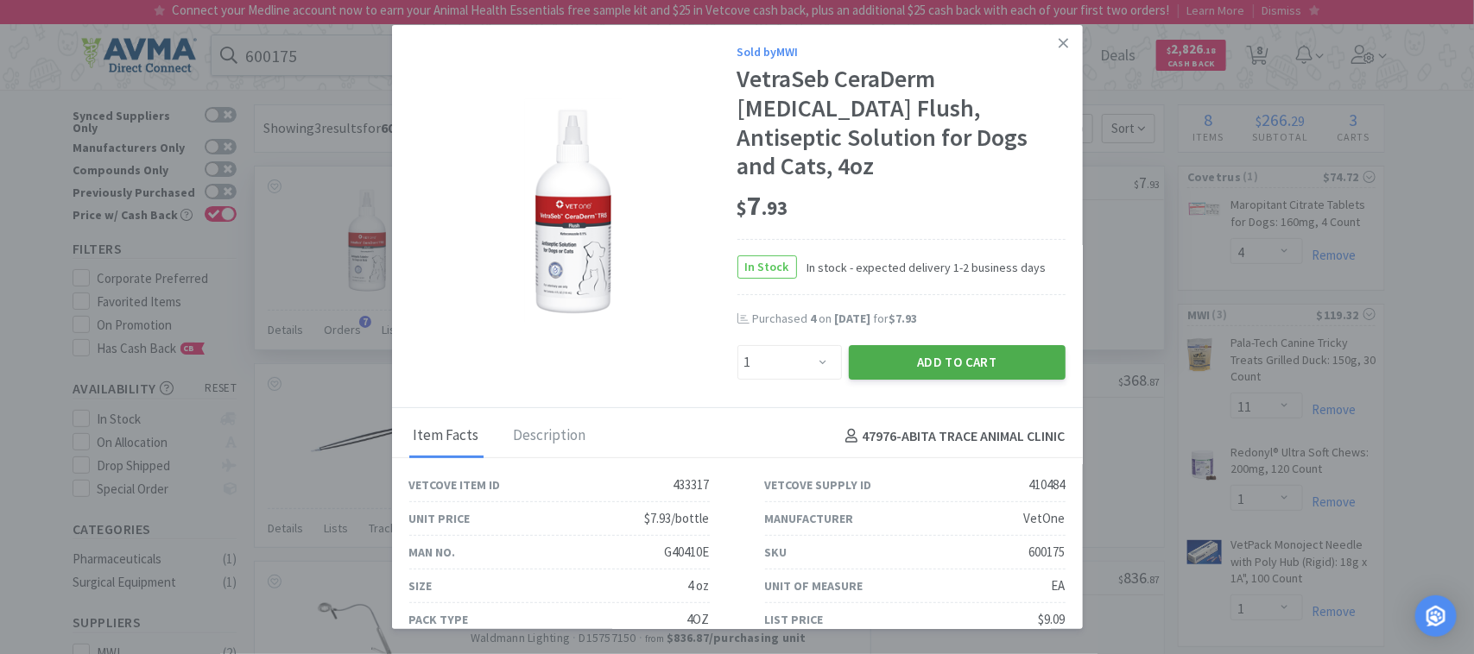
click at [955, 345] on button "Add to Cart" at bounding box center [957, 362] width 217 height 35
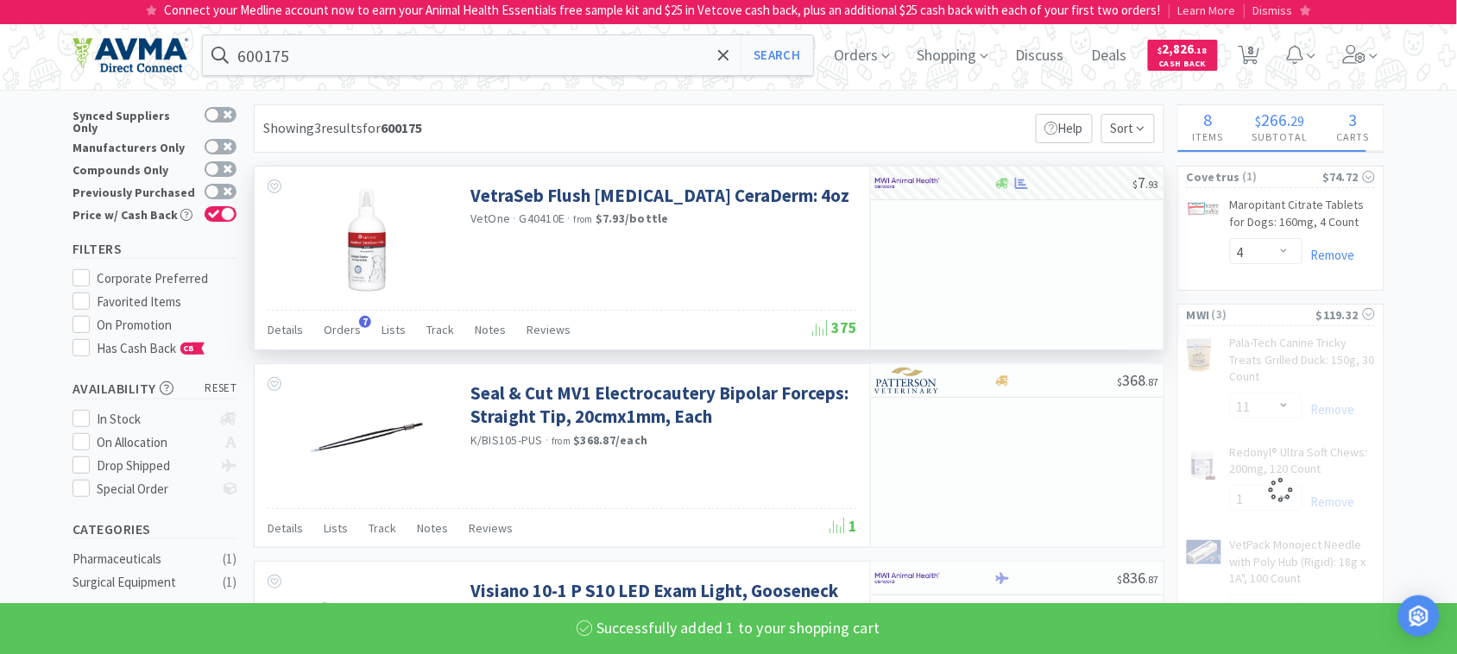
select select "1"
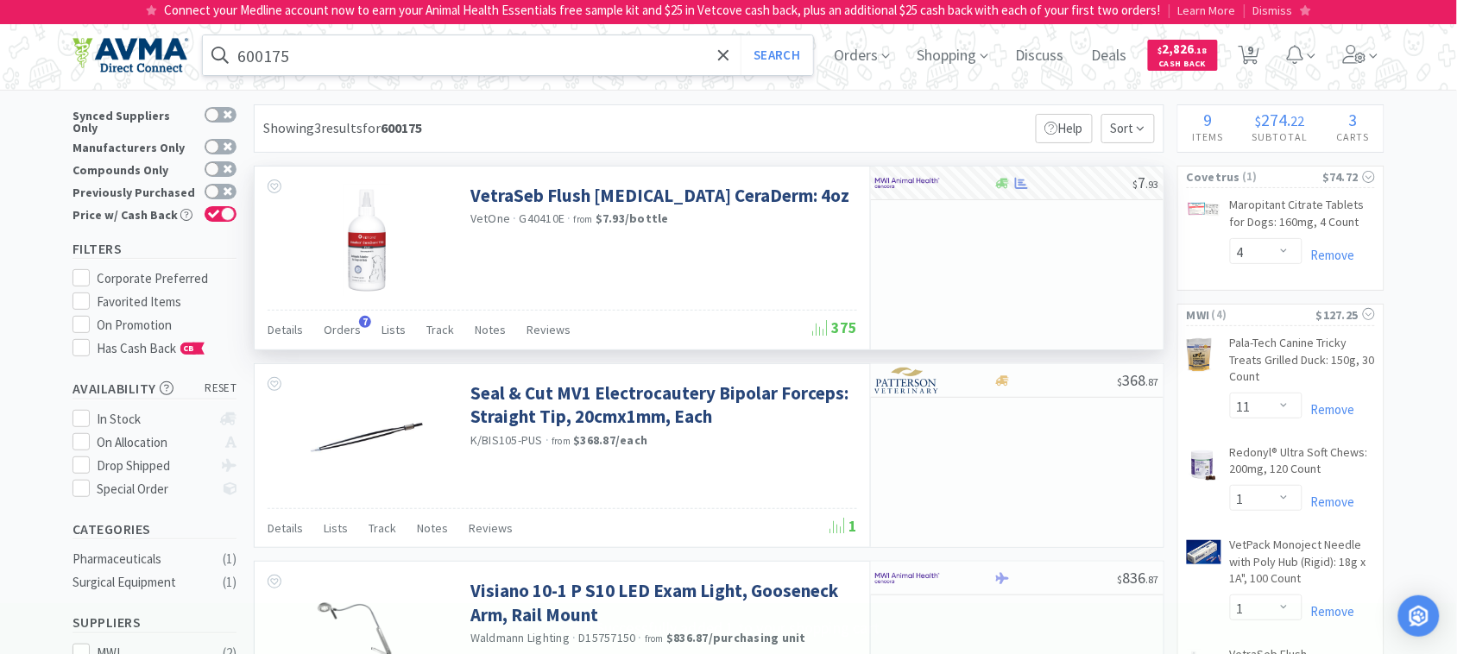
click at [389, 62] on input "600175" at bounding box center [508, 55] width 610 height 40
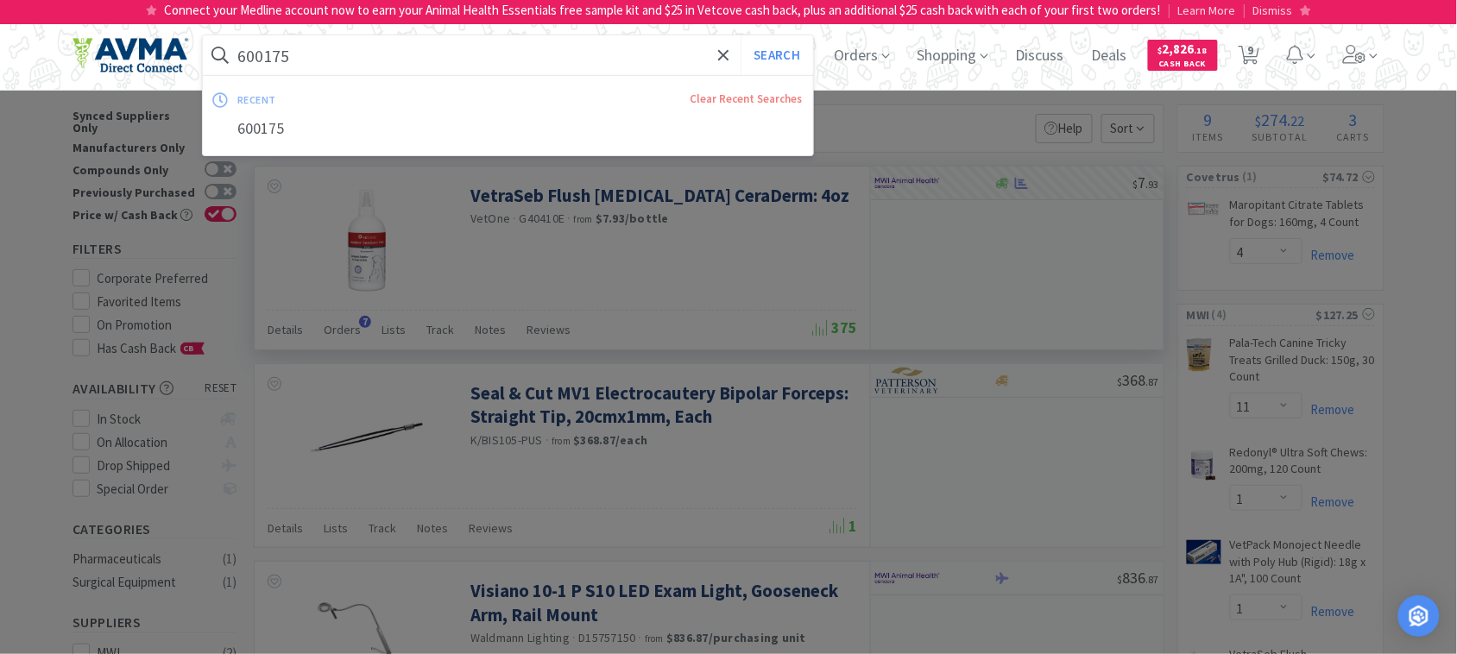
paste input "035862"
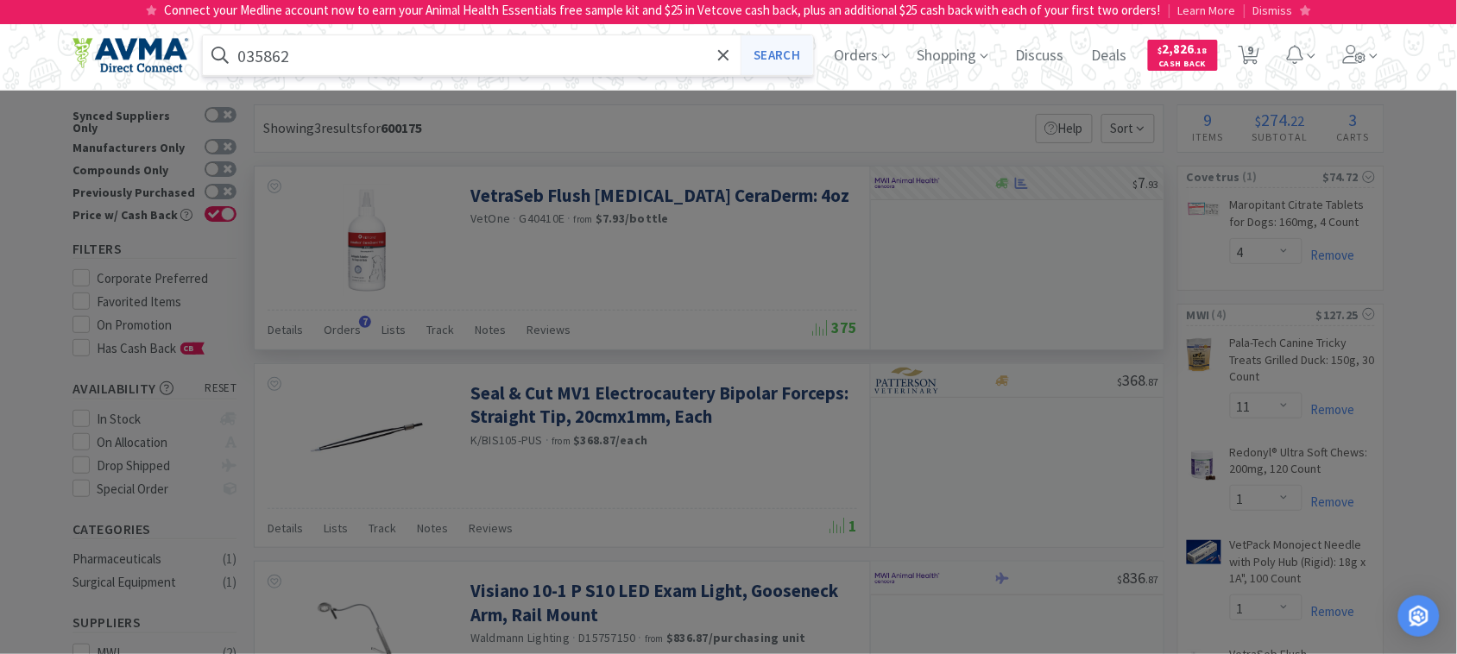
type input "035862"
click at [794, 41] on button "Search" at bounding box center [777, 55] width 72 height 40
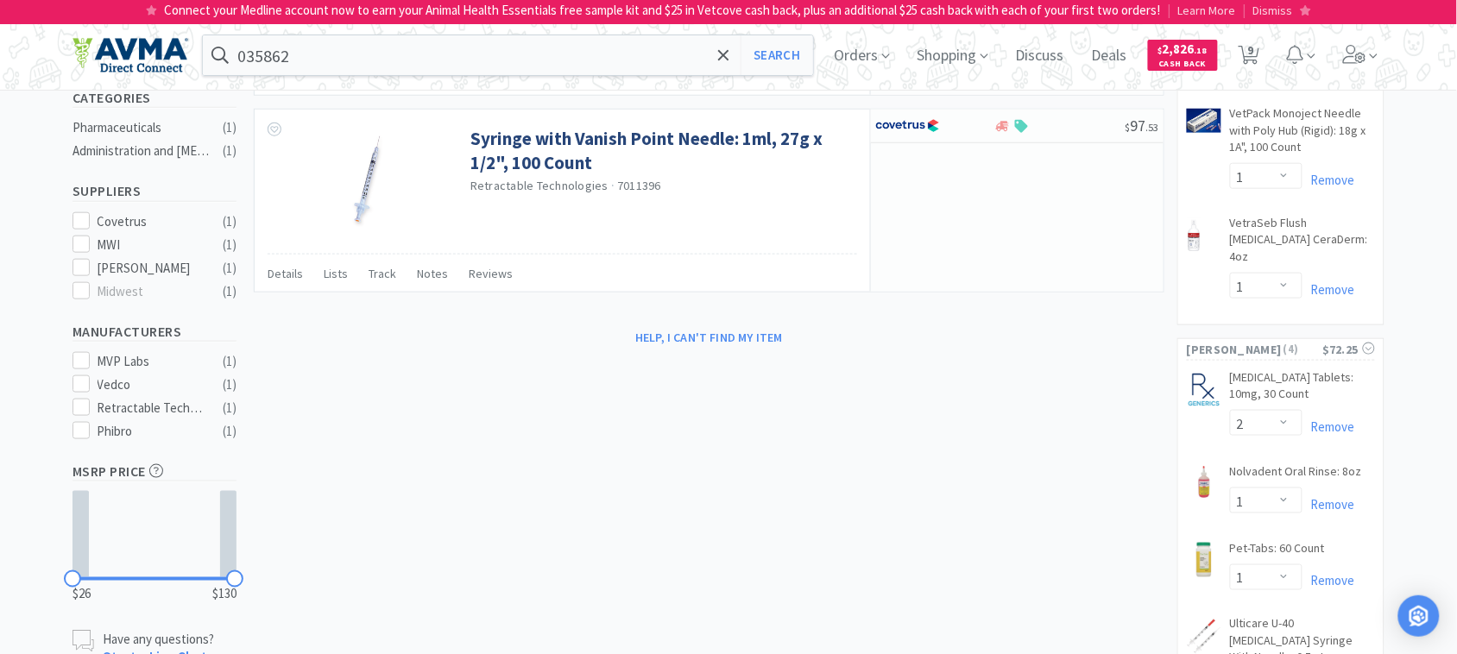
scroll to position [540, 0]
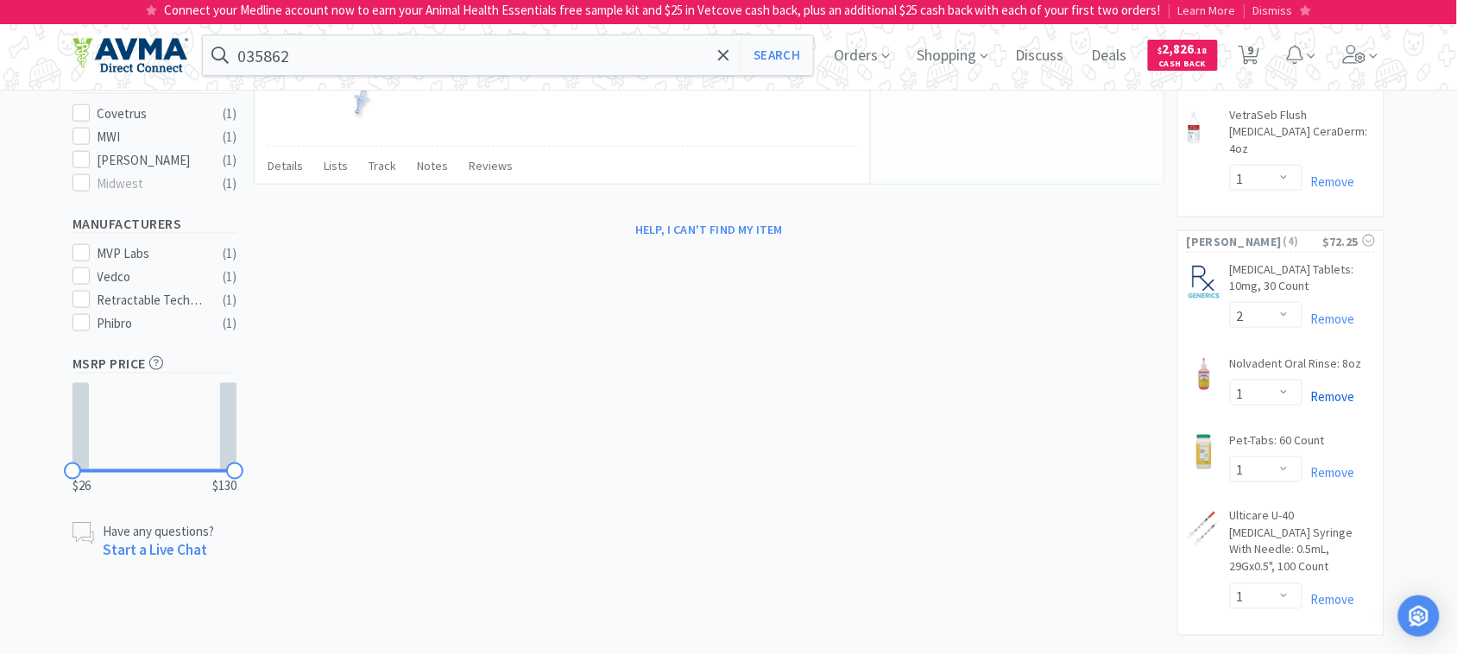
click at [1335, 389] on link "Remove" at bounding box center [1329, 397] width 53 height 16
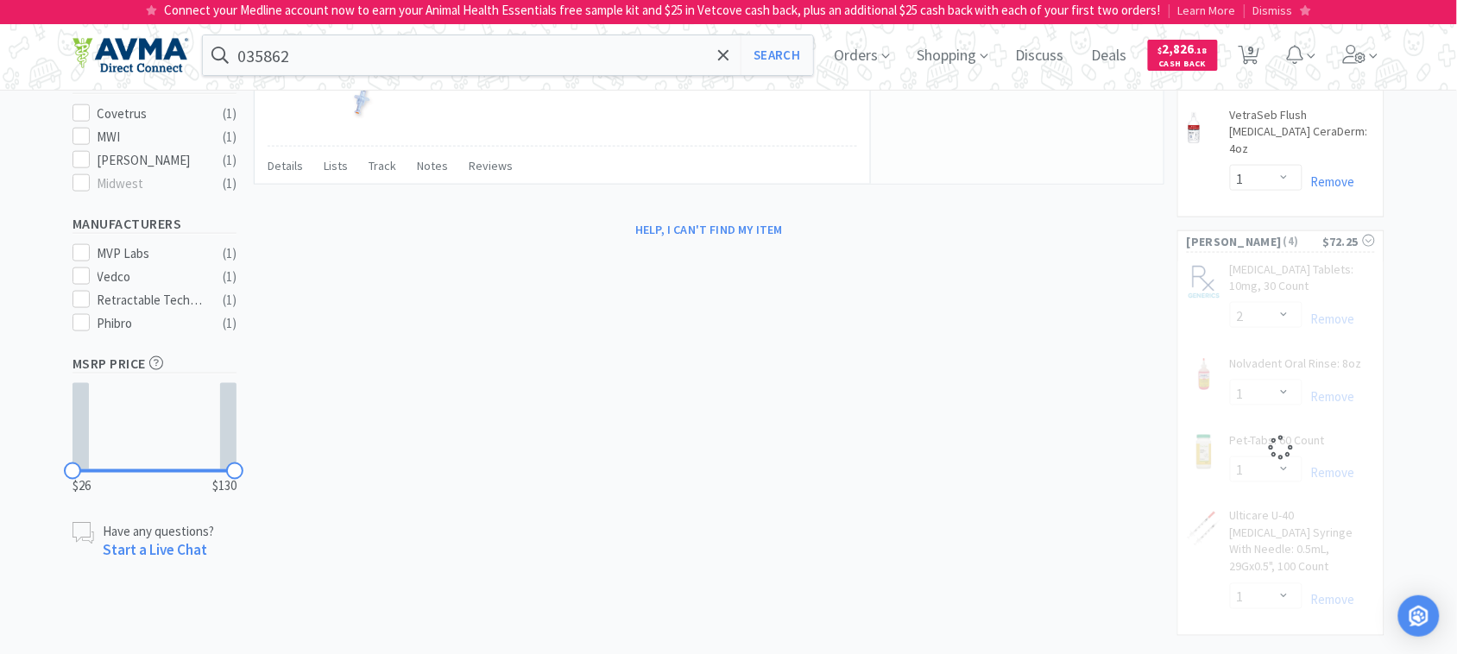
select select "1"
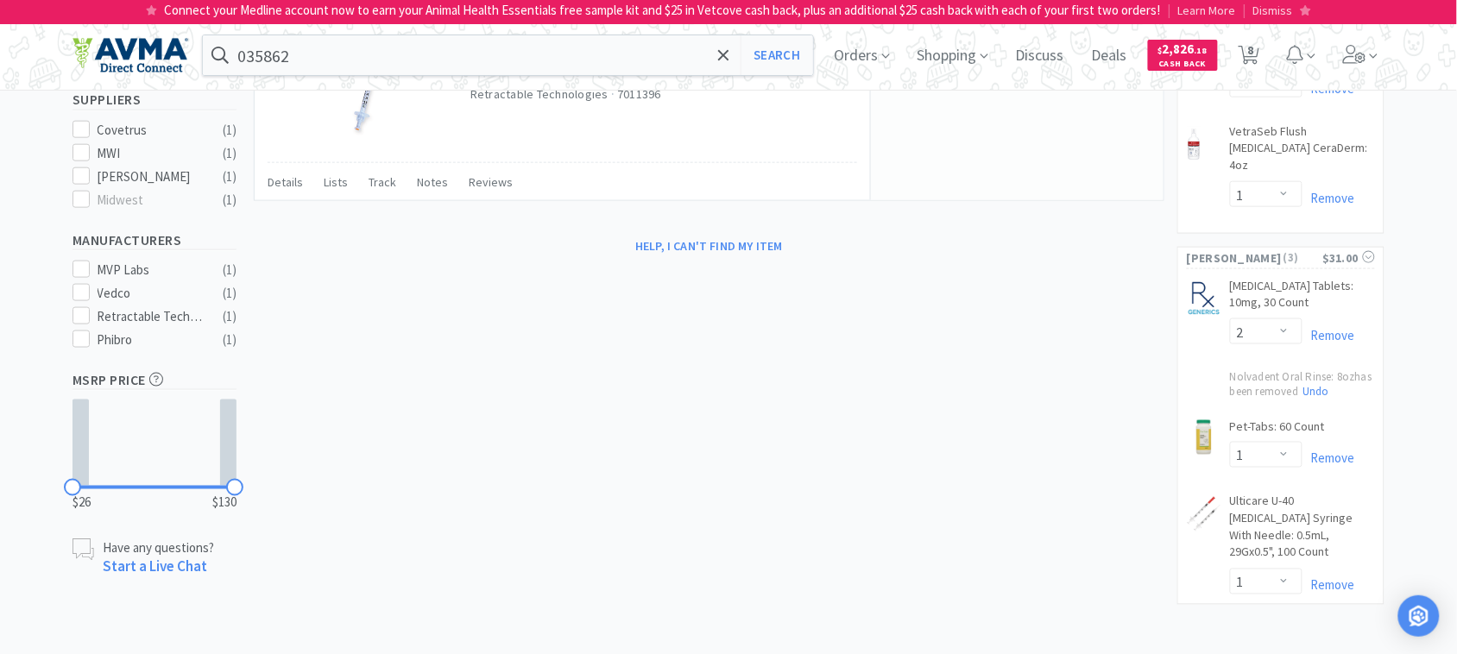
scroll to position [522, 0]
click at [408, 62] on input "035862" at bounding box center [508, 55] width 610 height 40
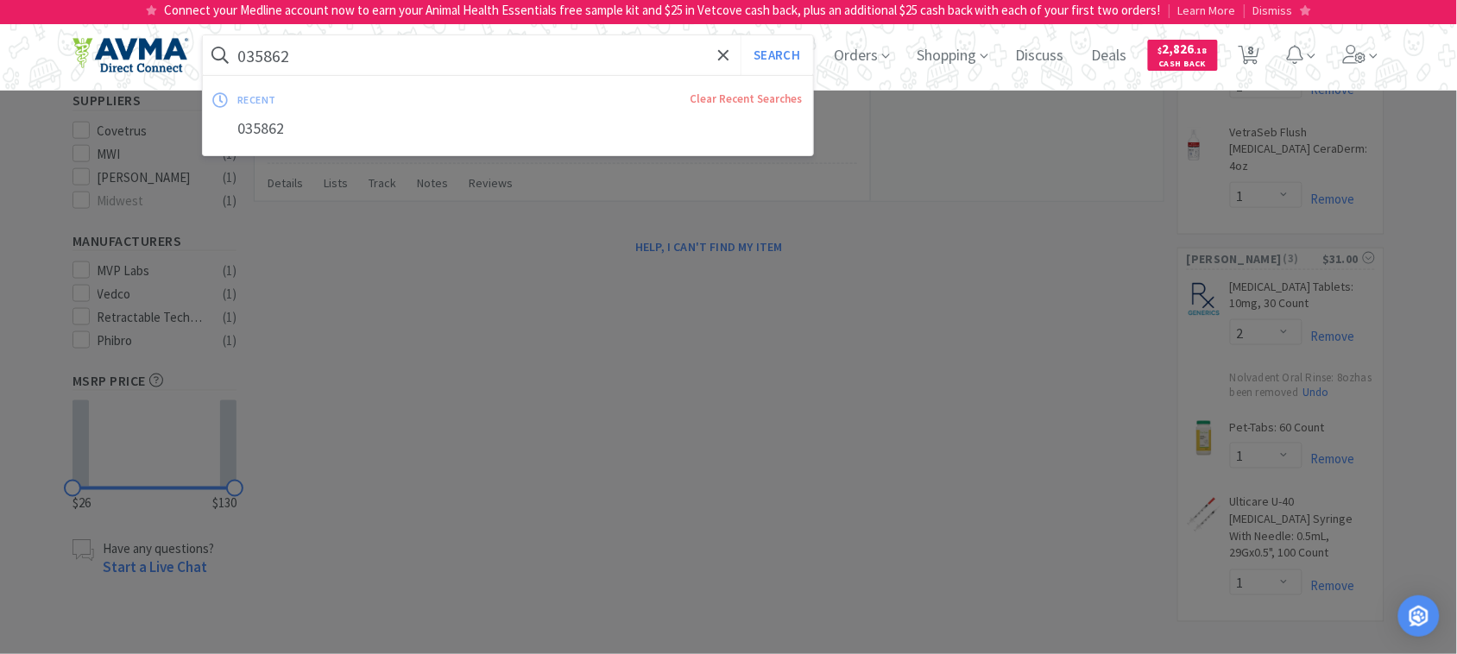
paste input "09150"
type input "009150"
click at [766, 54] on button "Search" at bounding box center [777, 55] width 72 height 40
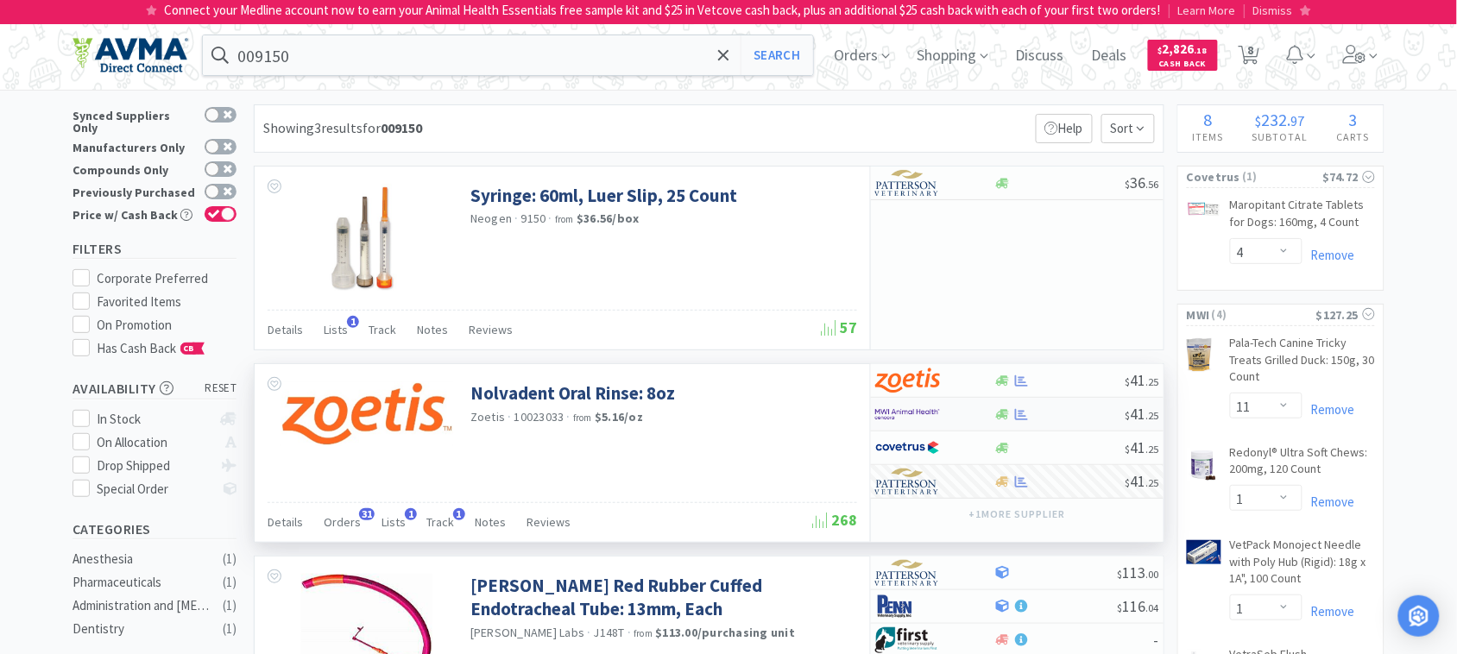
click at [904, 420] on img at bounding box center [907, 414] width 65 height 26
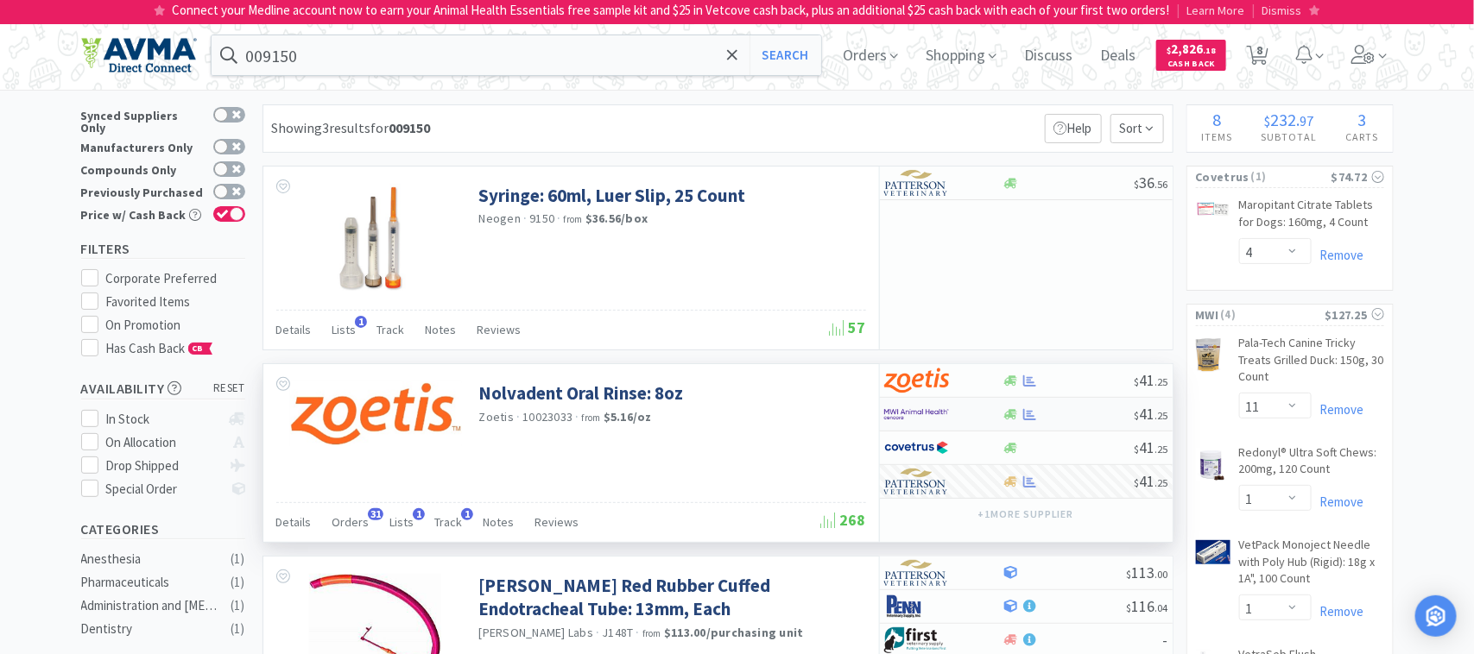
select select "1"
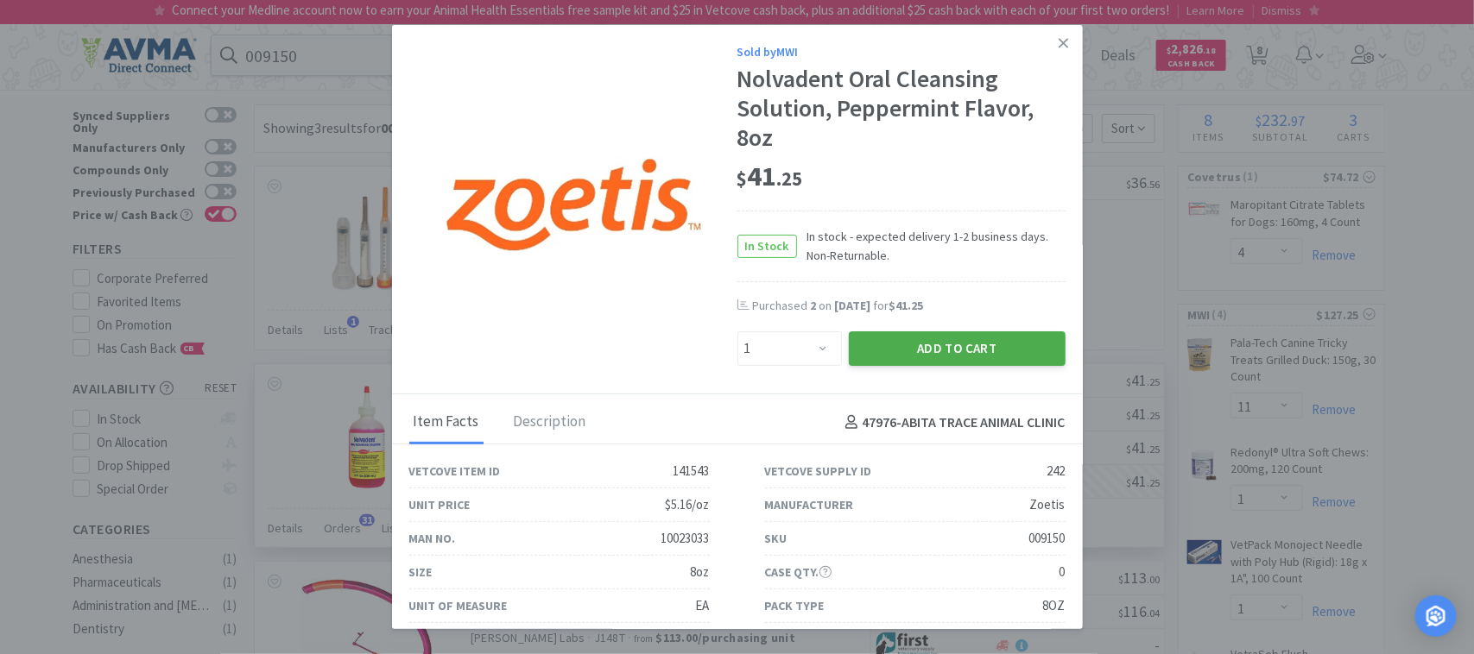
click at [964, 348] on button "Add to Cart" at bounding box center [957, 349] width 217 height 35
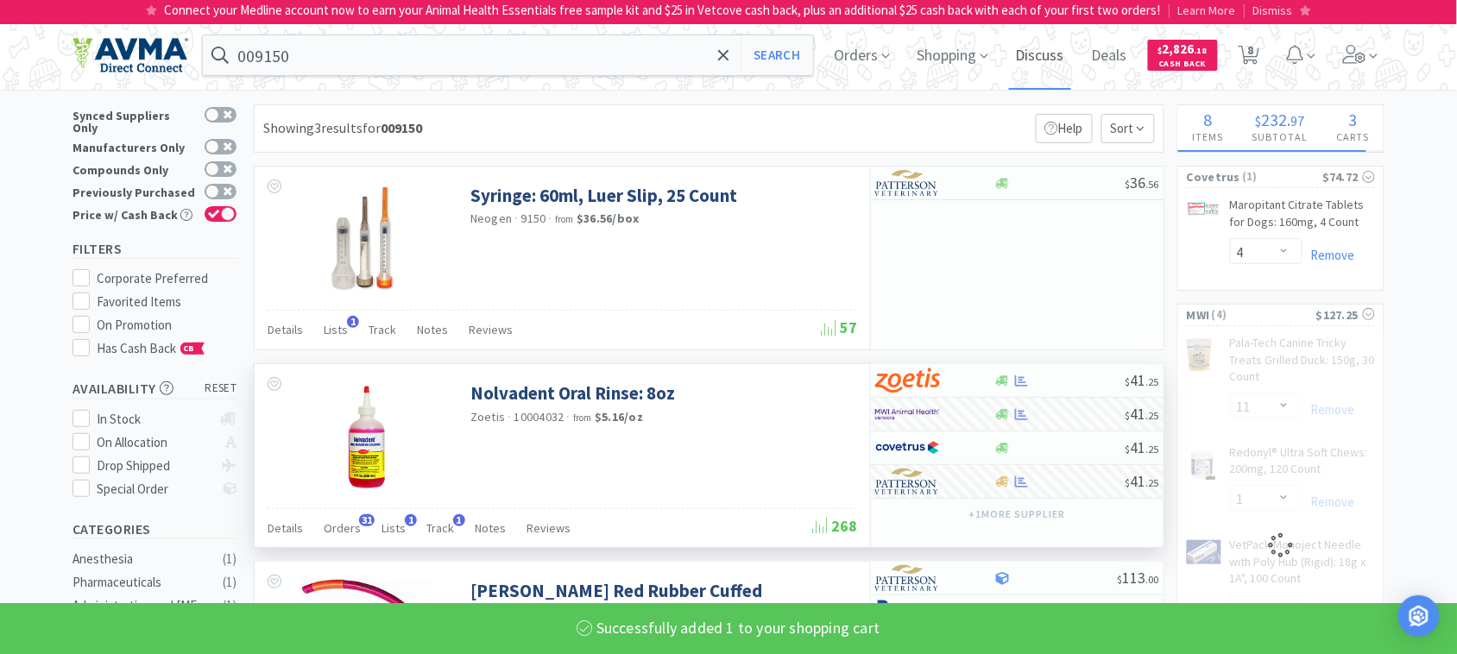
select select "1"
select select "11"
select select "1"
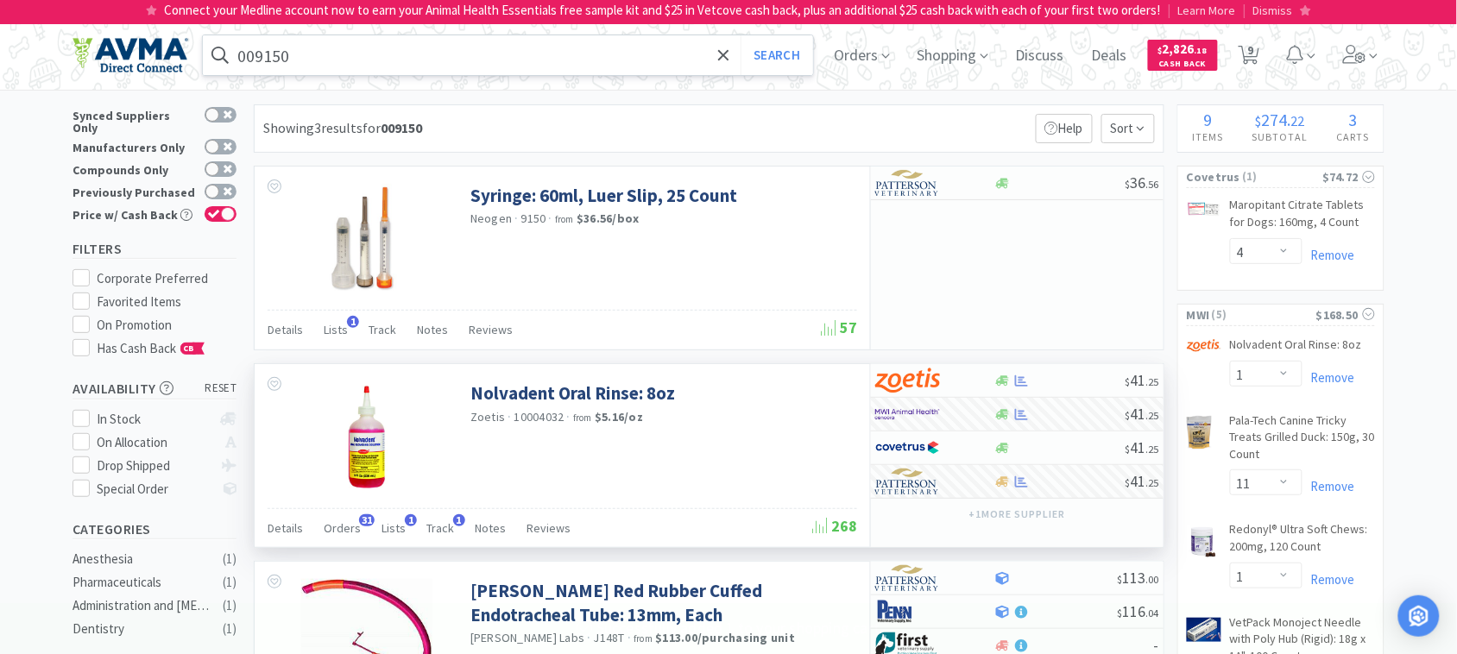
click at [275, 60] on input "009150" at bounding box center [508, 55] width 610 height 40
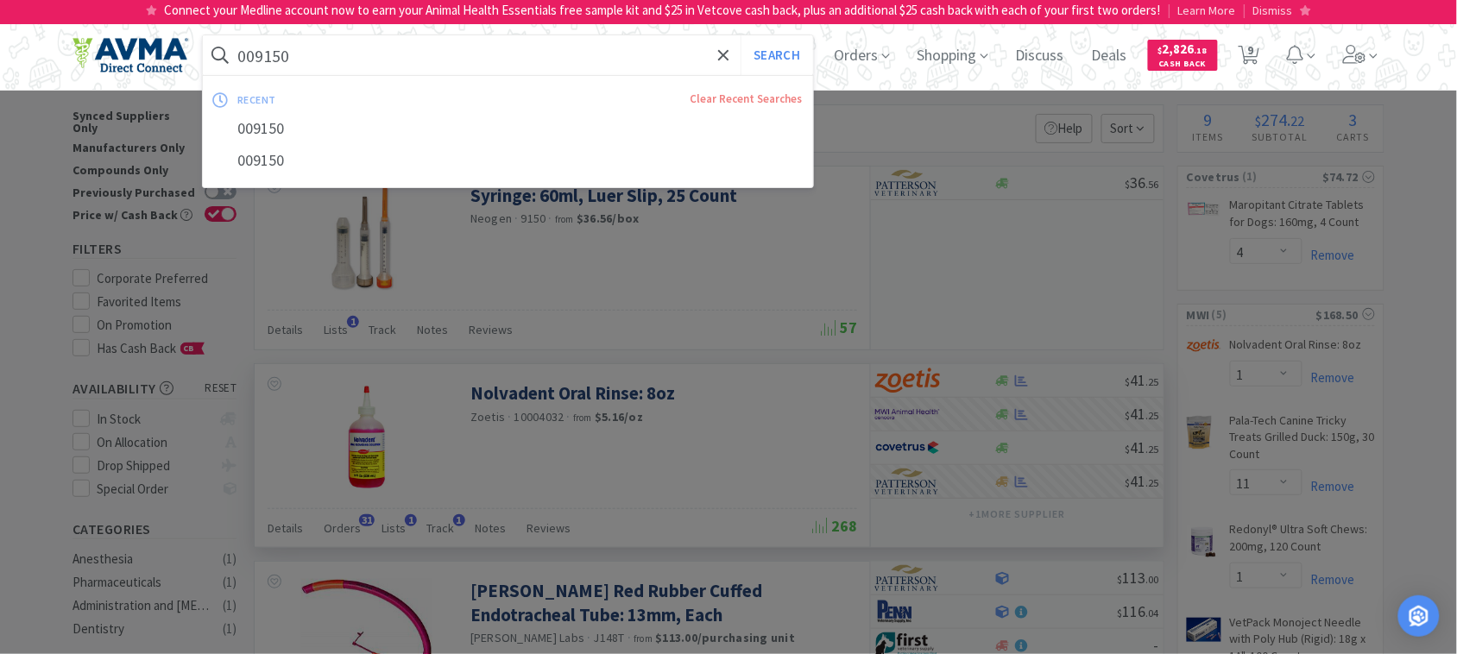
paste input "600175"
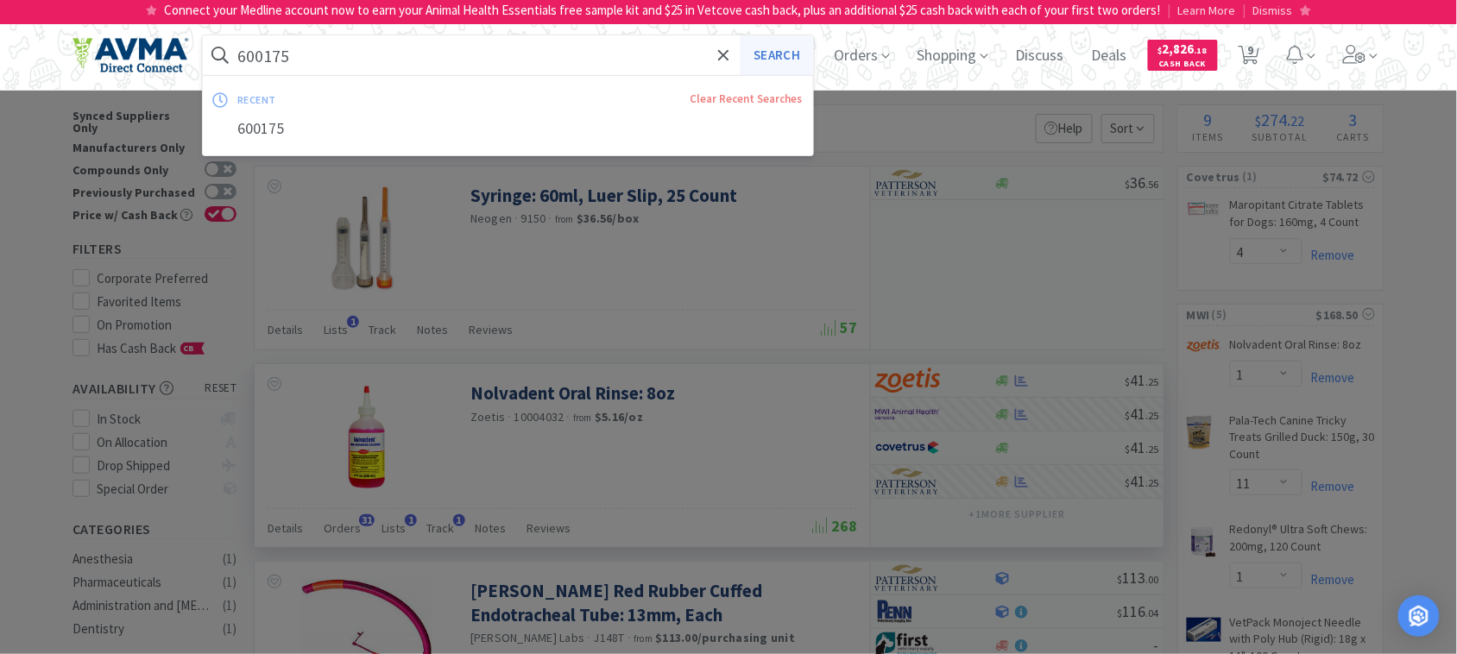
type input "600175"
click at [799, 54] on button "Search" at bounding box center [777, 55] width 72 height 40
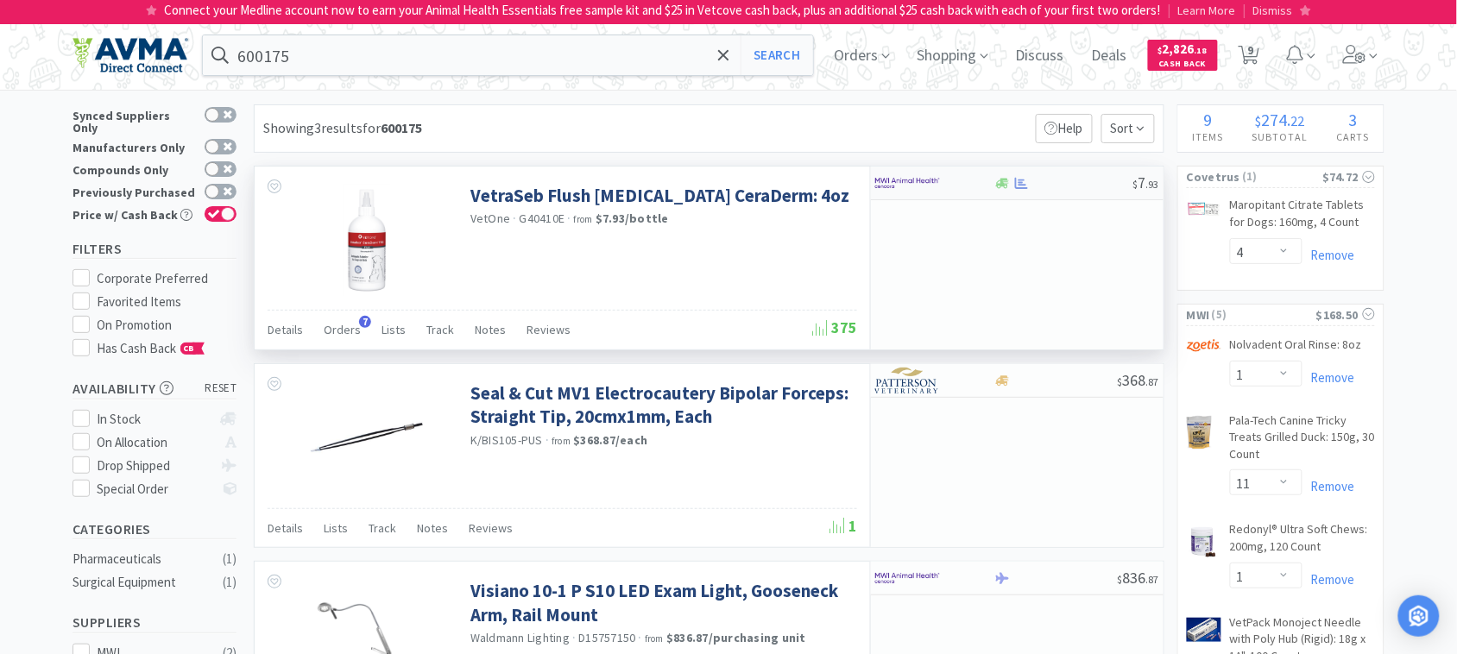
click at [905, 182] on img at bounding box center [907, 183] width 65 height 26
select select "1"
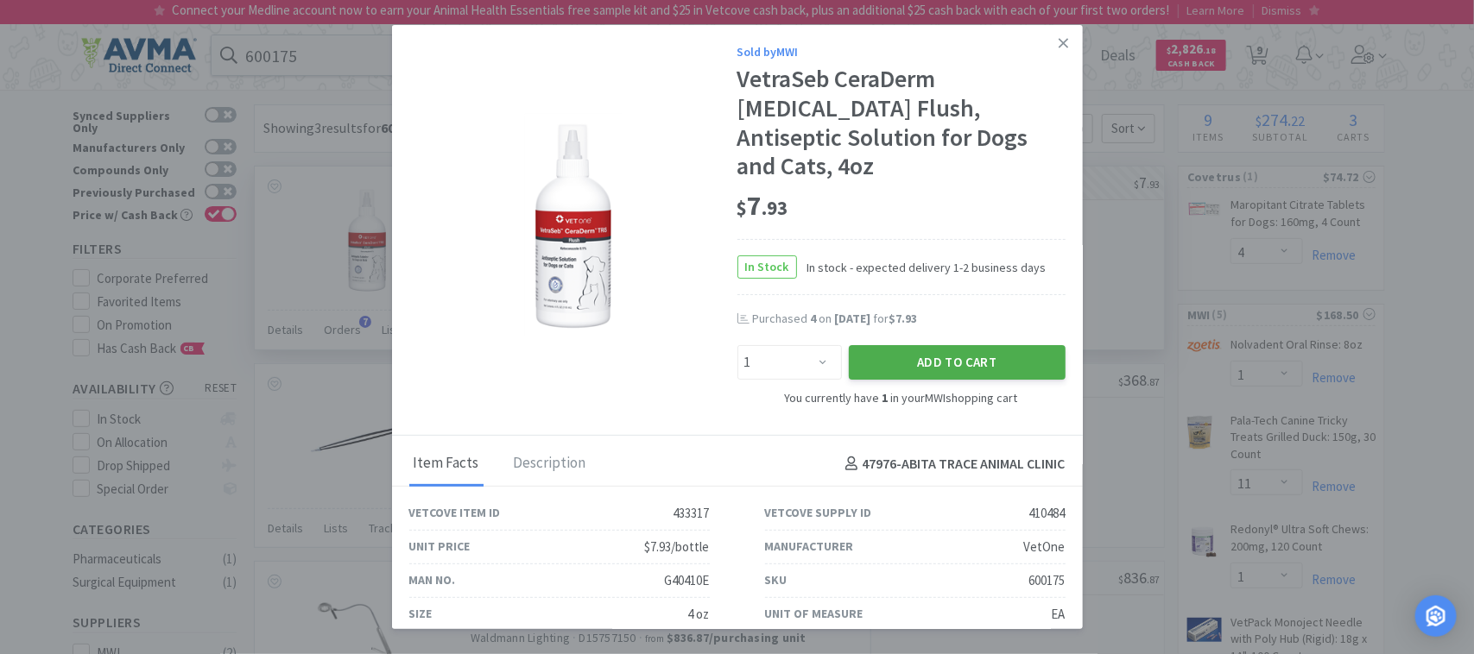
click at [941, 345] on button "Add to Cart" at bounding box center [957, 362] width 217 height 35
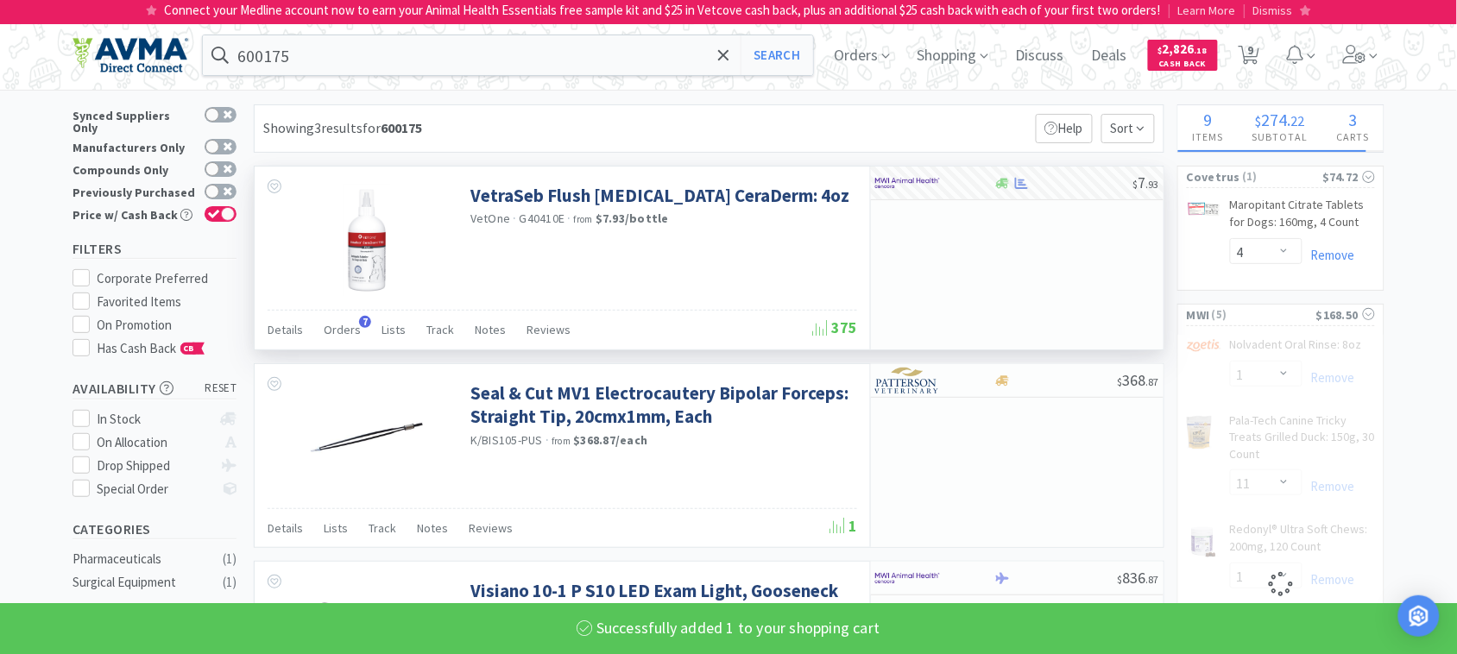
select select "2"
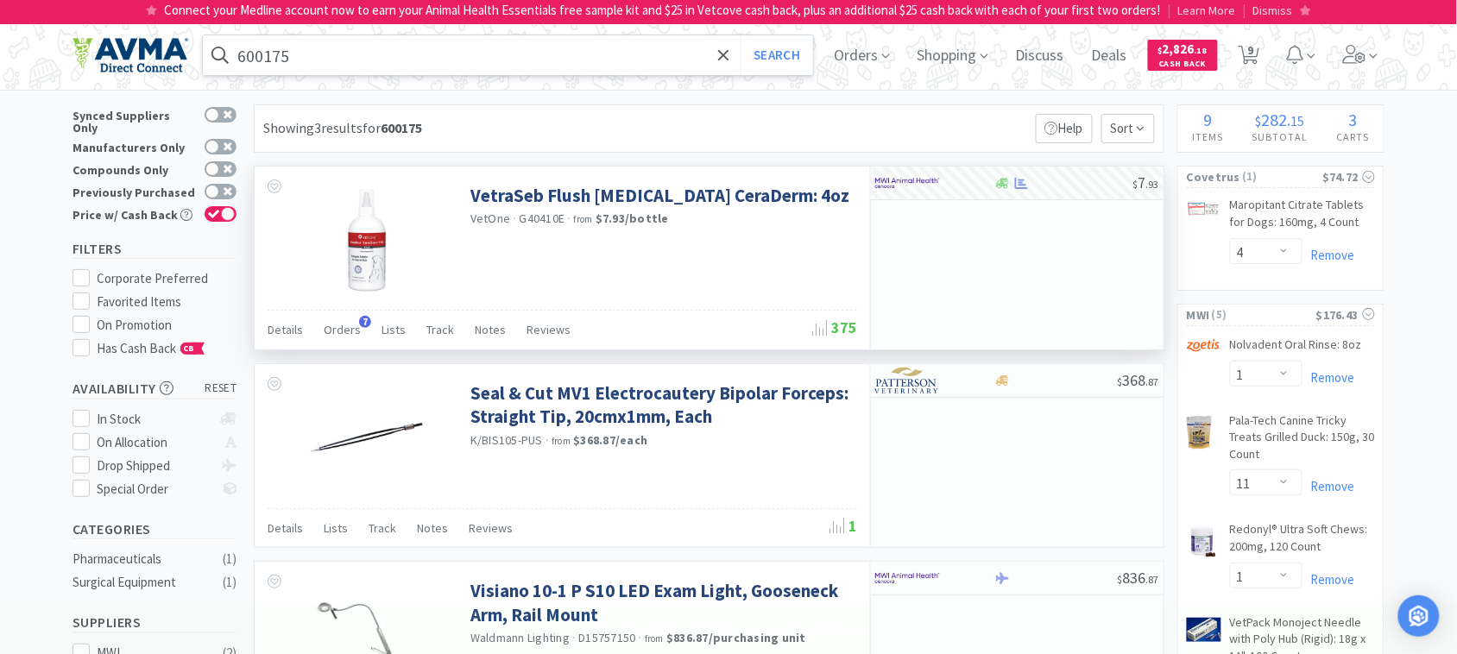
click at [278, 56] on input "600175" at bounding box center [508, 55] width 610 height 40
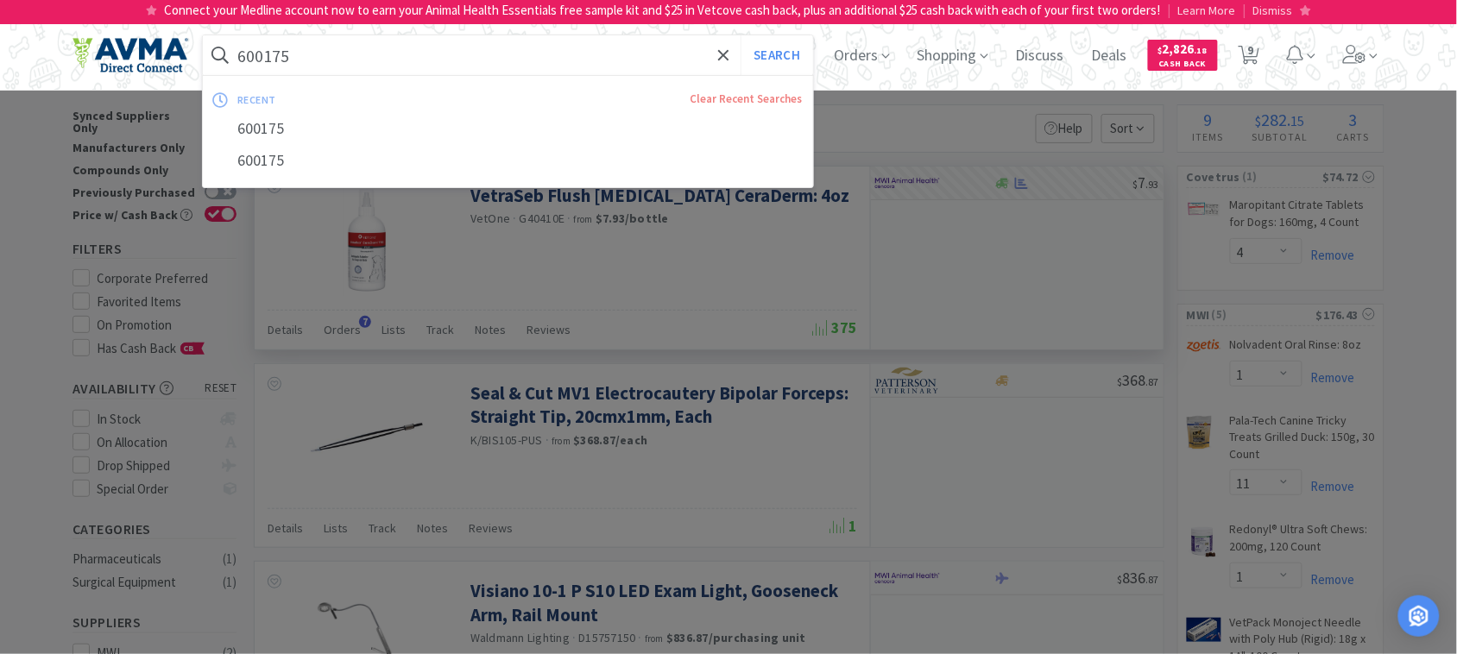
paste input "035862"
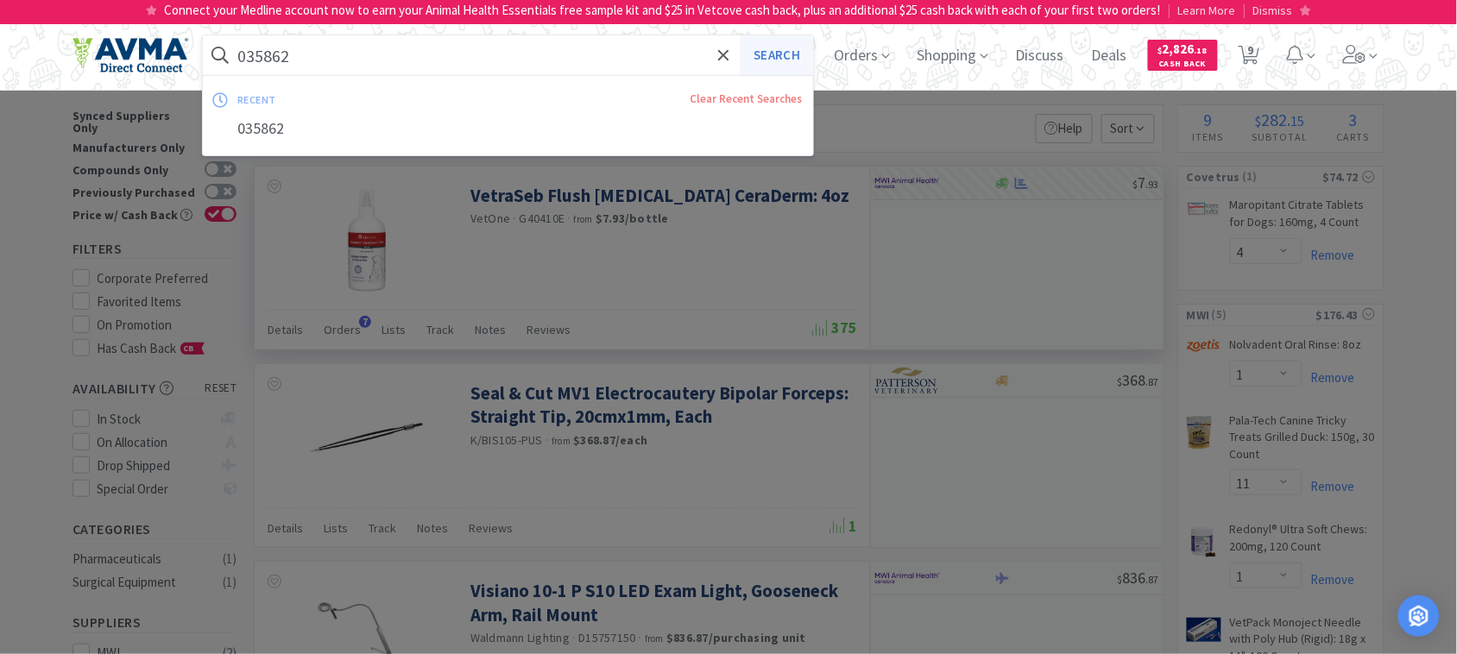
type input "035862"
click at [788, 45] on button "Search" at bounding box center [777, 55] width 72 height 40
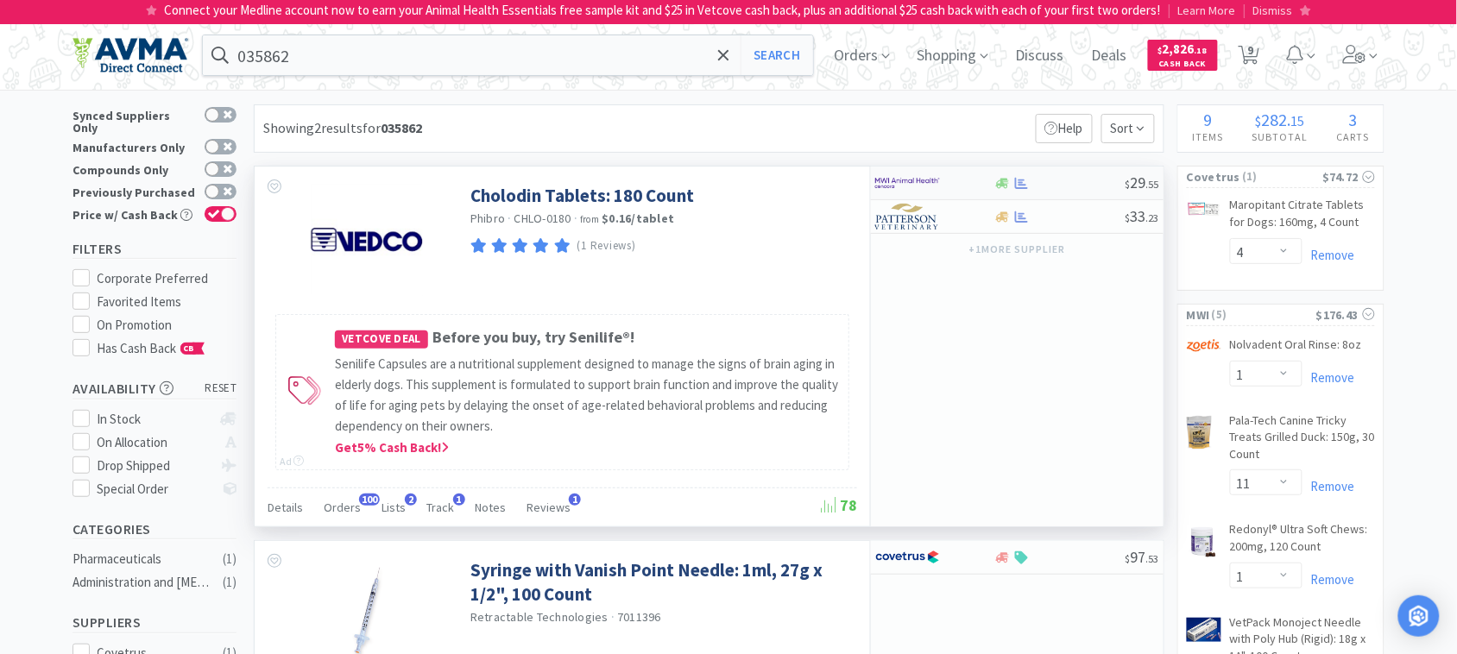
click at [905, 177] on img at bounding box center [907, 183] width 65 height 26
select select "1"
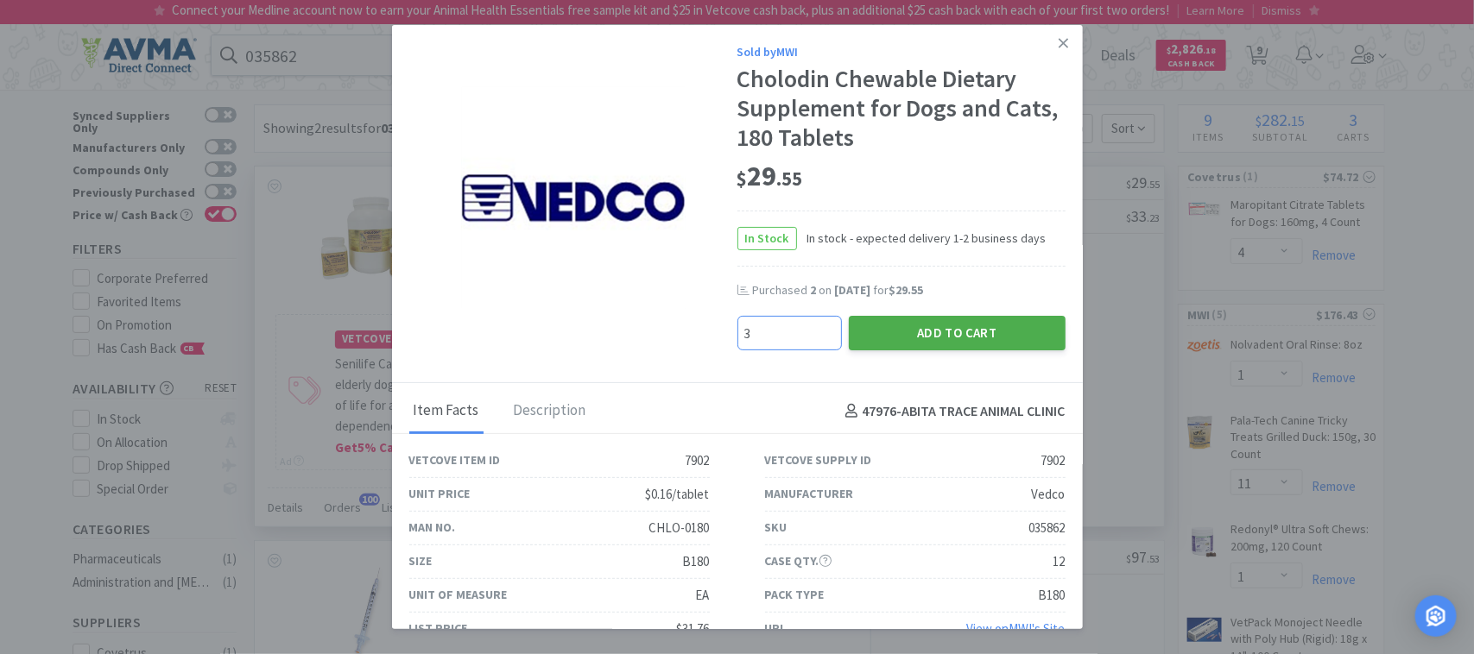
type input "3"
click at [947, 337] on button "Add to Cart" at bounding box center [957, 333] width 217 height 35
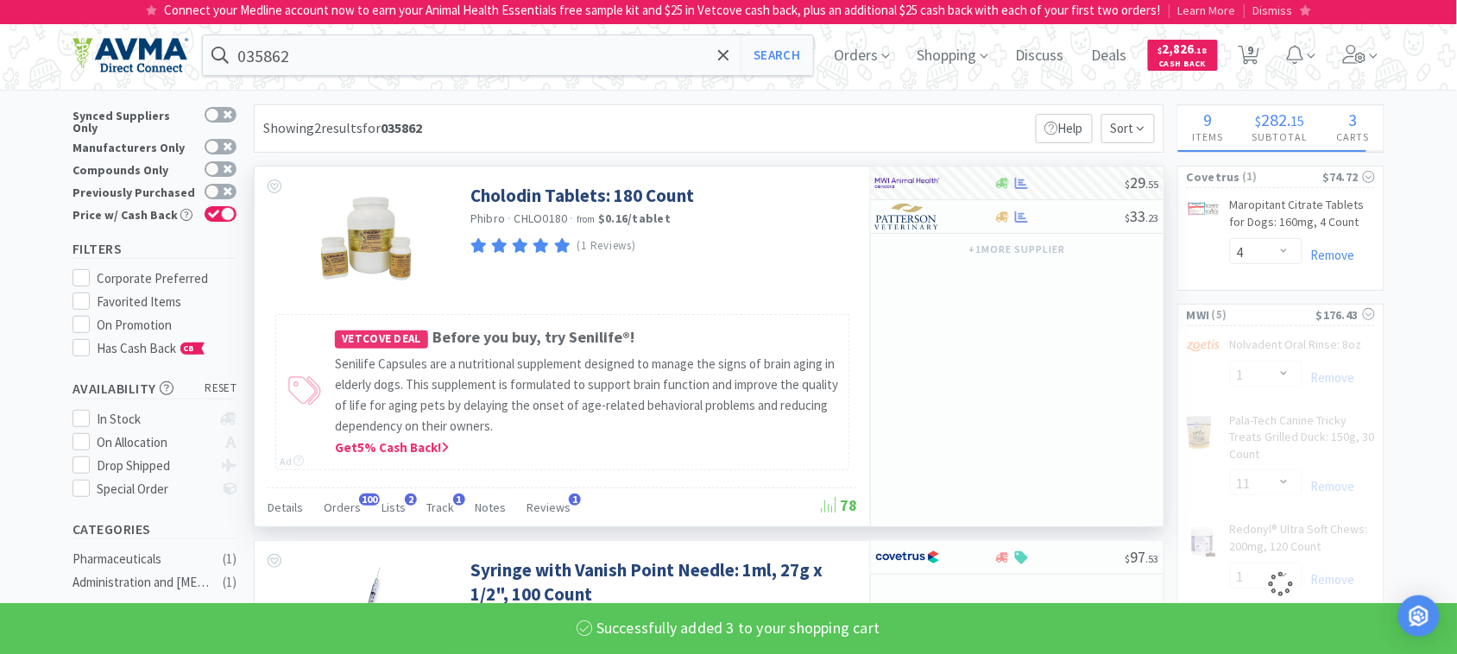
select select "3"
select select "1"
select select "11"
select select "1"
select select "2"
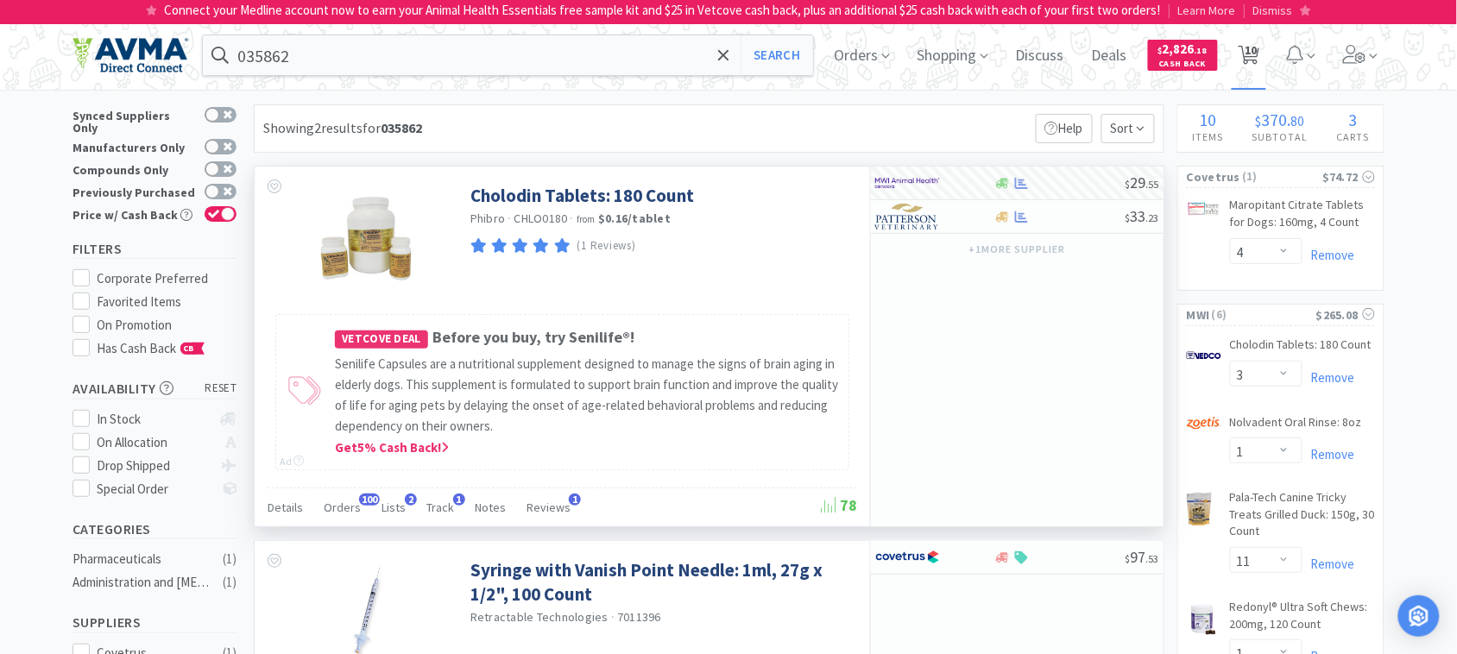
click at [1256, 56] on span "10" at bounding box center [1251, 50] width 12 height 69
select select "4"
select select "3"
select select "1"
select select "11"
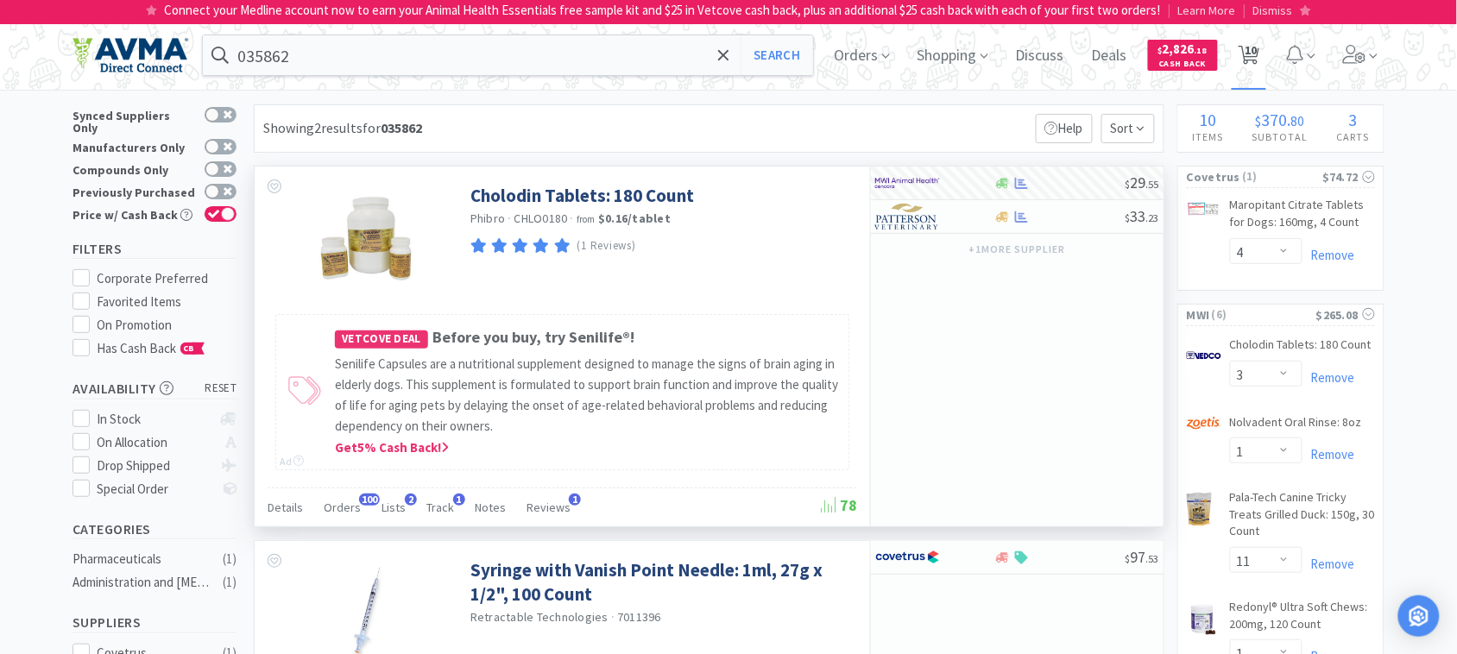
select select "1"
select select "2"
select select "1"
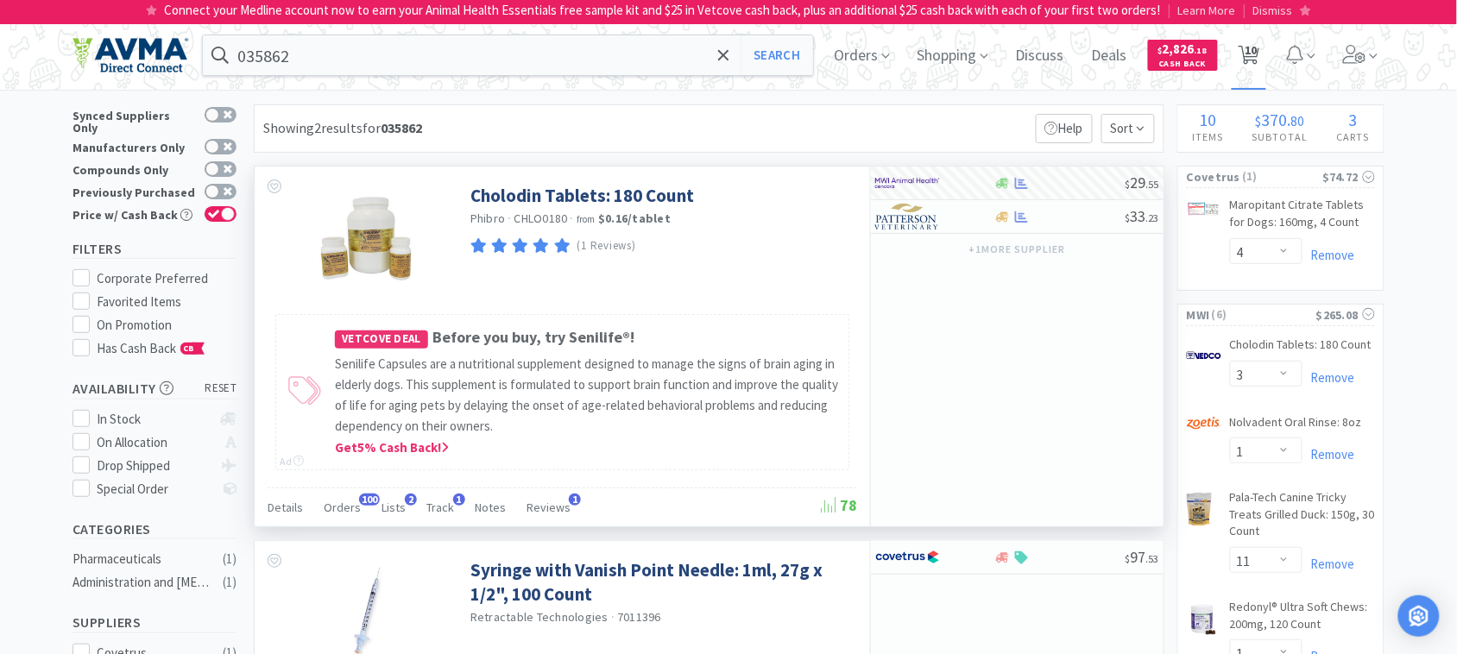
select select "1"
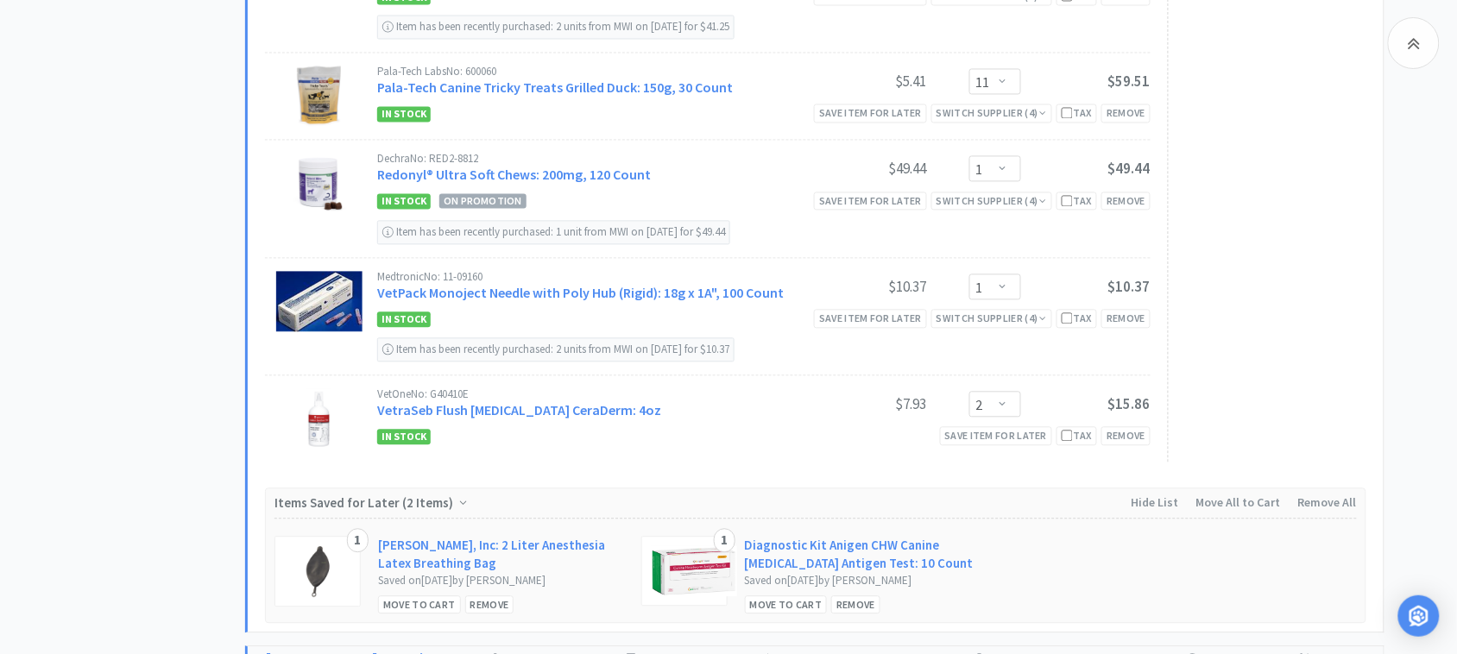
scroll to position [971, 0]
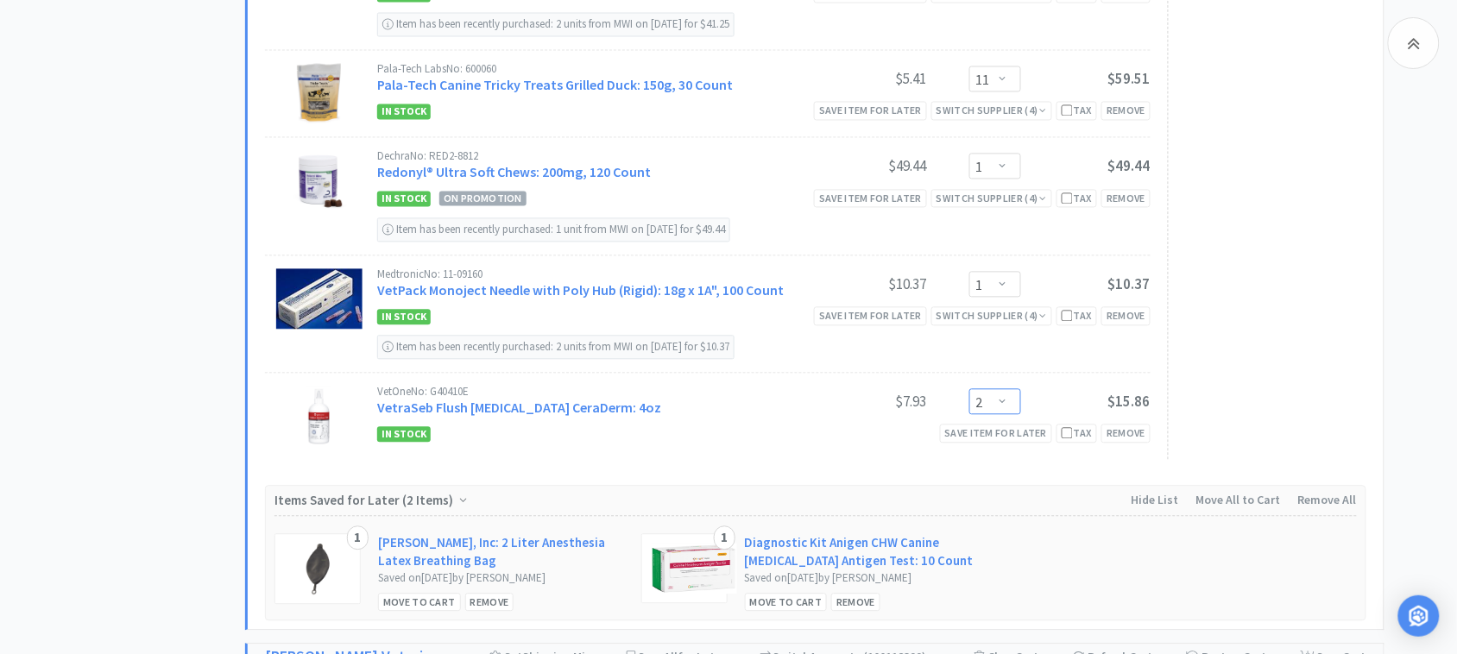
click at [1008, 414] on select "Enter Quantity 1 2 3 4 5 6 7 8 9 10 11 12 13 14 15 16 17 18 19 20 Enter Quantity" at bounding box center [996, 402] width 52 height 26
click at [970, 400] on select "Enter Quantity 1 2 3 4 5 6 7 8 9 10 11 12 13 14 15 16 17 18 19 20 Enter Quantity" at bounding box center [996, 402] width 52 height 26
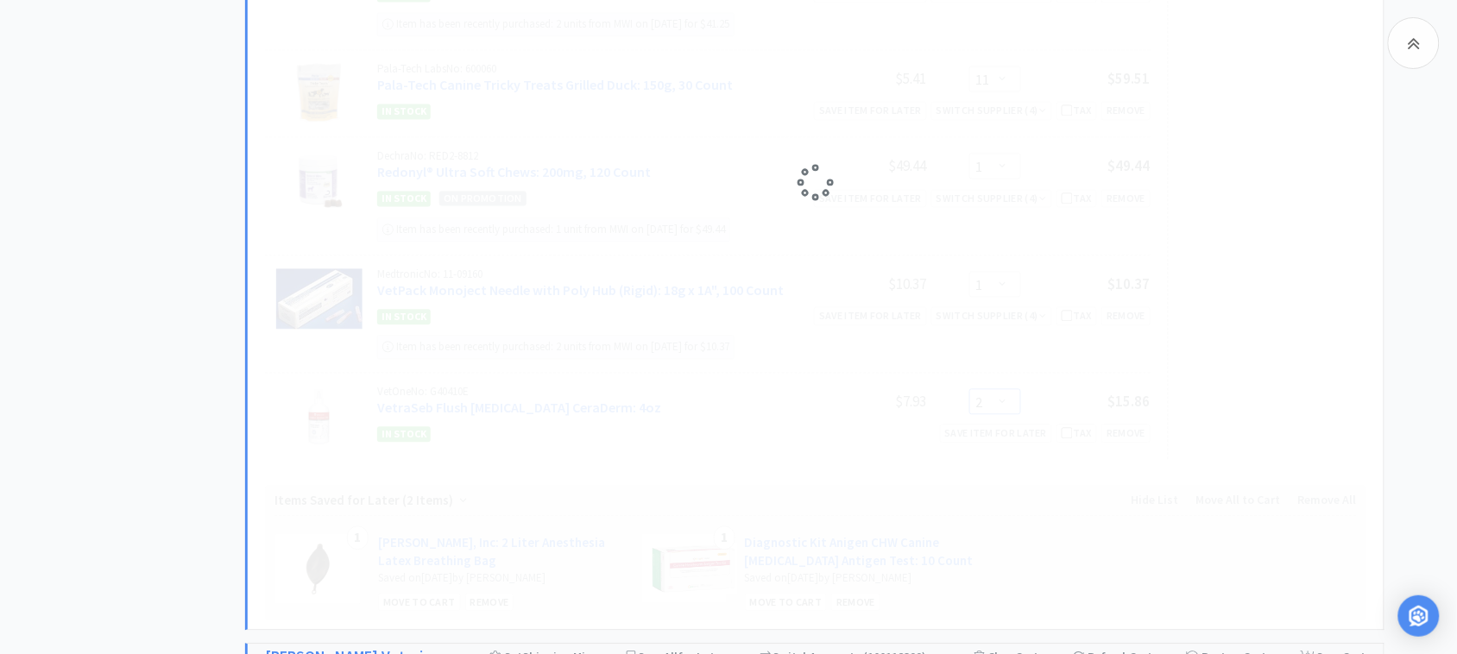
select select "1"
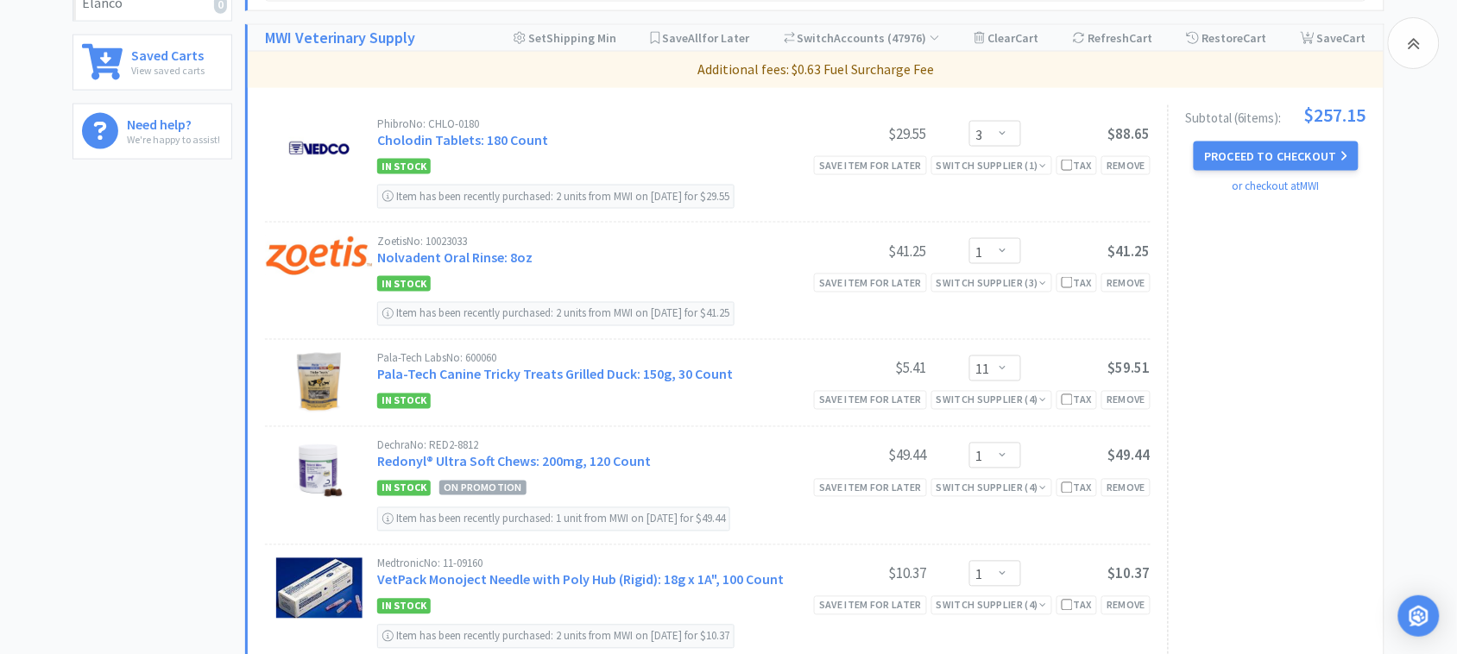
scroll to position [648, 0]
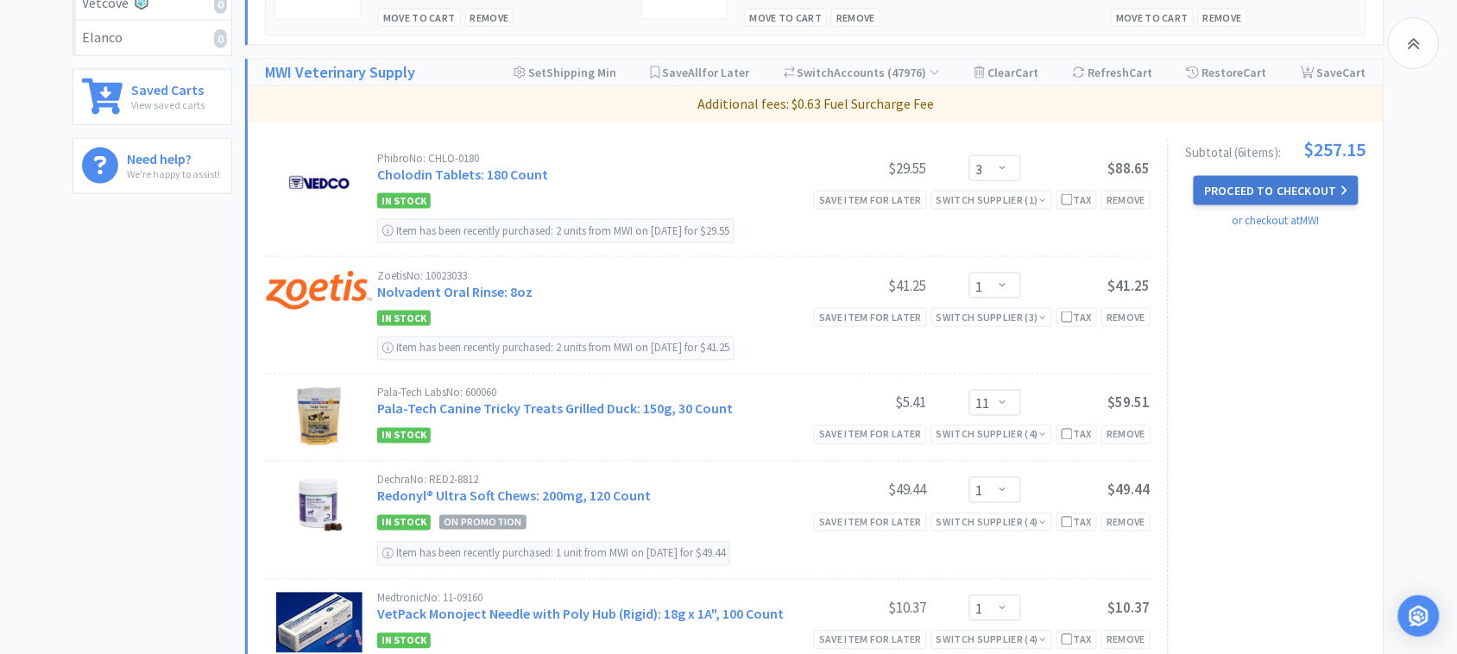
click at [1283, 195] on button "Proceed to Checkout" at bounding box center [1276, 190] width 164 height 29
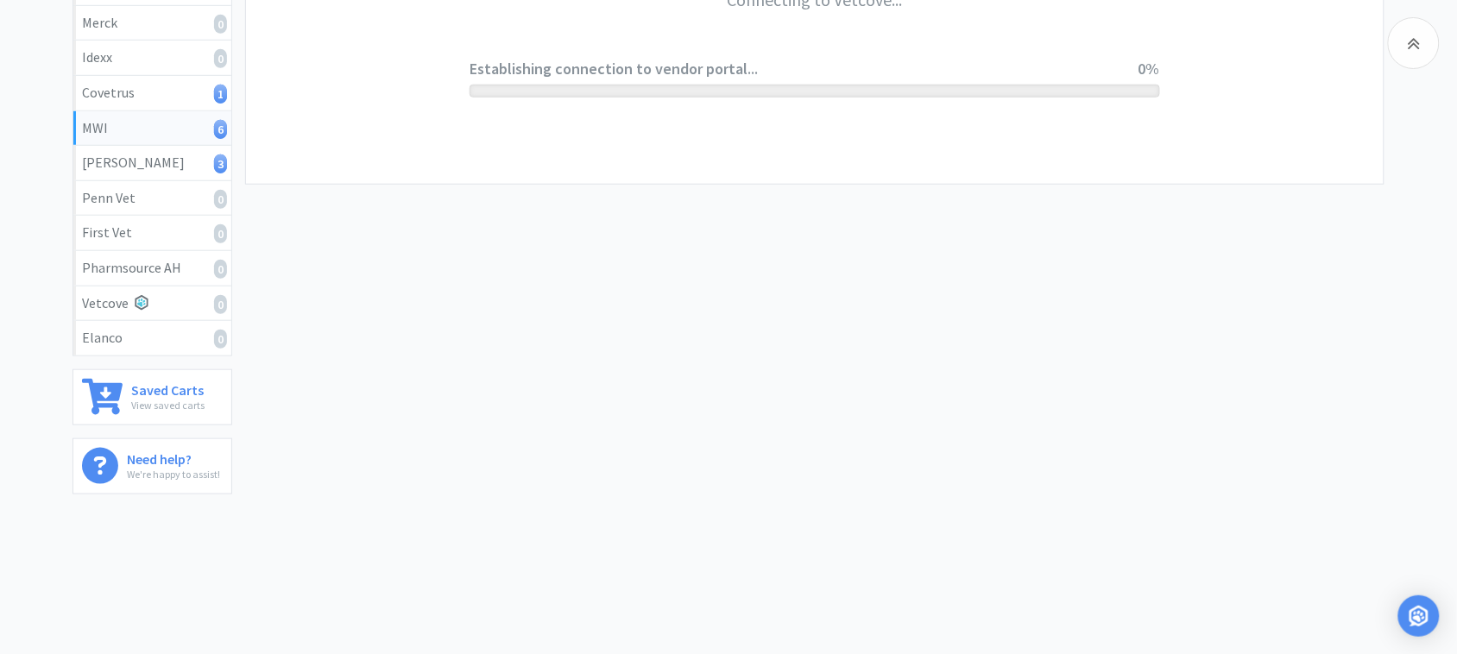
scroll to position [352, 0]
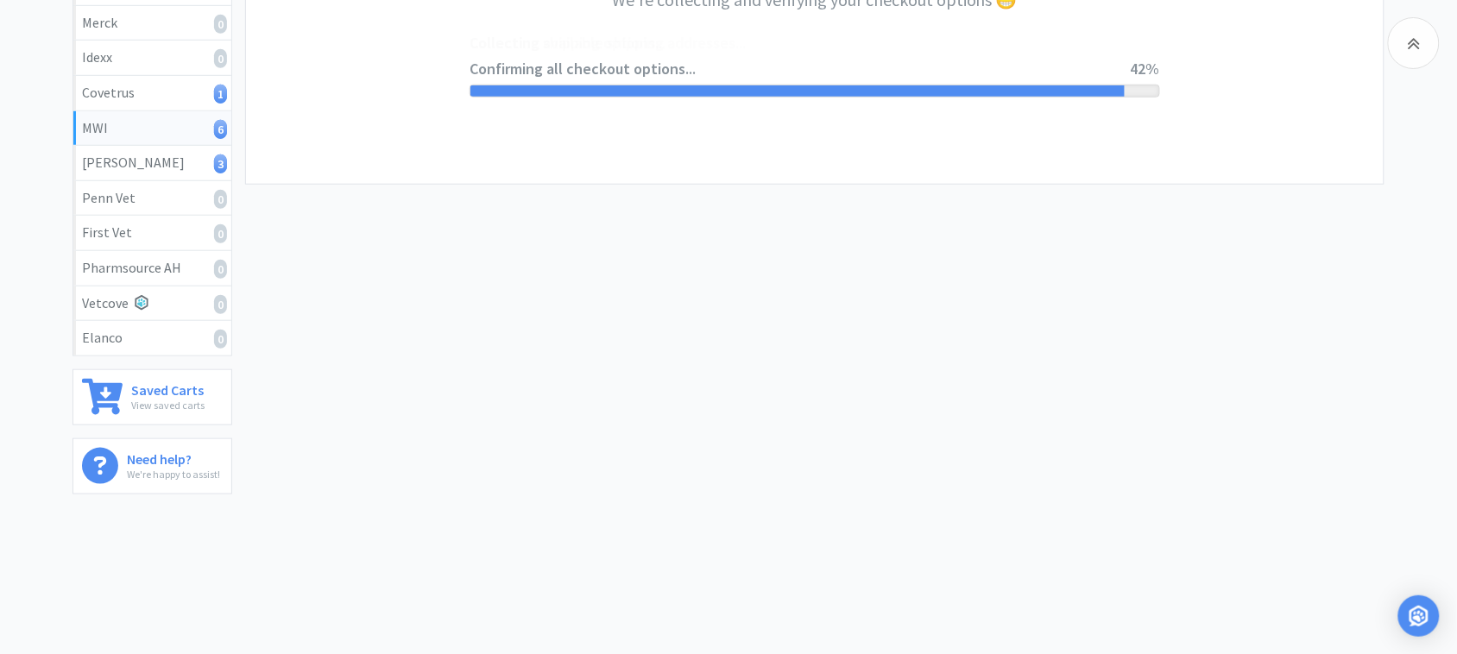
select select "CC_9481287516445253"
select select "FXY"
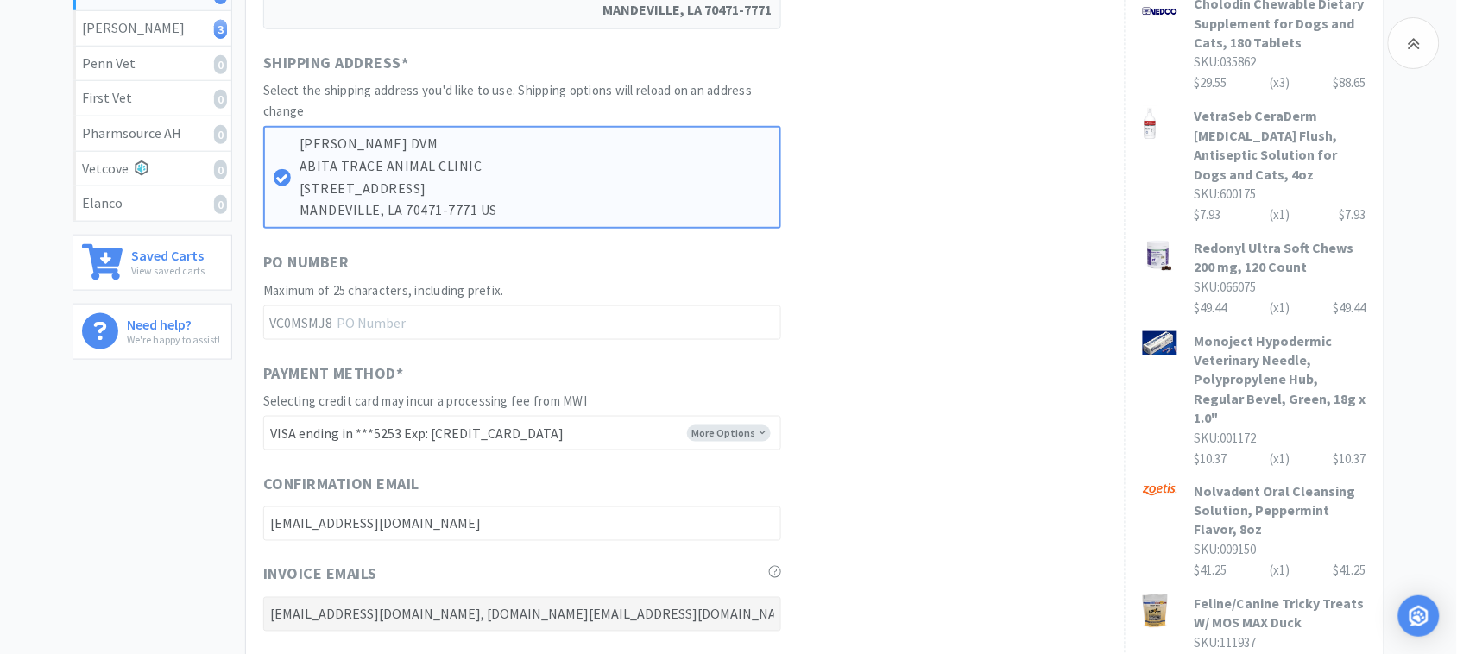
scroll to position [432, 0]
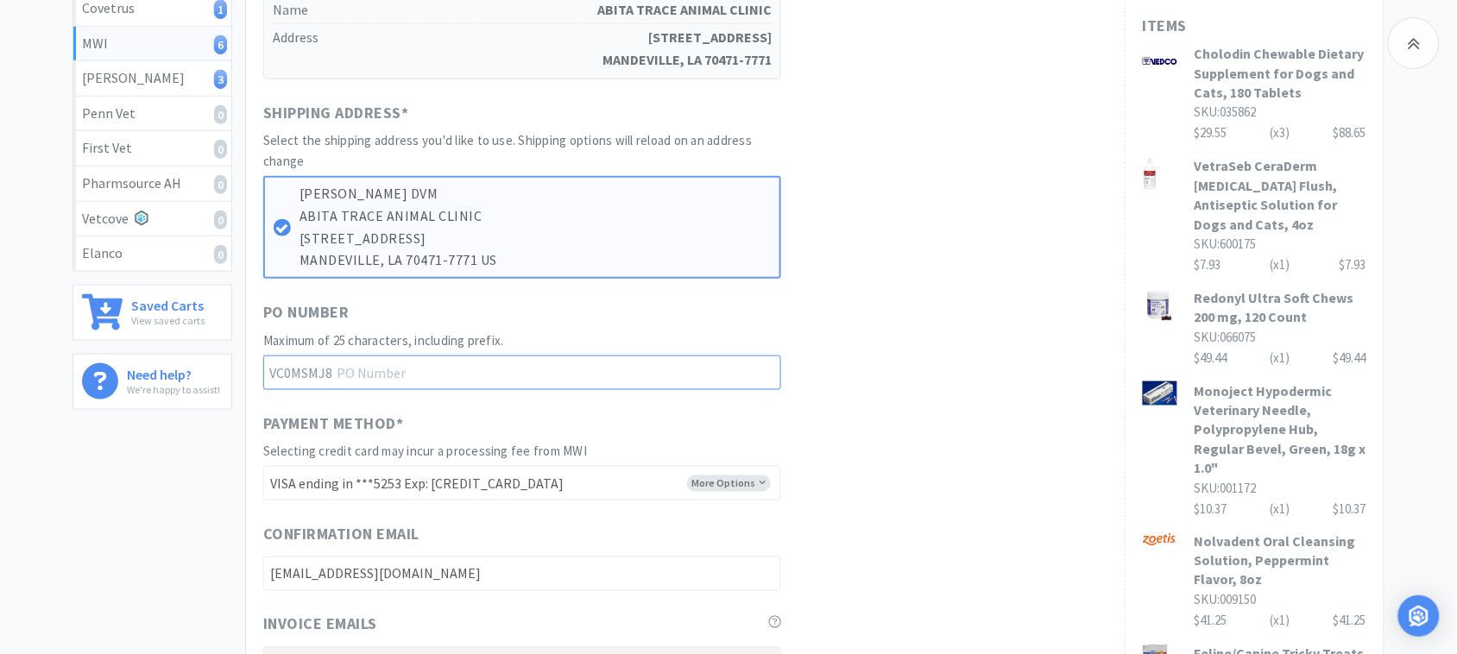
click at [393, 376] on input "text" at bounding box center [522, 373] width 518 height 35
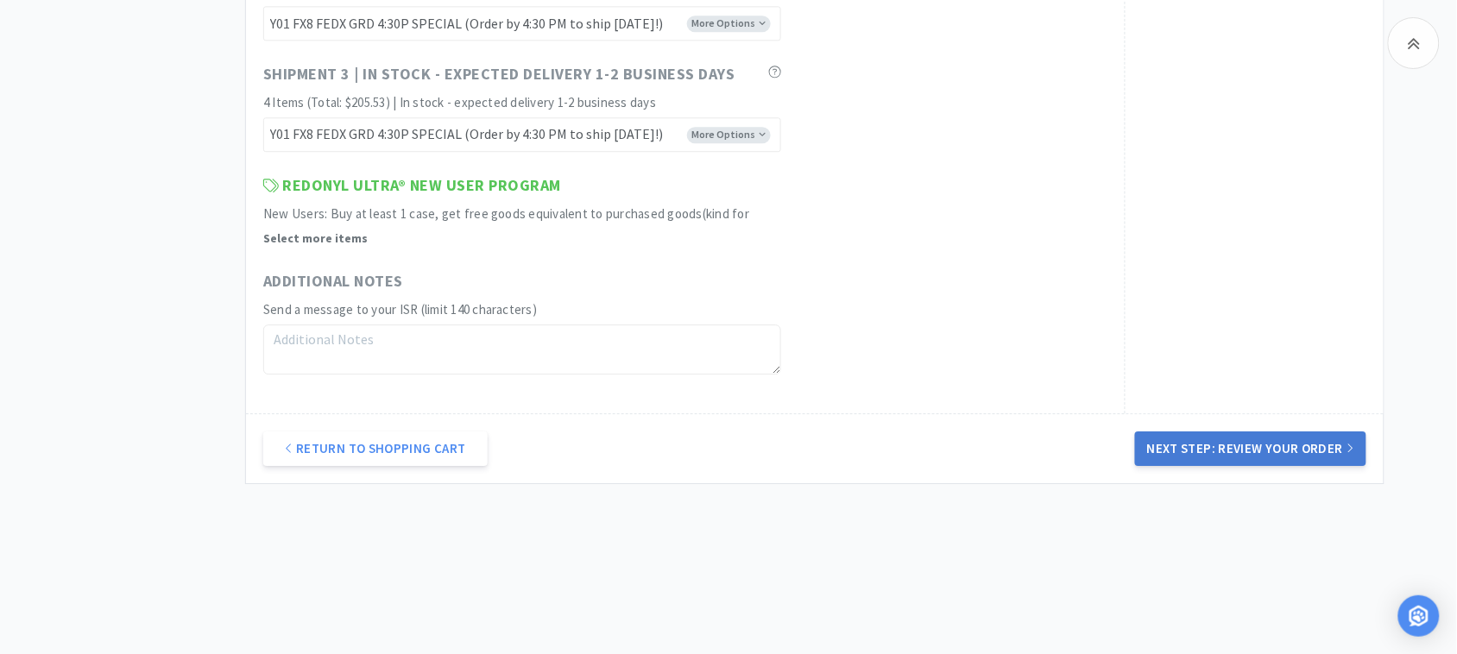
type input "52455"
click at [1230, 447] on button "Next Step: Review Your Order" at bounding box center [1250, 449] width 231 height 35
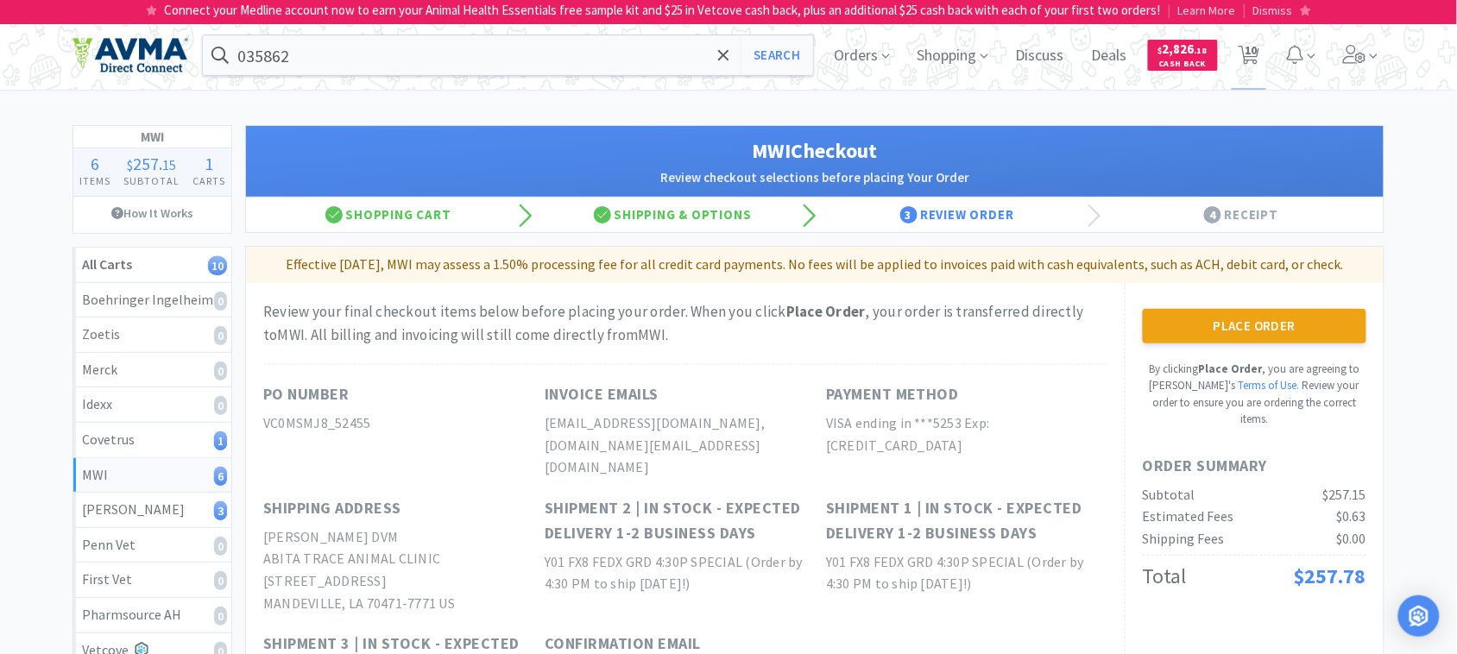
scroll to position [108, 0]
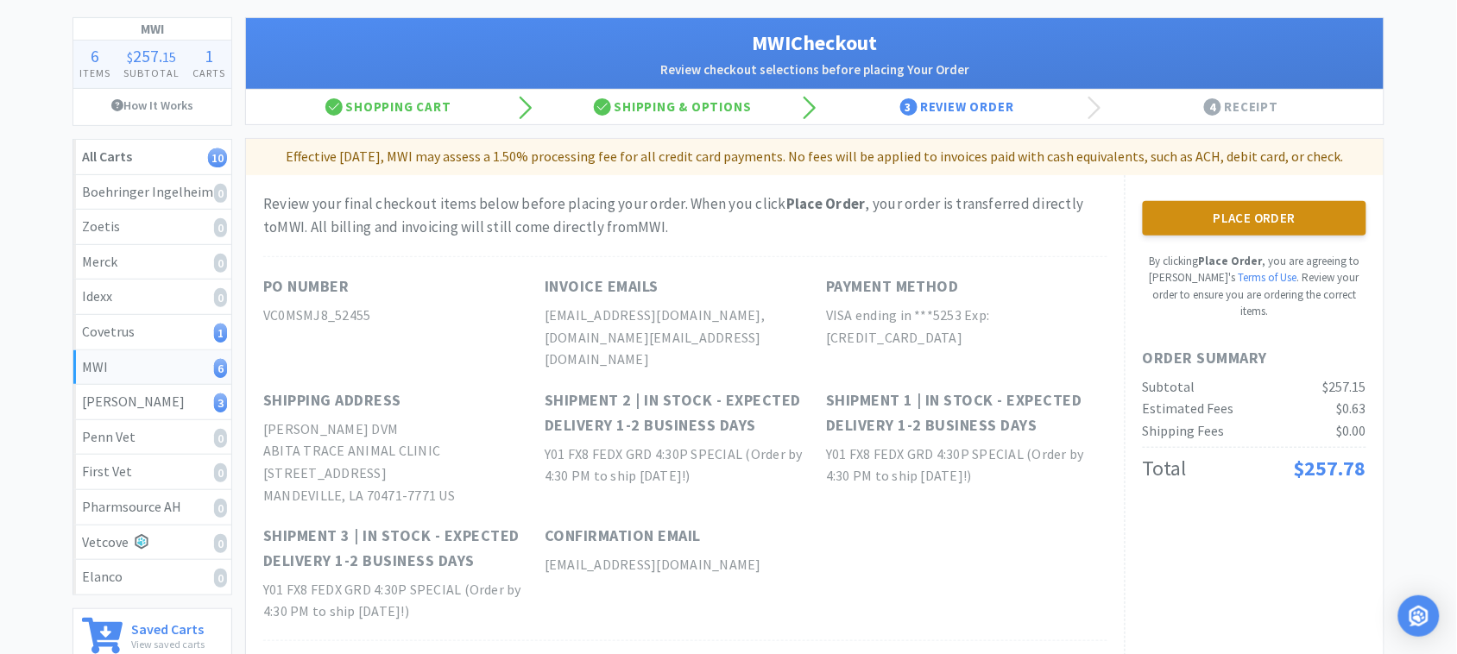
click at [1242, 213] on button "Place Order" at bounding box center [1255, 218] width 224 height 35
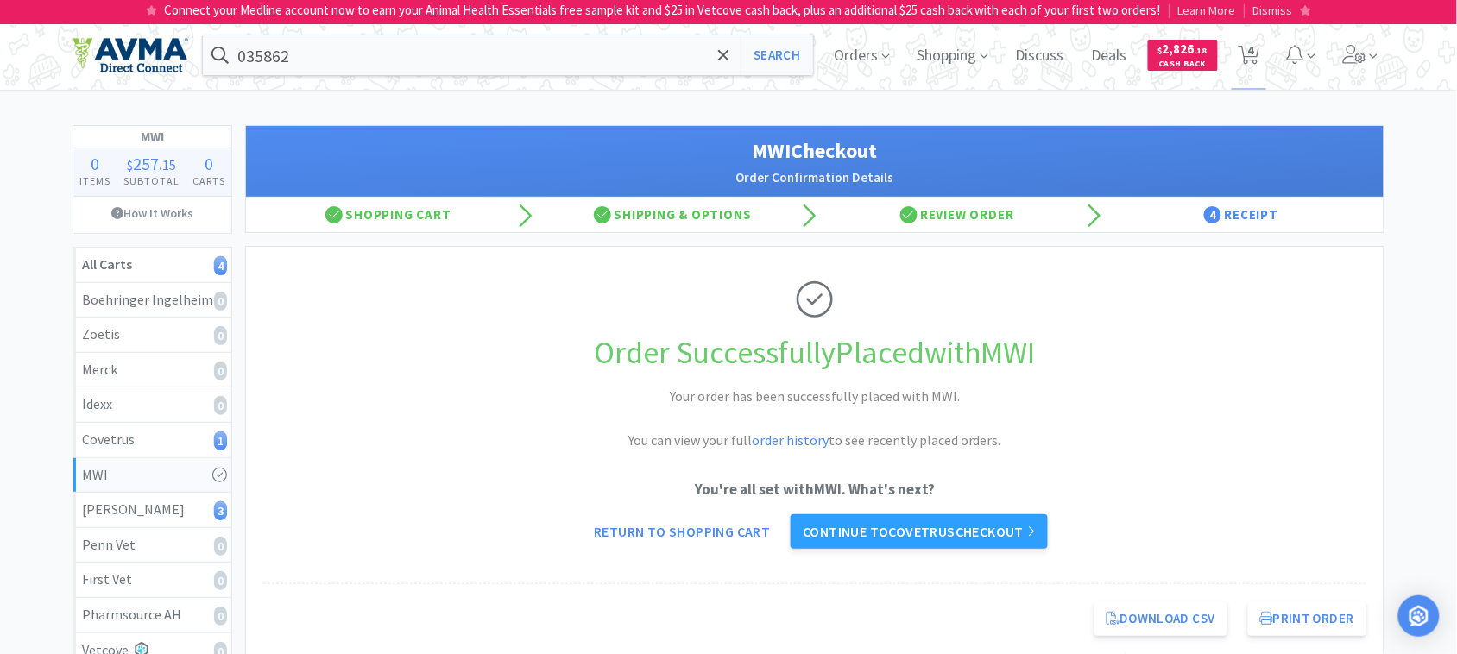
click at [1162, 445] on div "Order Successfully Placed with MWI Your order has been successfully placed with…" at bounding box center [814, 416] width 1103 height 338
click at [337, 52] on input "035862" at bounding box center [508, 55] width 610 height 40
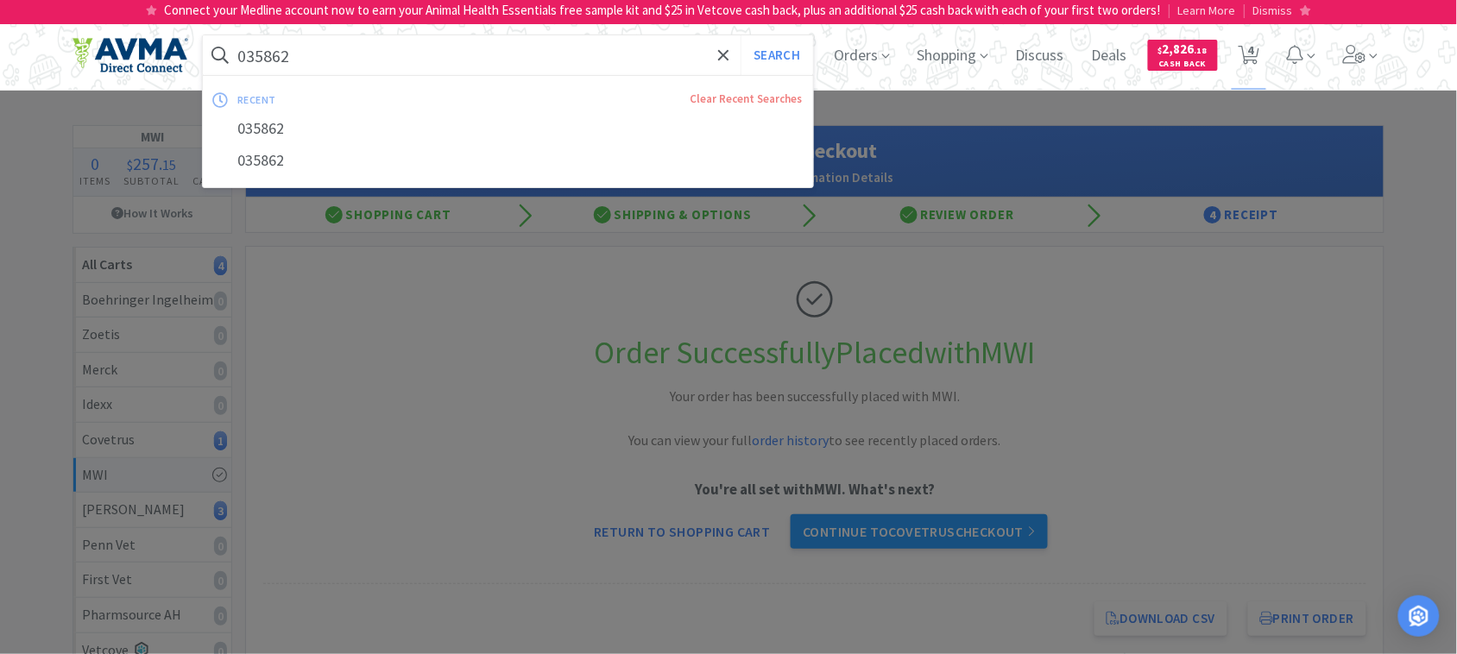
paste input "PVS1386"
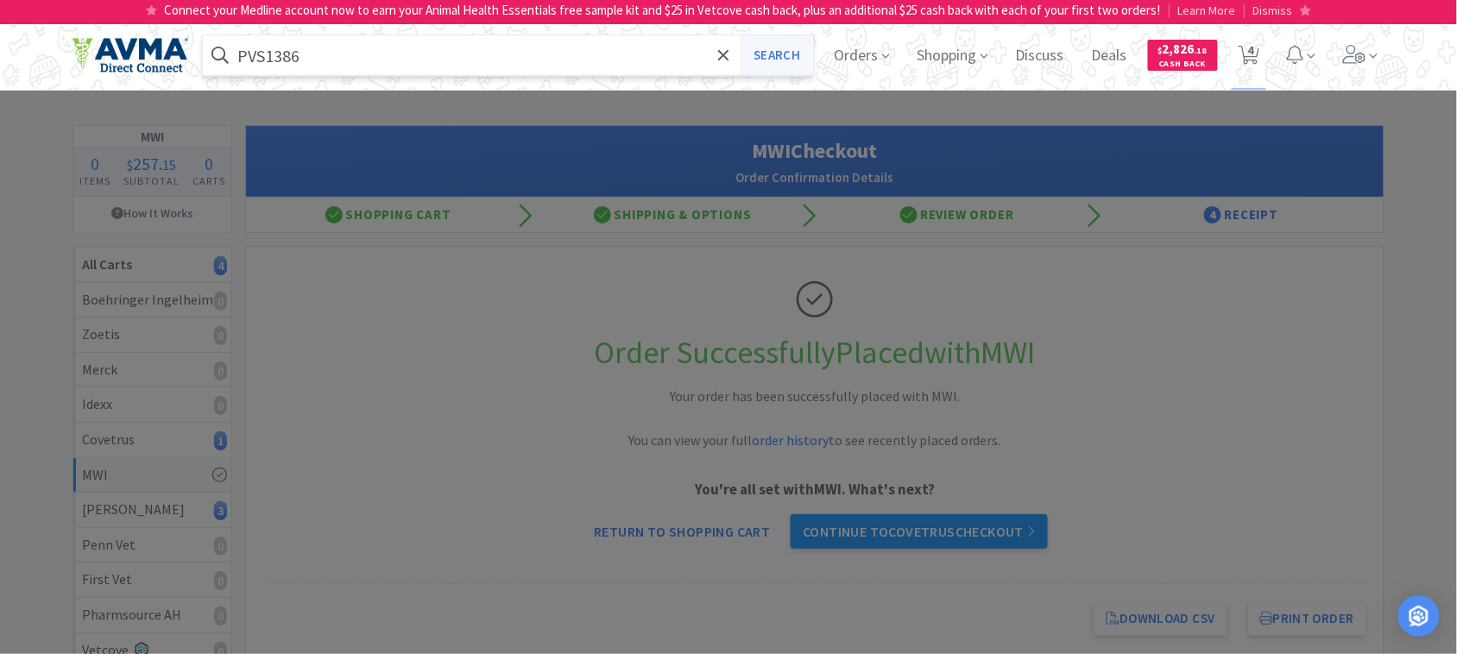
type input "PVS1386"
click at [791, 53] on button "Search" at bounding box center [777, 55] width 72 height 40
select select "4"
select select "2"
select select "1"
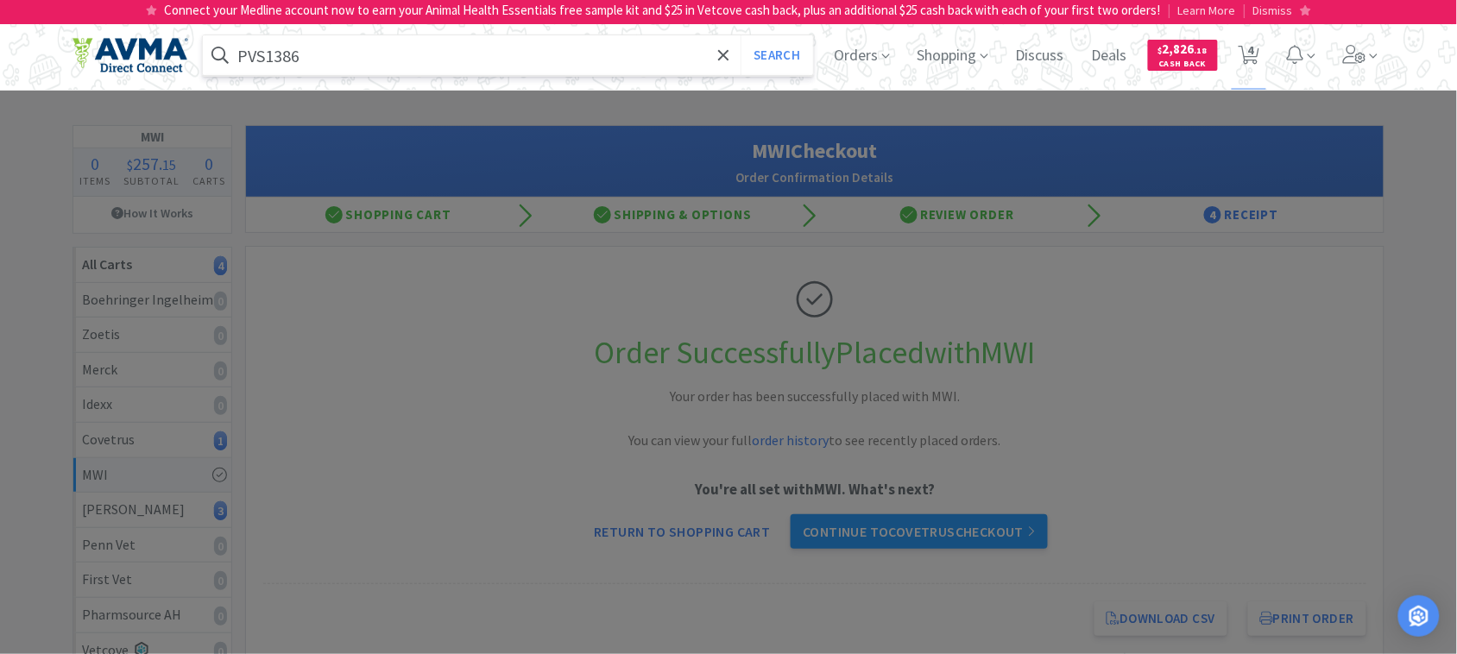
select select "1"
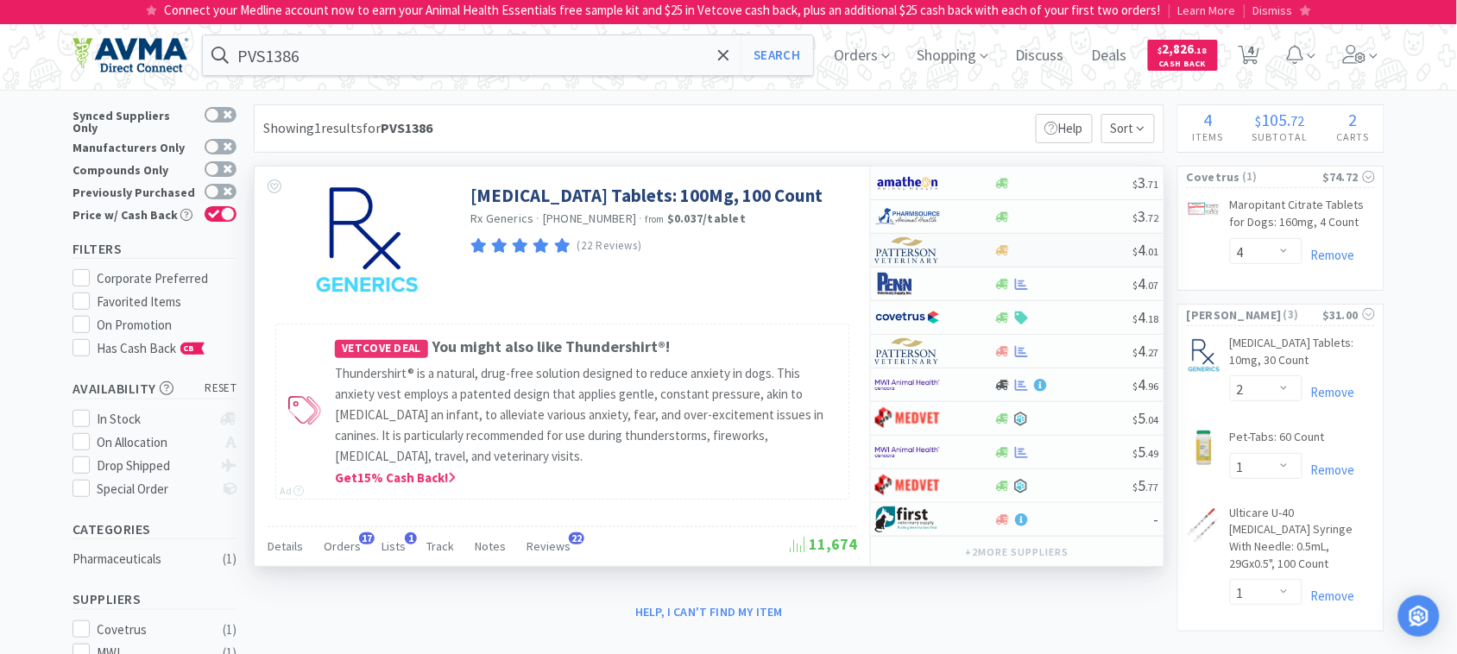
click at [913, 257] on img at bounding box center [907, 250] width 65 height 26
select select "1"
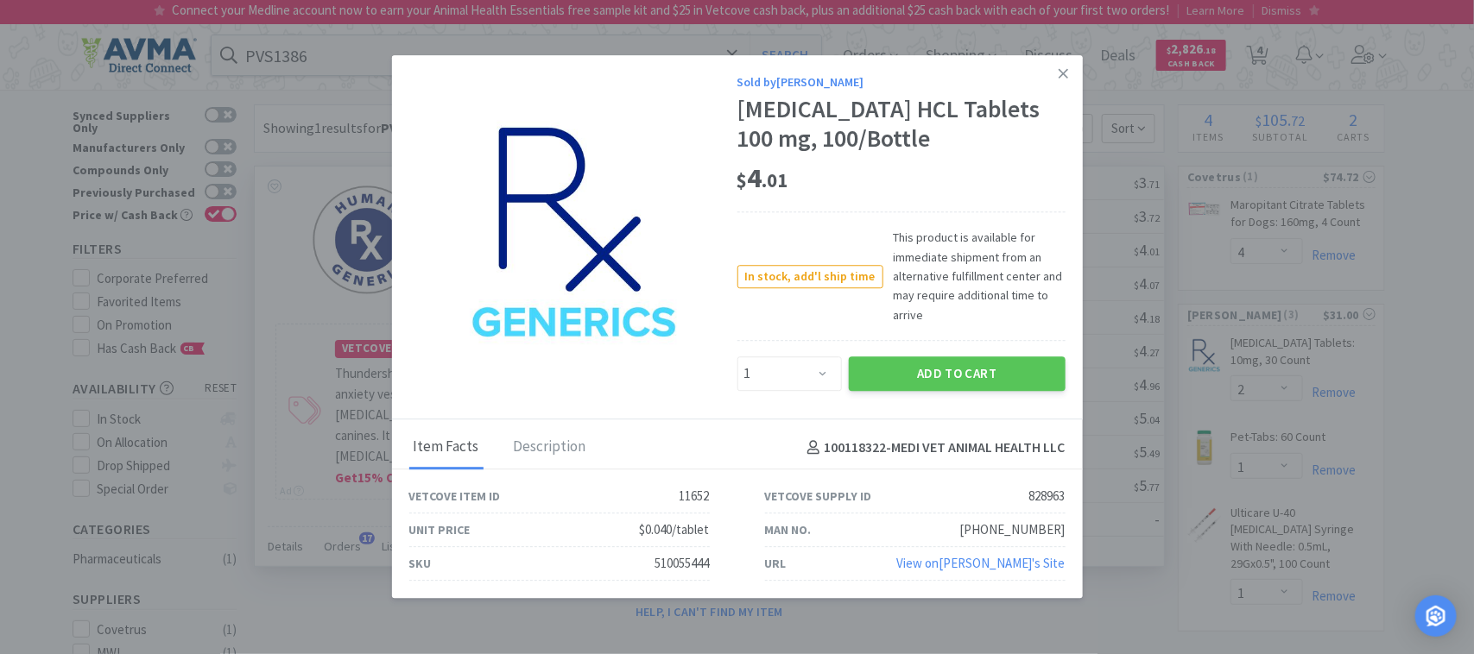
click at [687, 567] on div "510055444" at bounding box center [682, 564] width 54 height 21
copy div "510055444"
click at [1058, 82] on link at bounding box center [1063, 73] width 30 height 37
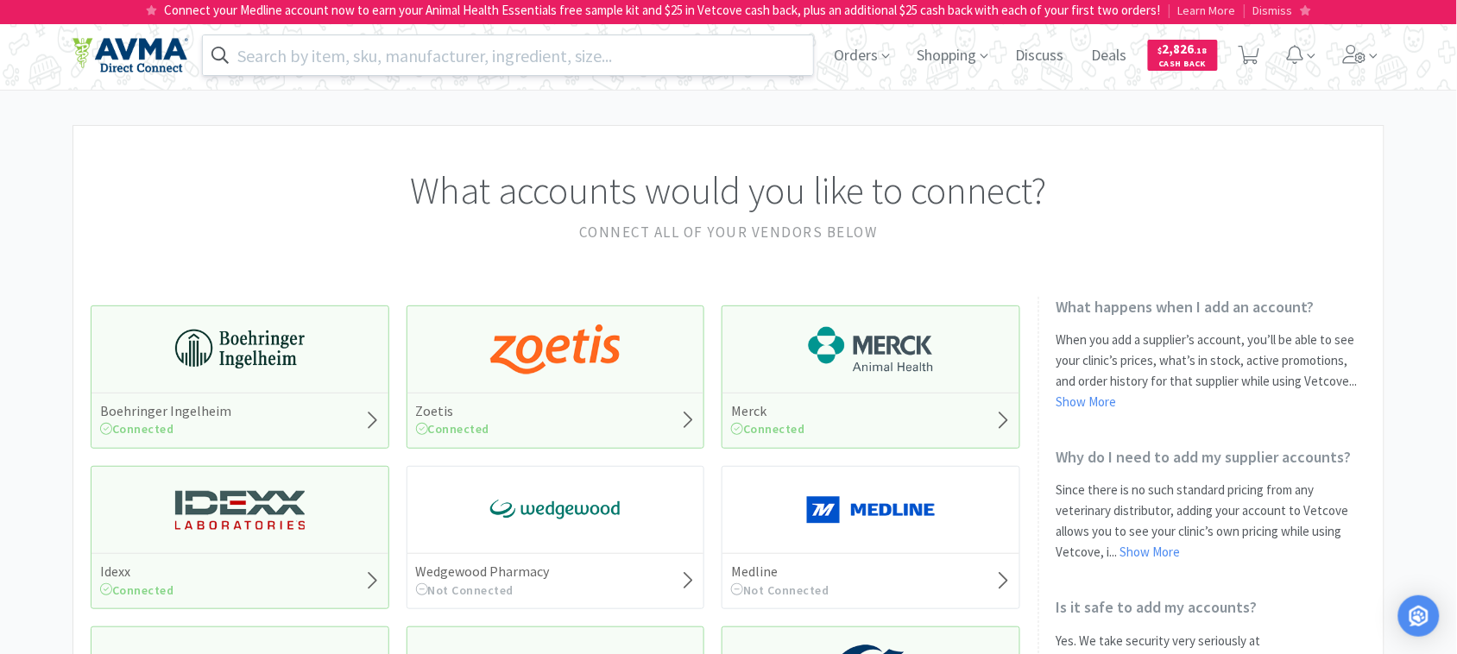
click at [559, 52] on input "text" at bounding box center [508, 55] width 610 height 40
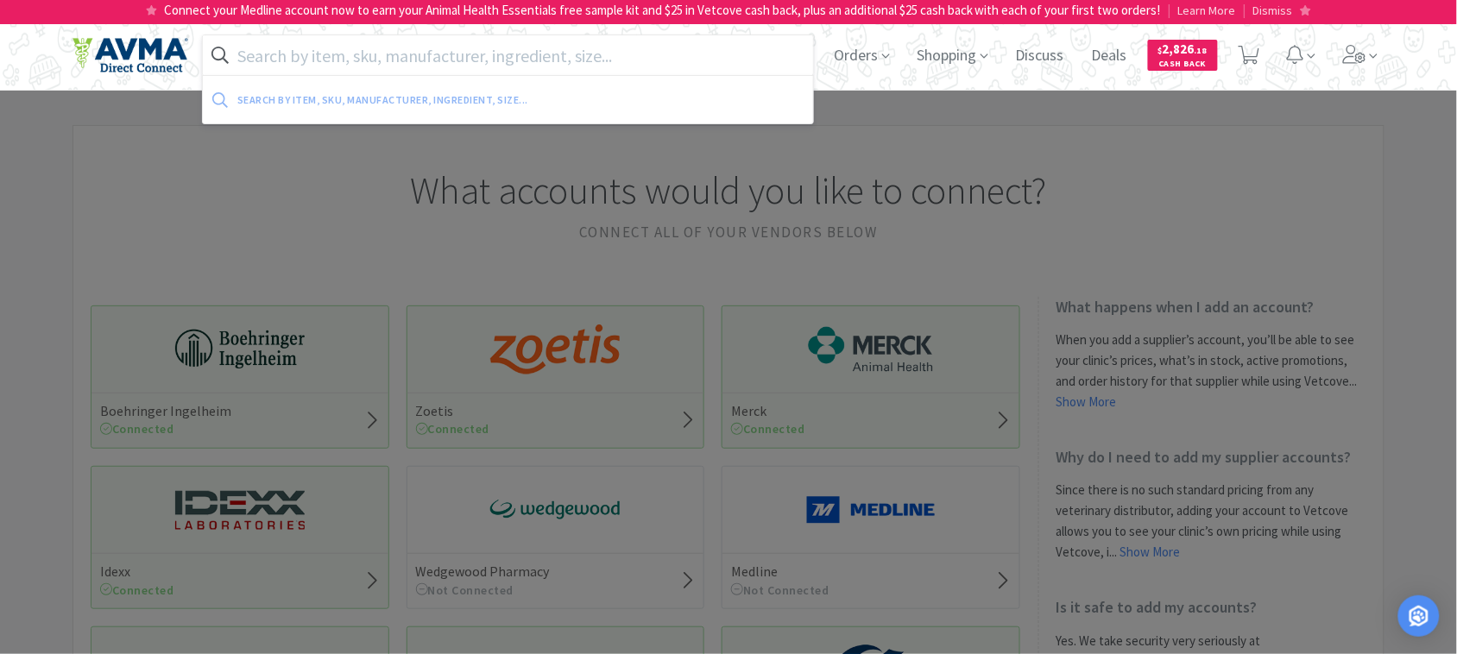
paste input "078067600"
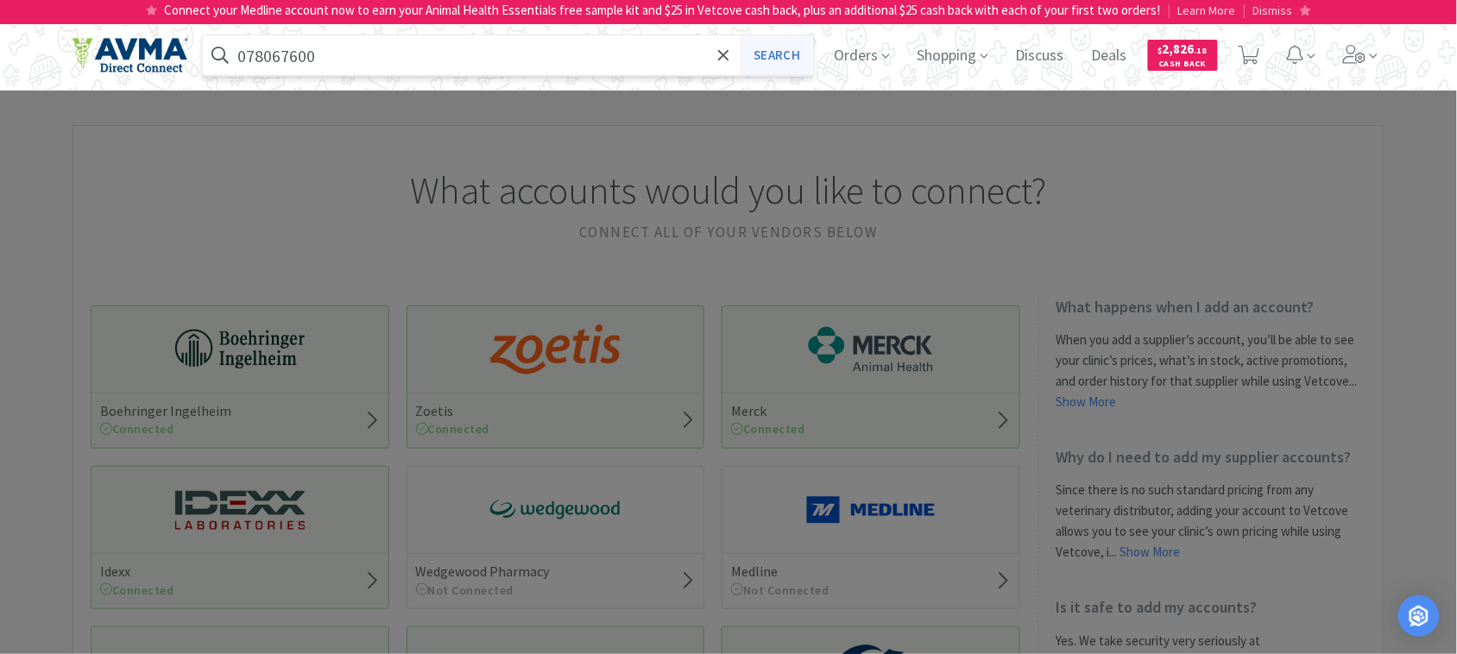
type input "078067600"
click at [769, 49] on button "Search" at bounding box center [777, 55] width 72 height 40
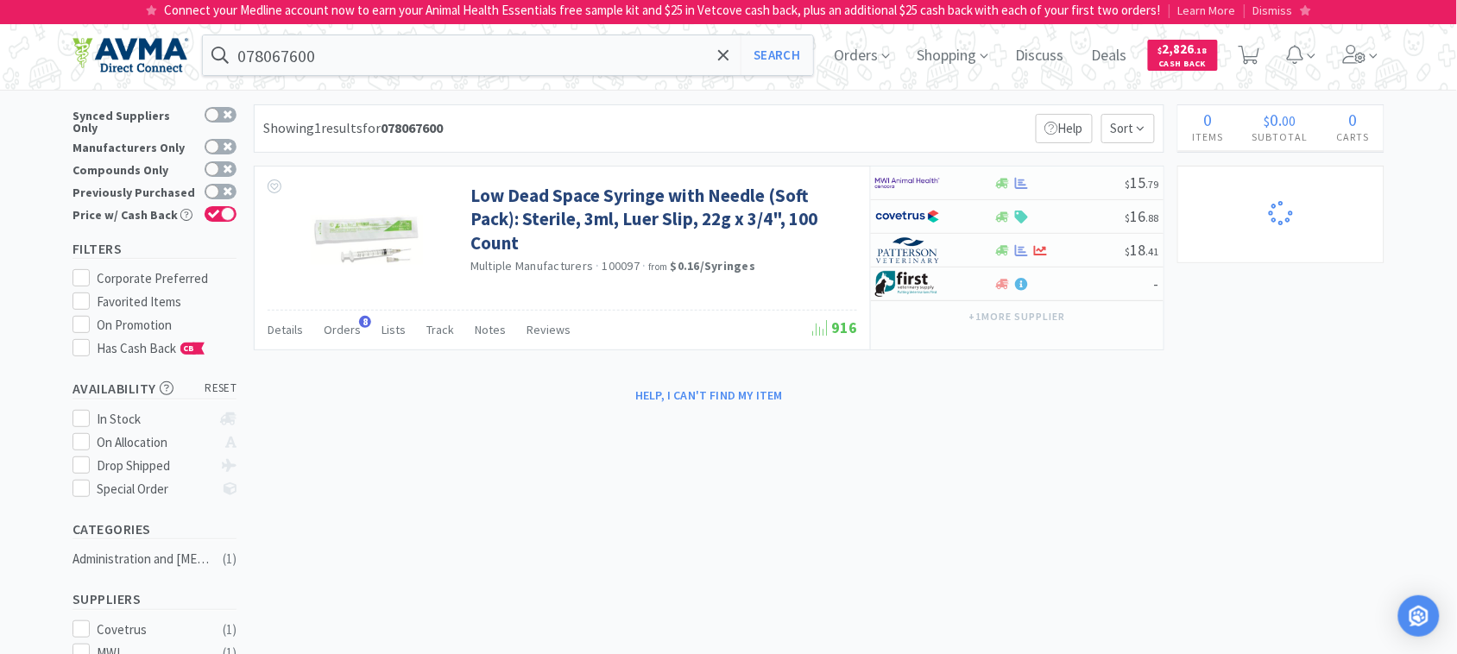
select select "2"
select select "1"
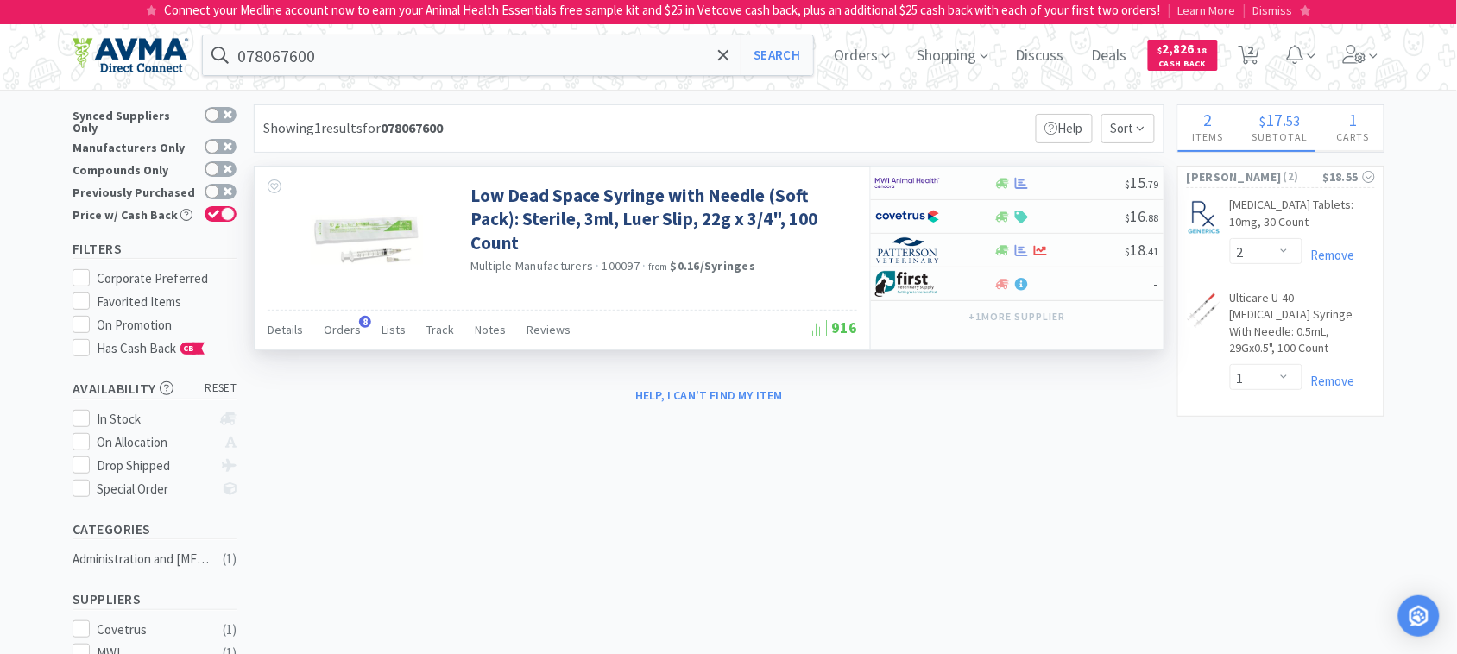
select select "4"
select select "11"
select select "1"
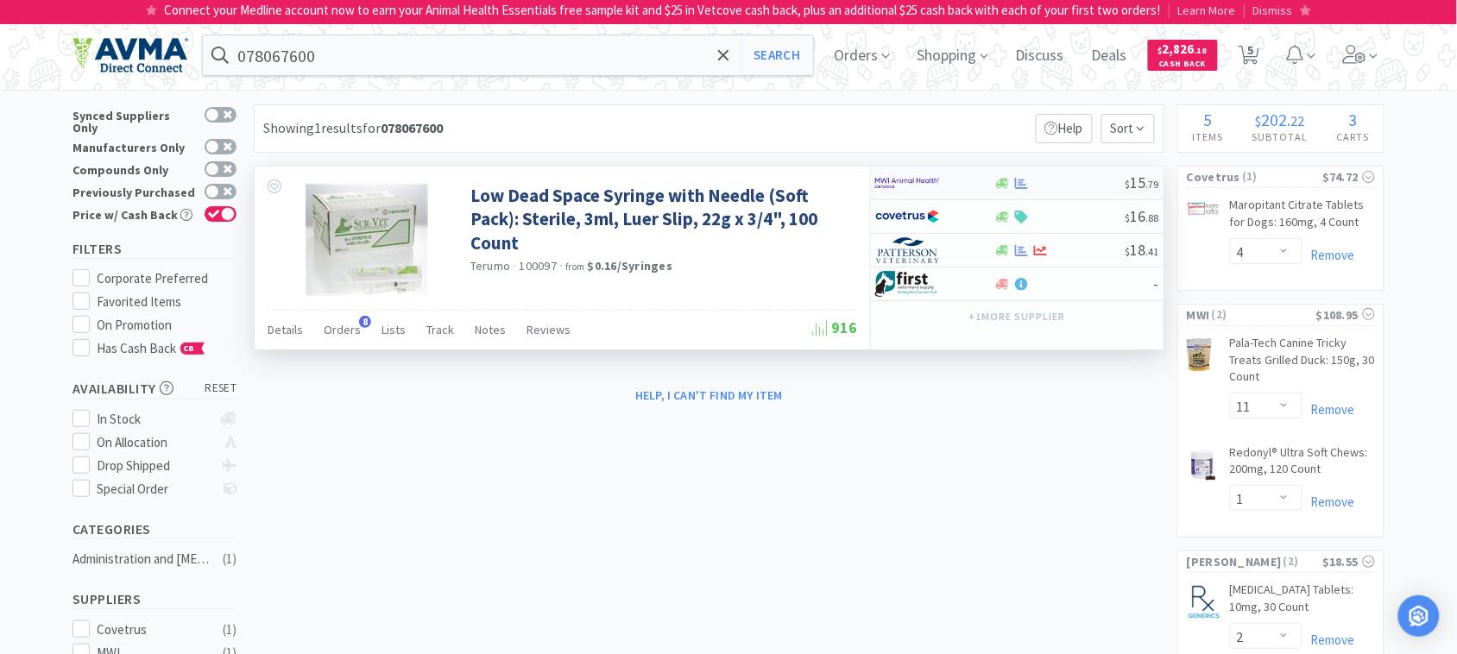
click at [899, 188] on img at bounding box center [907, 183] width 65 height 26
select select "1"
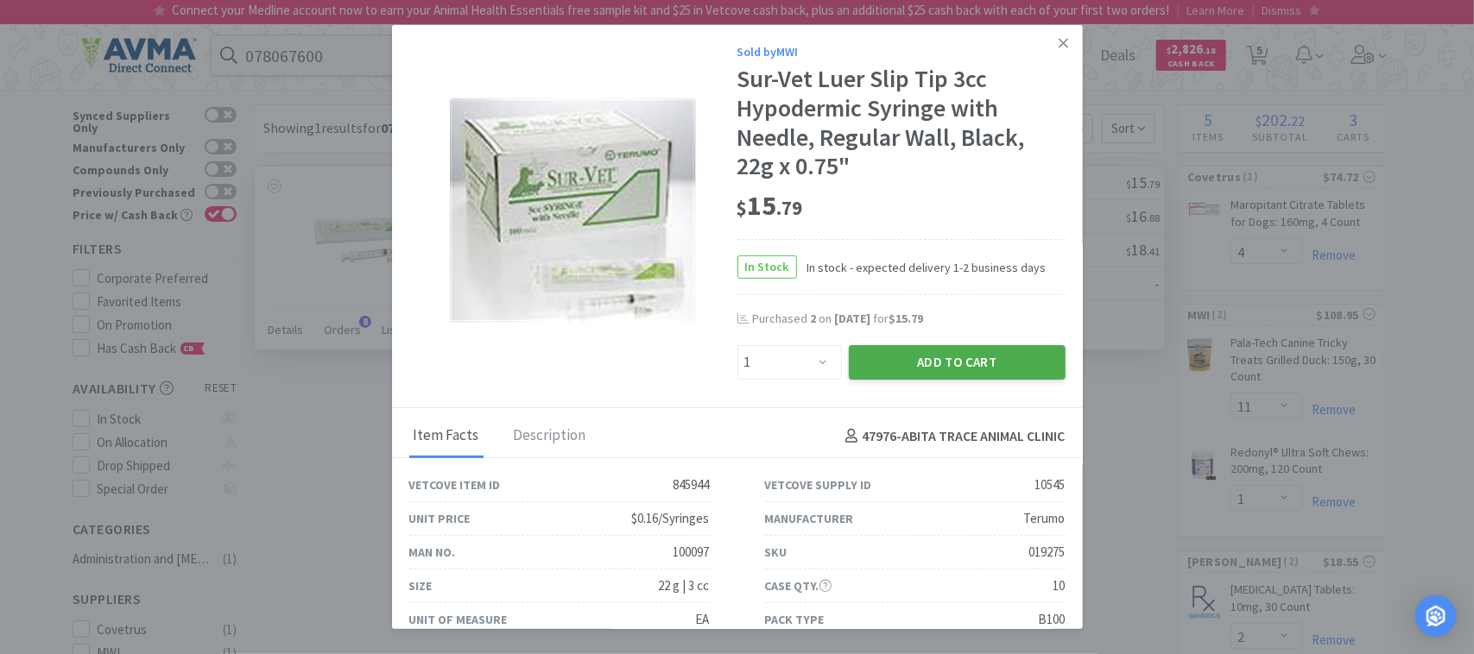
click at [965, 357] on button "Add to Cart" at bounding box center [957, 362] width 217 height 35
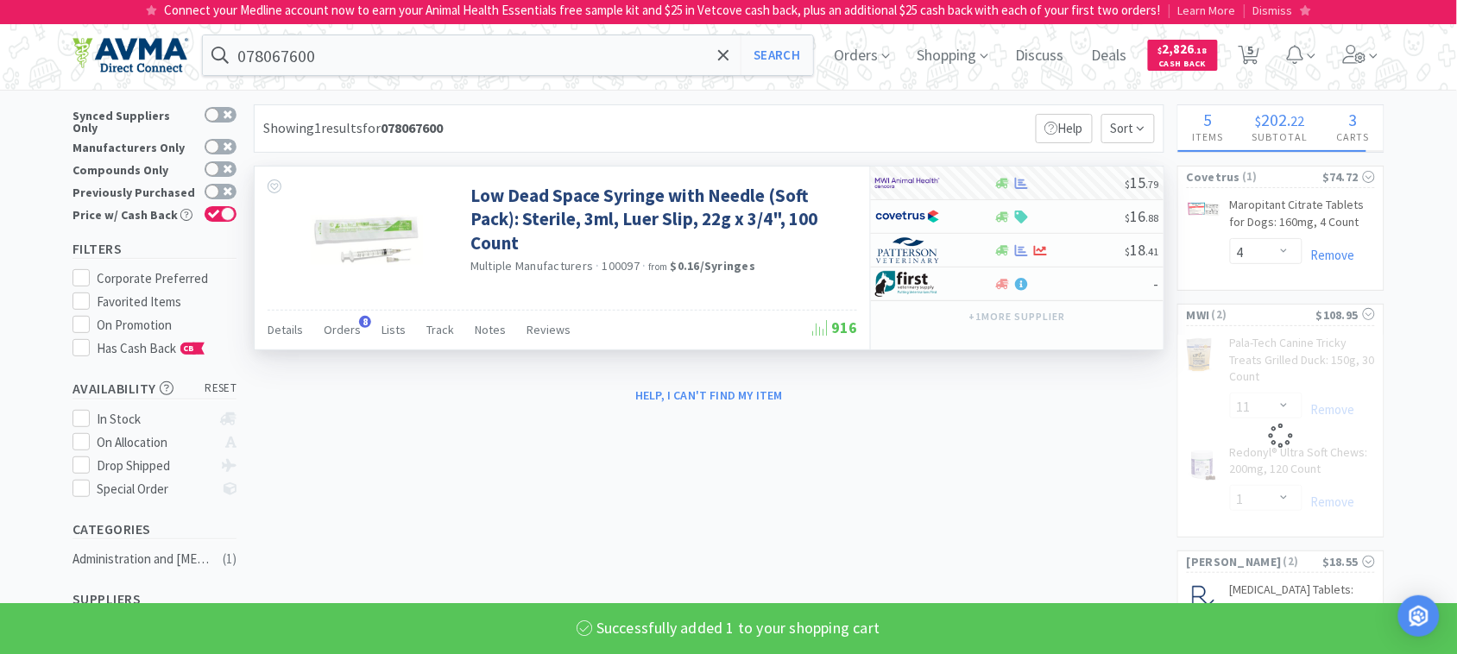
select select "1"
select select "11"
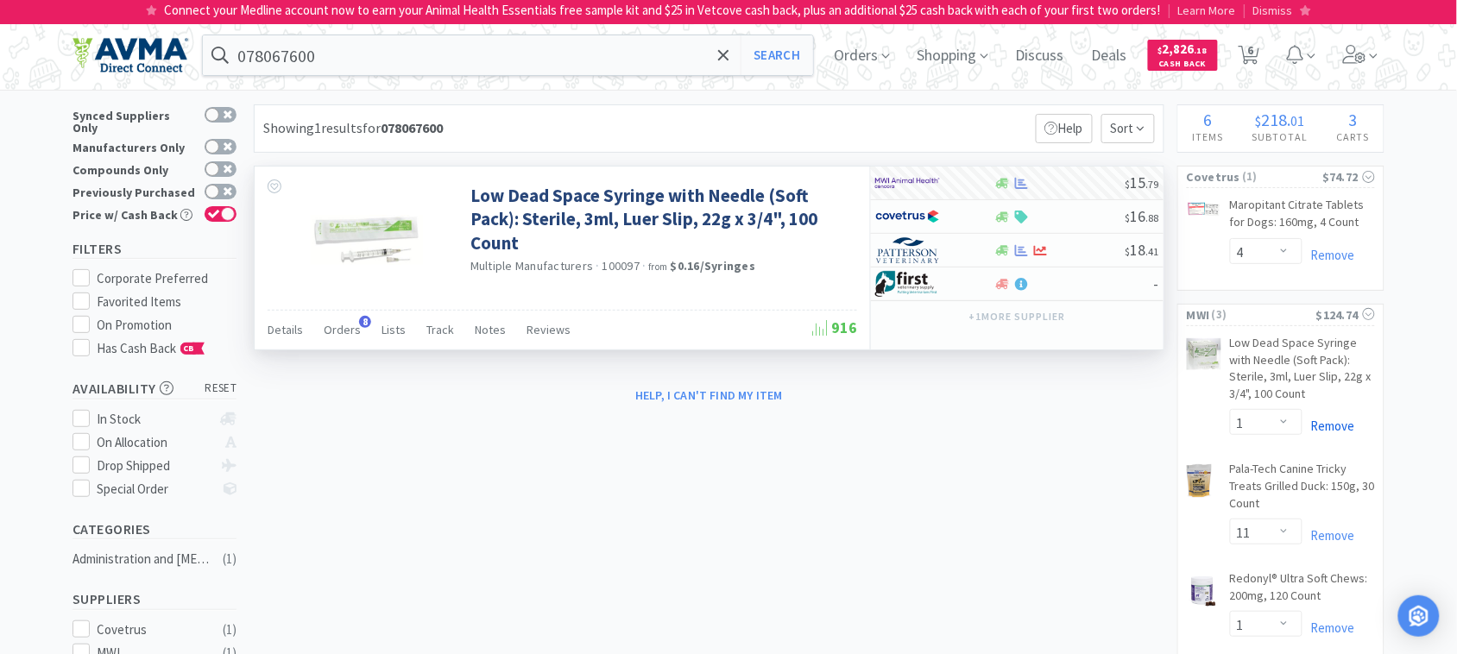
click at [1340, 426] on link "Remove" at bounding box center [1329, 426] width 53 height 16
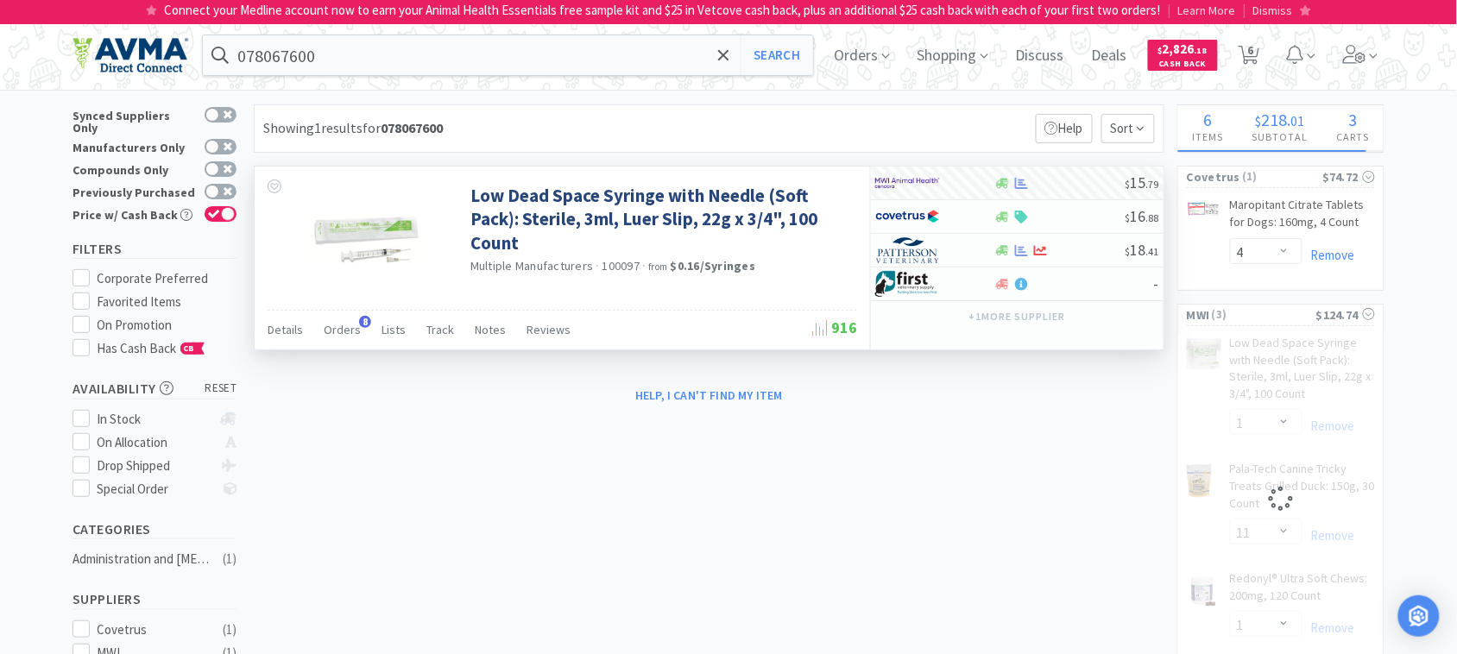
select select "1"
select select "11"
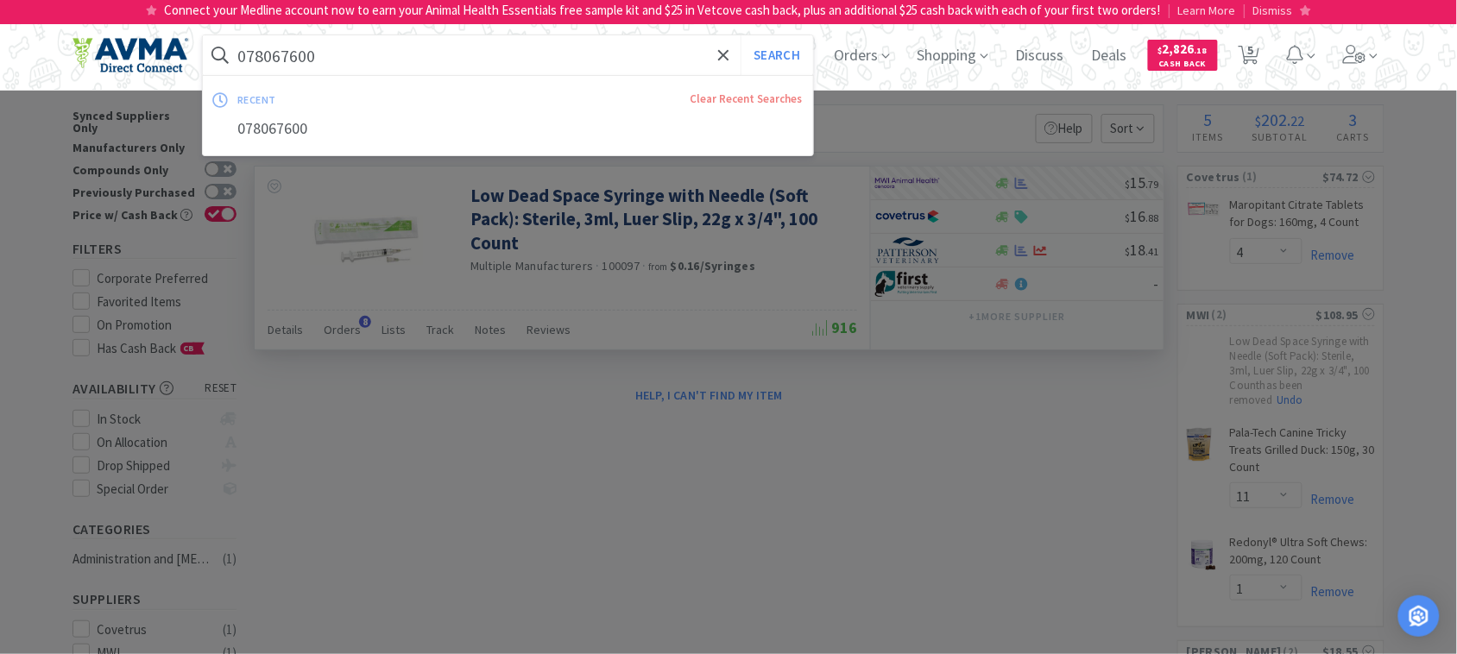
click at [350, 53] on input "078067600" at bounding box center [508, 55] width 610 height 40
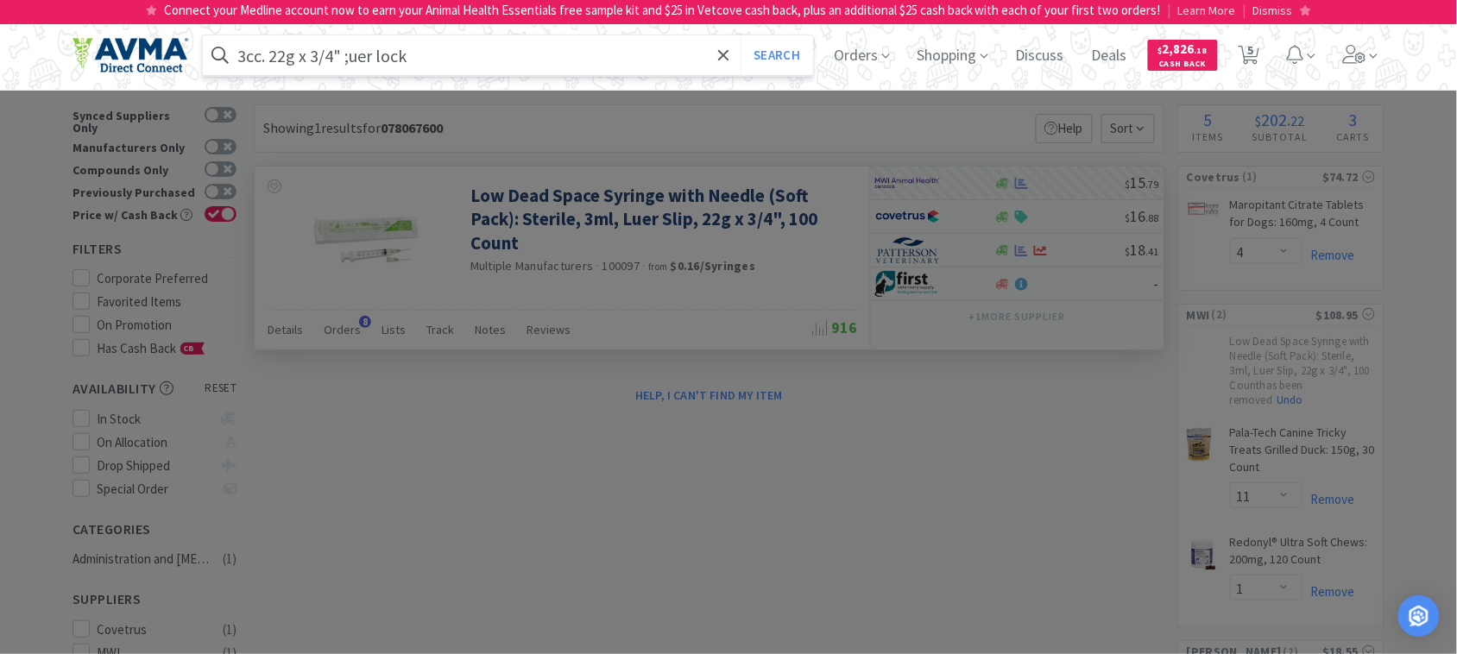
click at [741, 35] on button "Search" at bounding box center [777, 55] width 72 height 40
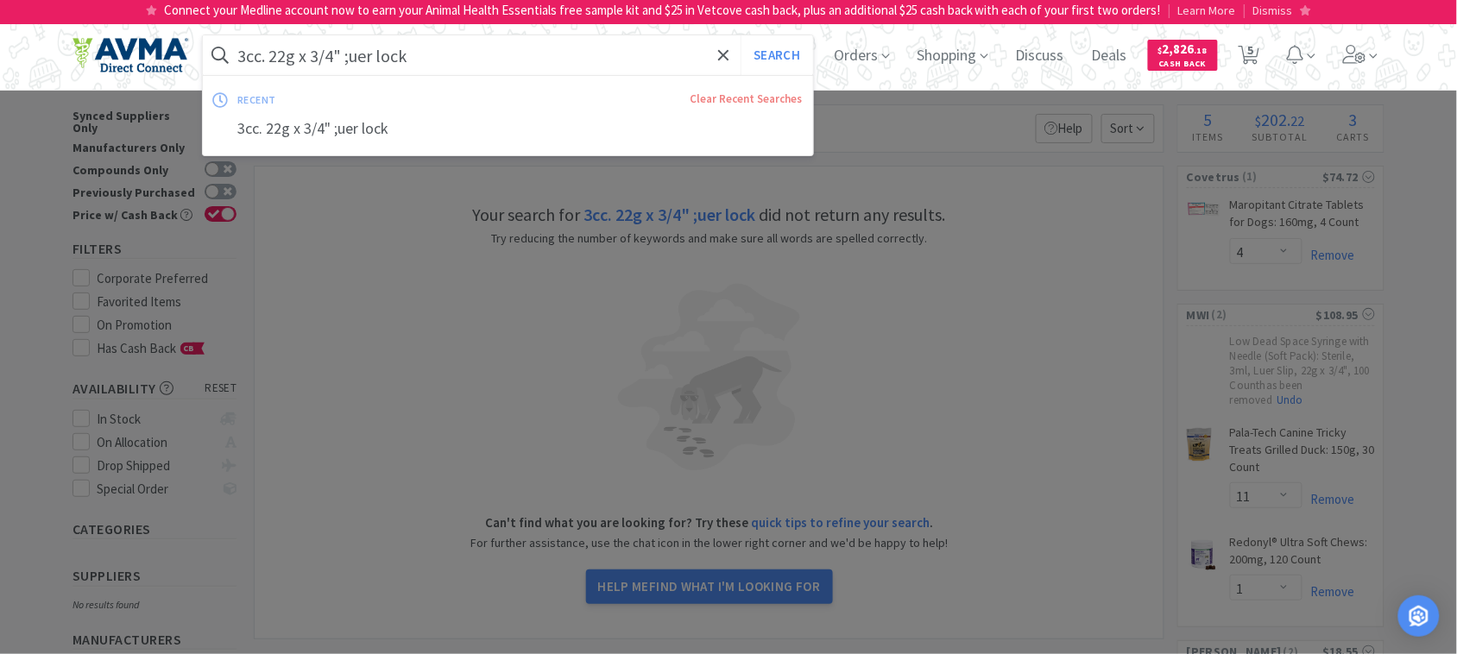
click at [360, 54] on input "3cc. 22g x 3/4" ;uer lock" at bounding box center [508, 55] width 610 height 40
click at [361, 57] on input "3cc. 22g x 3/4" ;uer lock" at bounding box center [508, 55] width 610 height 40
click at [355, 54] on input "3cc. 22g x 3/4" ;uer lock" at bounding box center [508, 55] width 610 height 40
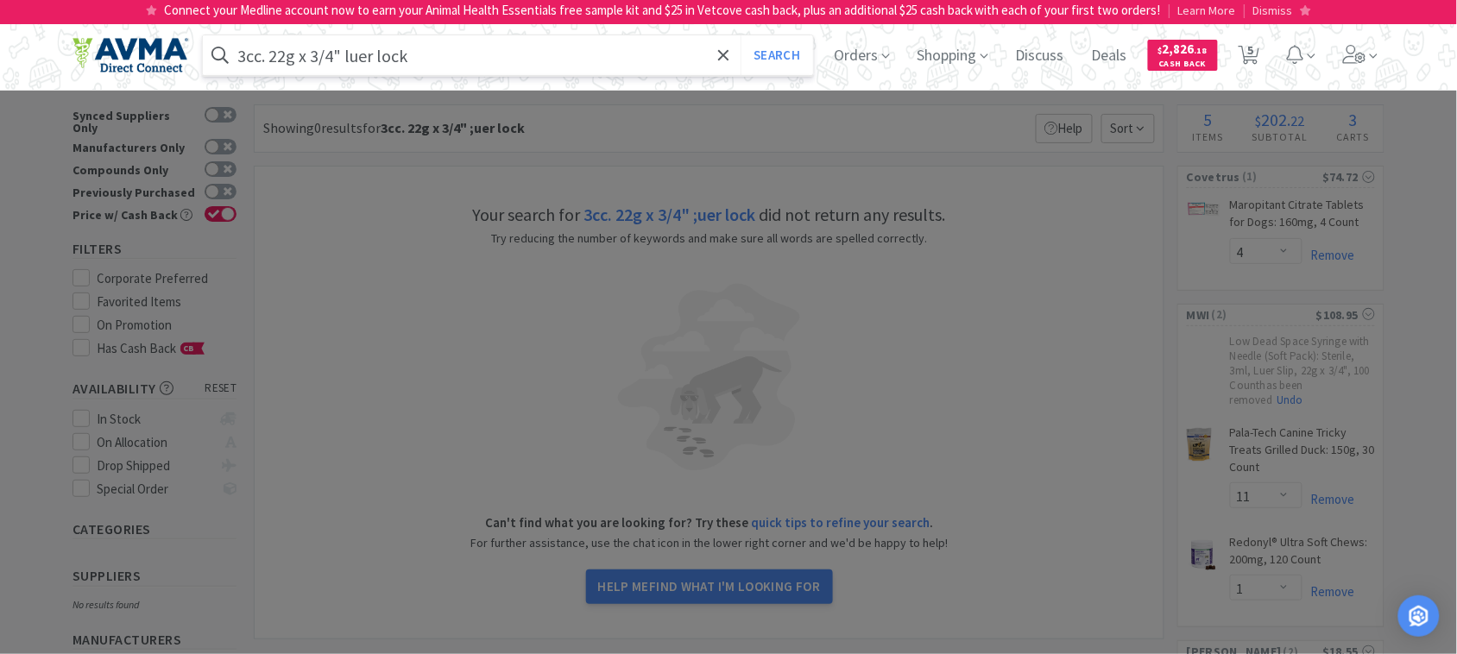
type input "3cc. 22g x 3/4" luer lock"
click at [741, 35] on button "Search" at bounding box center [777, 55] width 72 height 40
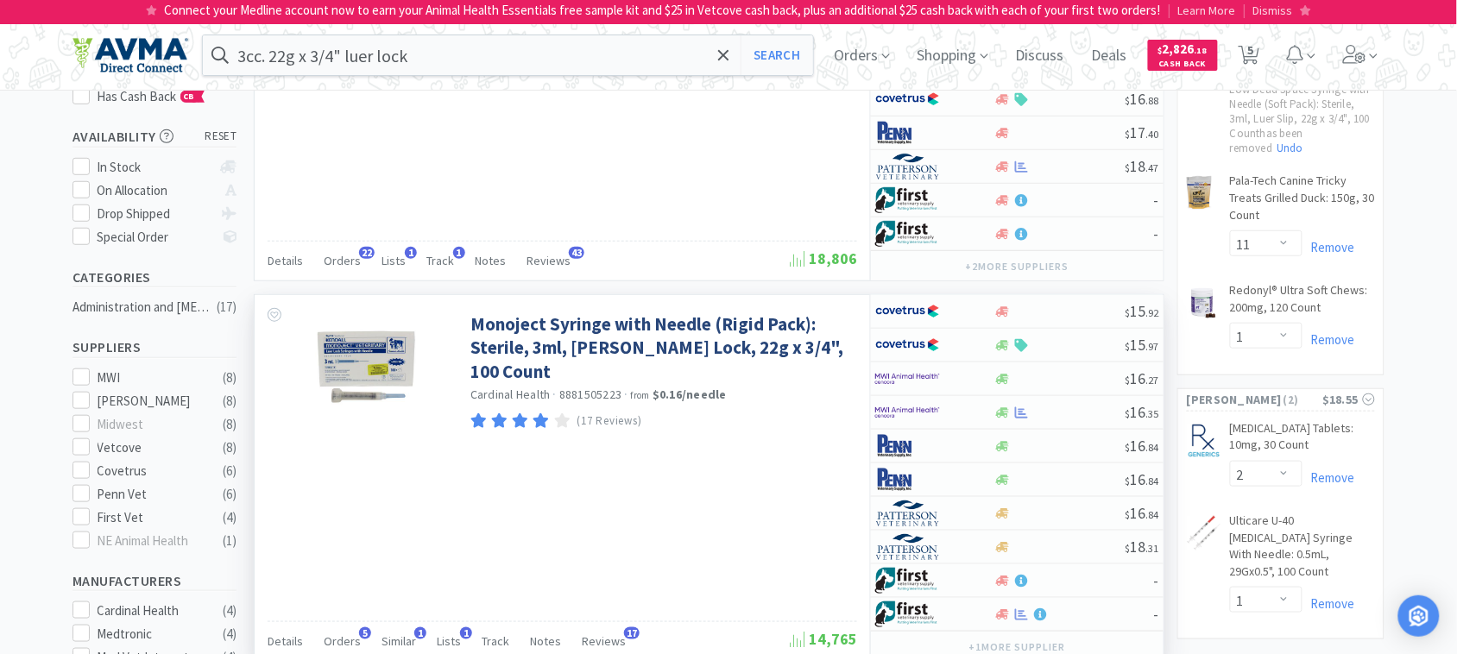
scroll to position [216, 0]
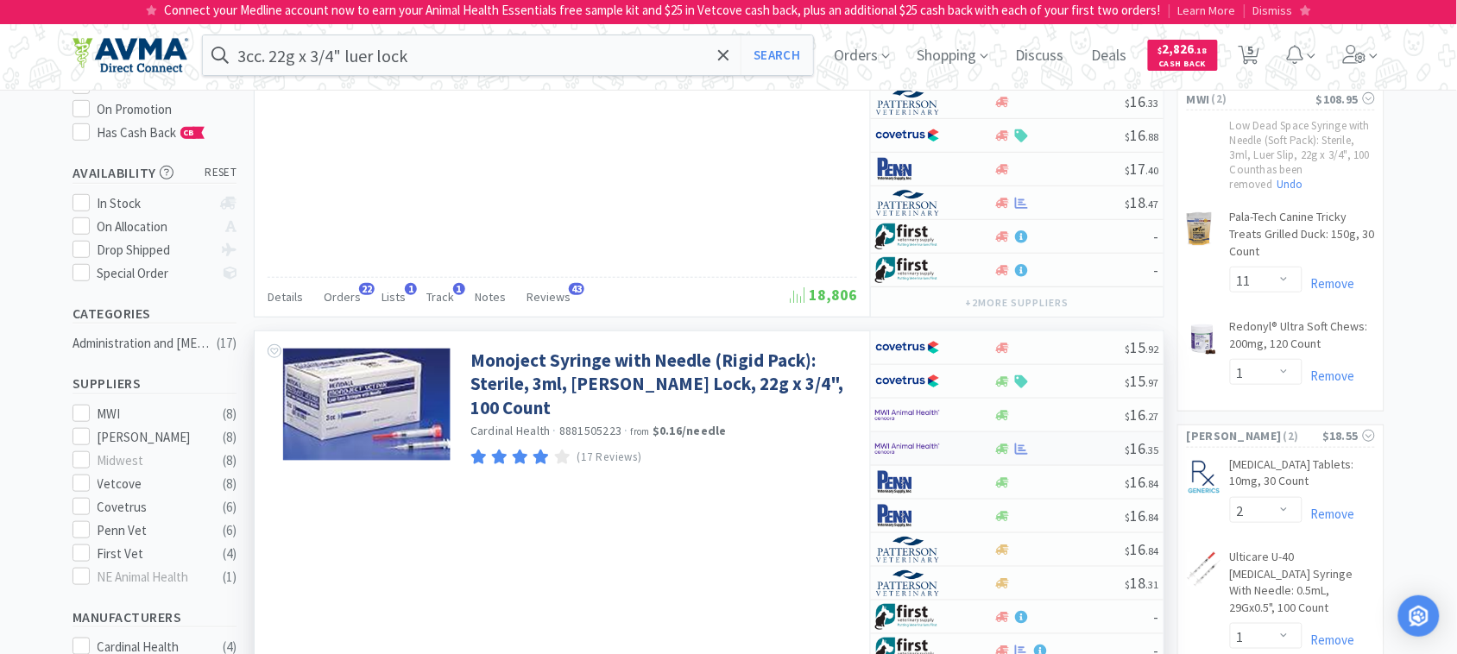
click at [929, 453] on img at bounding box center [907, 449] width 65 height 26
select select "1"
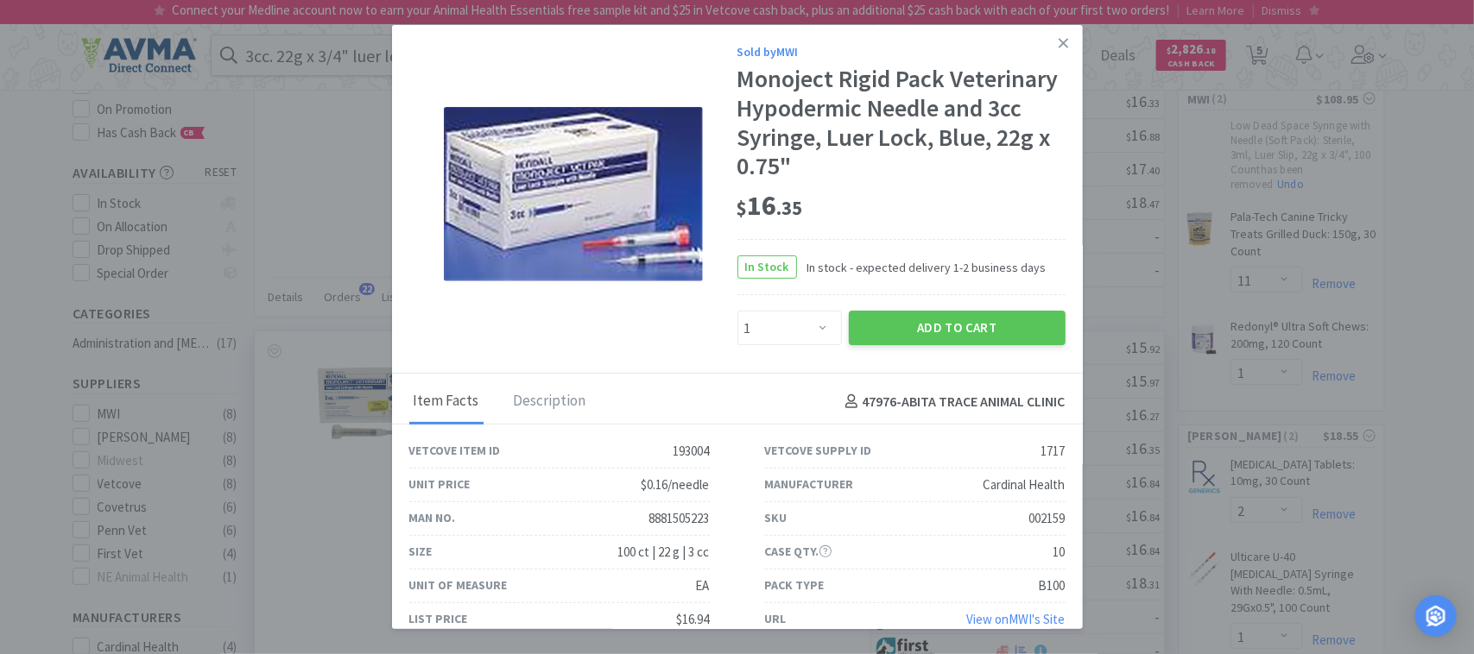
click at [1029, 516] on div "002159" at bounding box center [1047, 519] width 36 height 21
copy div "002159"
click at [1033, 527] on div "002159" at bounding box center [1047, 519] width 36 height 21
click at [1033, 522] on div "002159" at bounding box center [1047, 519] width 36 height 21
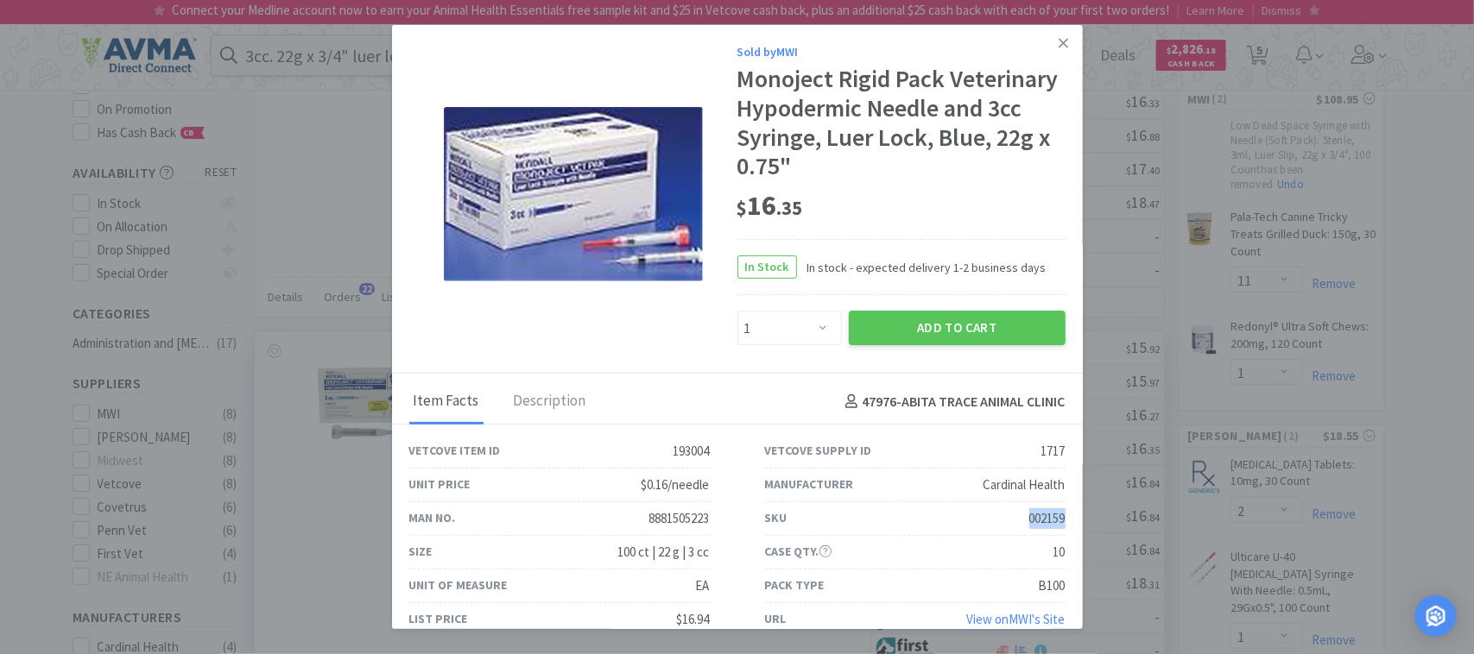
click at [1033, 522] on div "002159" at bounding box center [1047, 519] width 36 height 21
copy div "002159"
click at [1058, 41] on icon at bounding box center [1062, 43] width 9 height 16
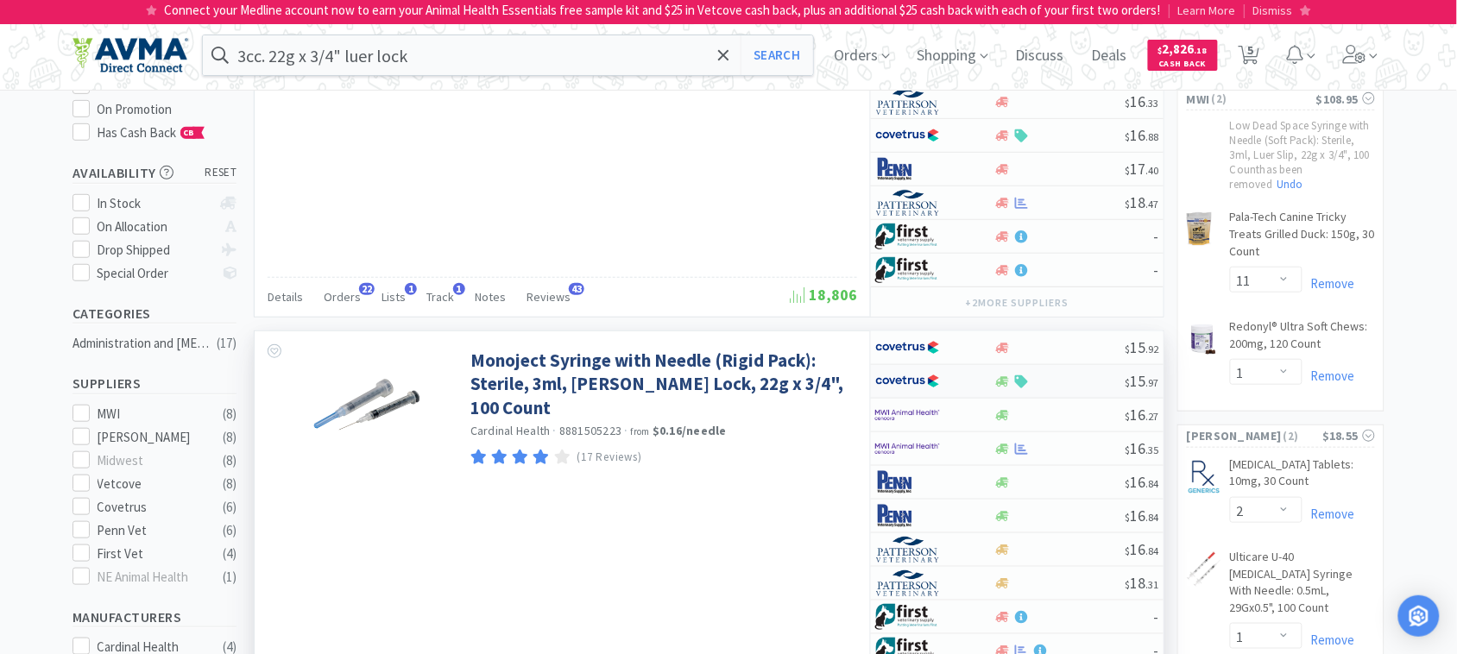
click at [907, 387] on img at bounding box center [907, 382] width 65 height 26
select select "1"
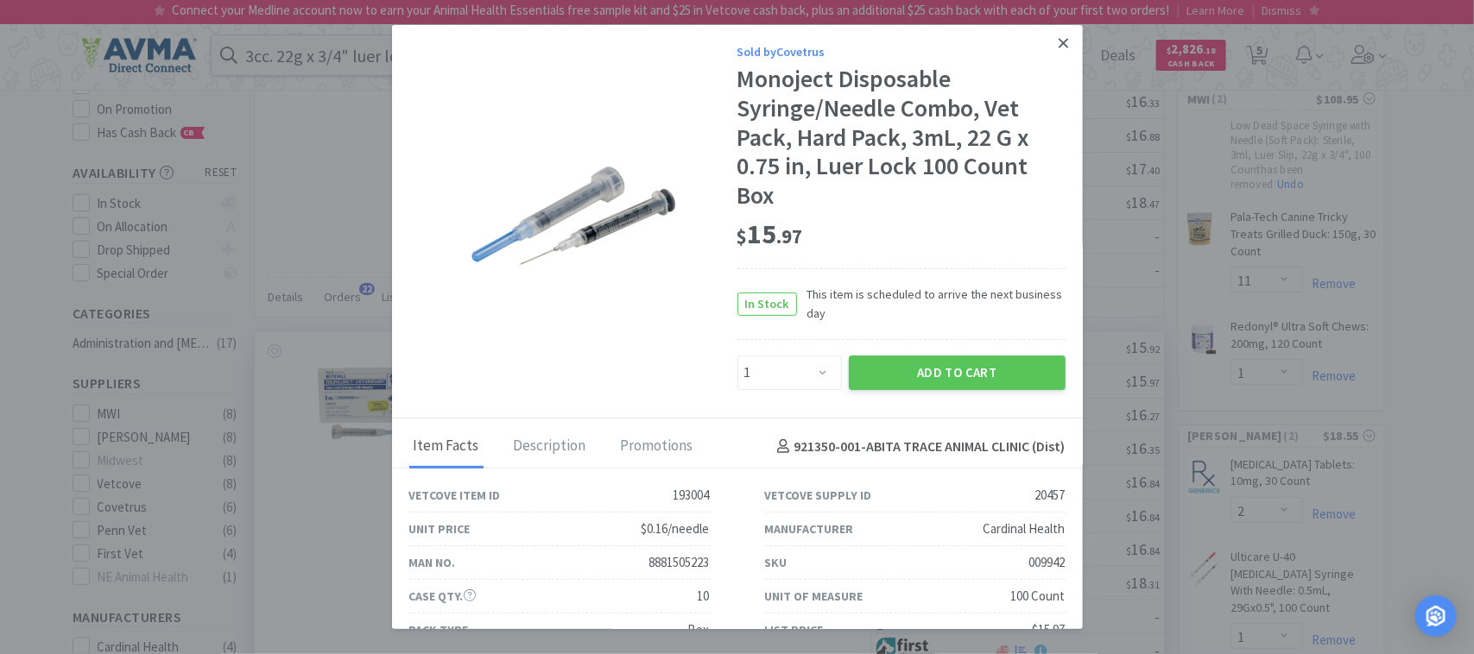
click at [1058, 39] on icon at bounding box center [1062, 43] width 9 height 16
